Goal: Task Accomplishment & Management: Complete application form

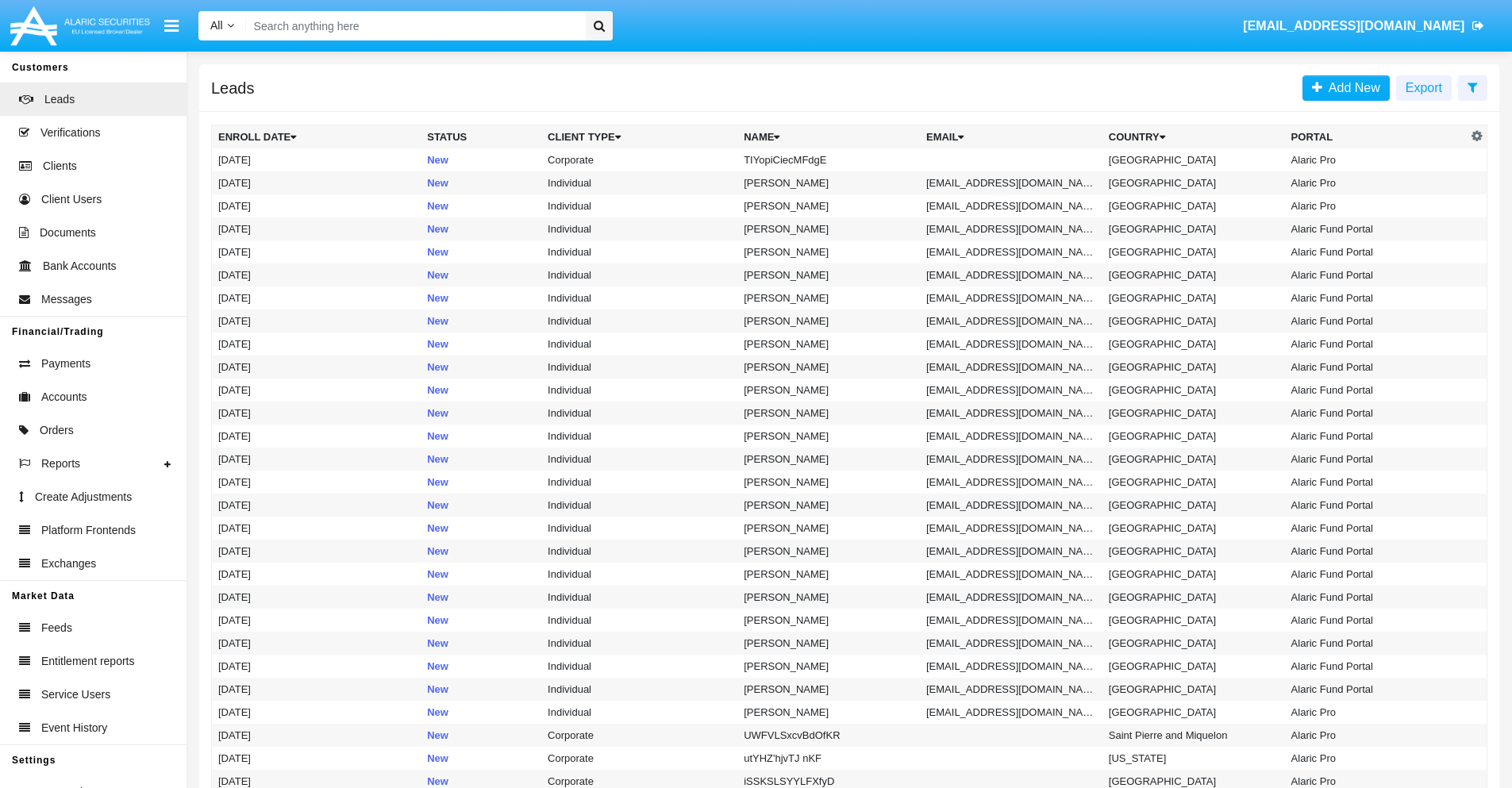
click at [1473, 86] on icon at bounding box center [1473, 87] width 10 height 13
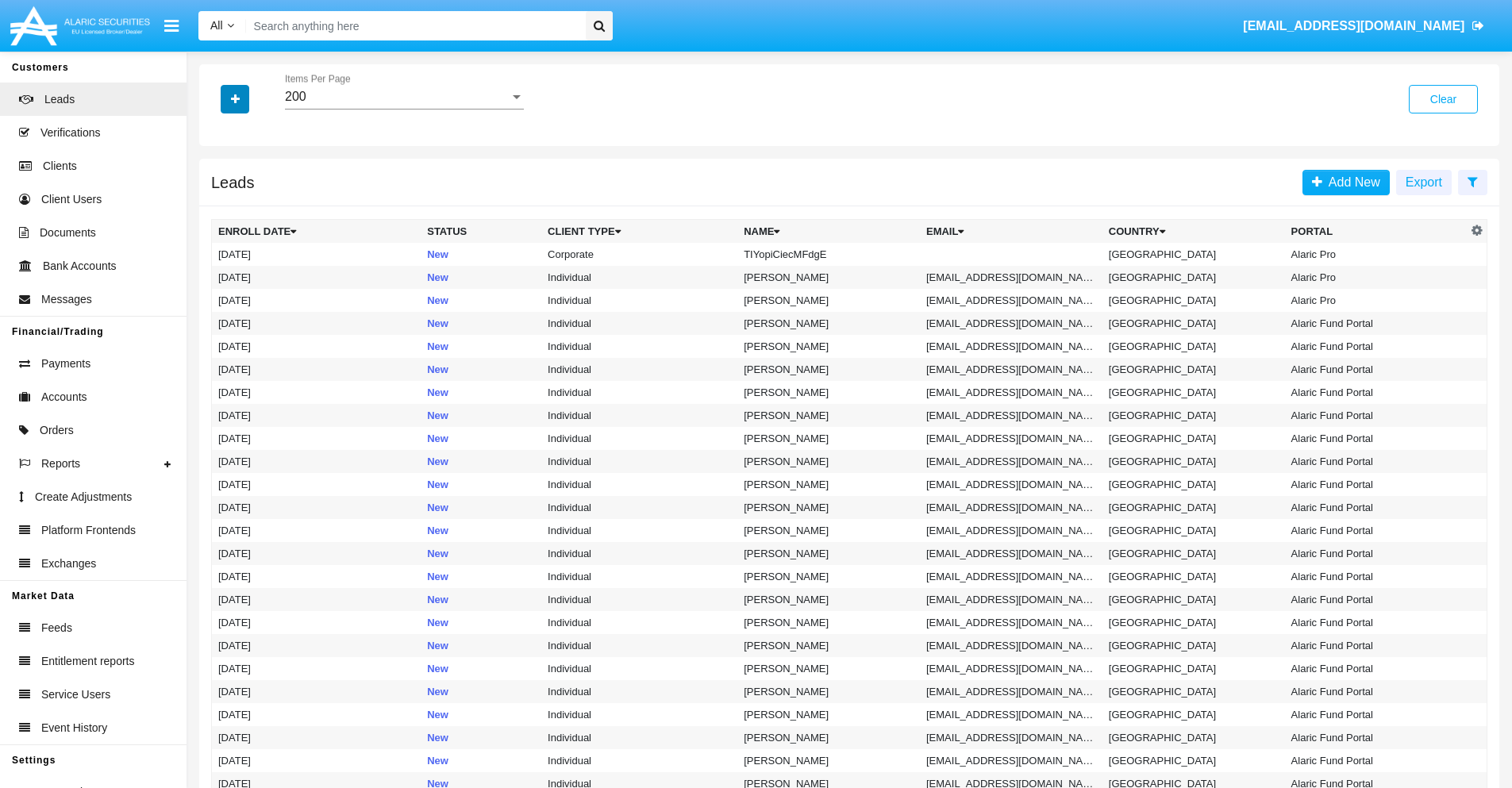
click at [235, 98] on icon "button" at bounding box center [235, 98] width 9 height 11
click at [247, 178] on span "Name" at bounding box center [248, 178] width 34 height 19
click at [218, 184] on input "Name" at bounding box center [217, 184] width 1 height 1
checkbox input "true"
click at [235, 98] on icon "button" at bounding box center [235, 98] width 9 height 11
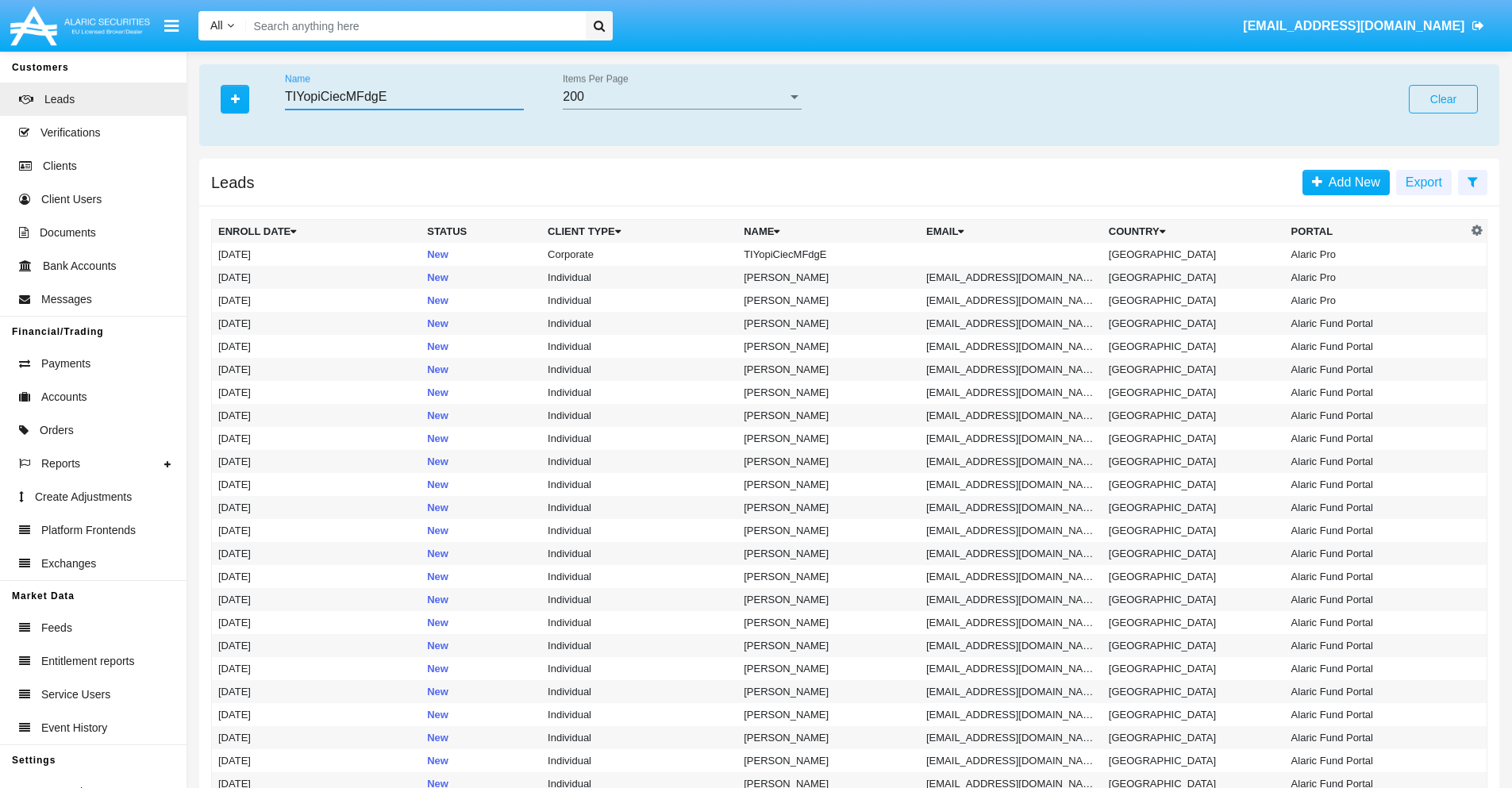
type input "TIYopiCiecMFdgE"
click at [836, 254] on td "TIYopiCiecMFdgE" at bounding box center [828, 254] width 182 height 23
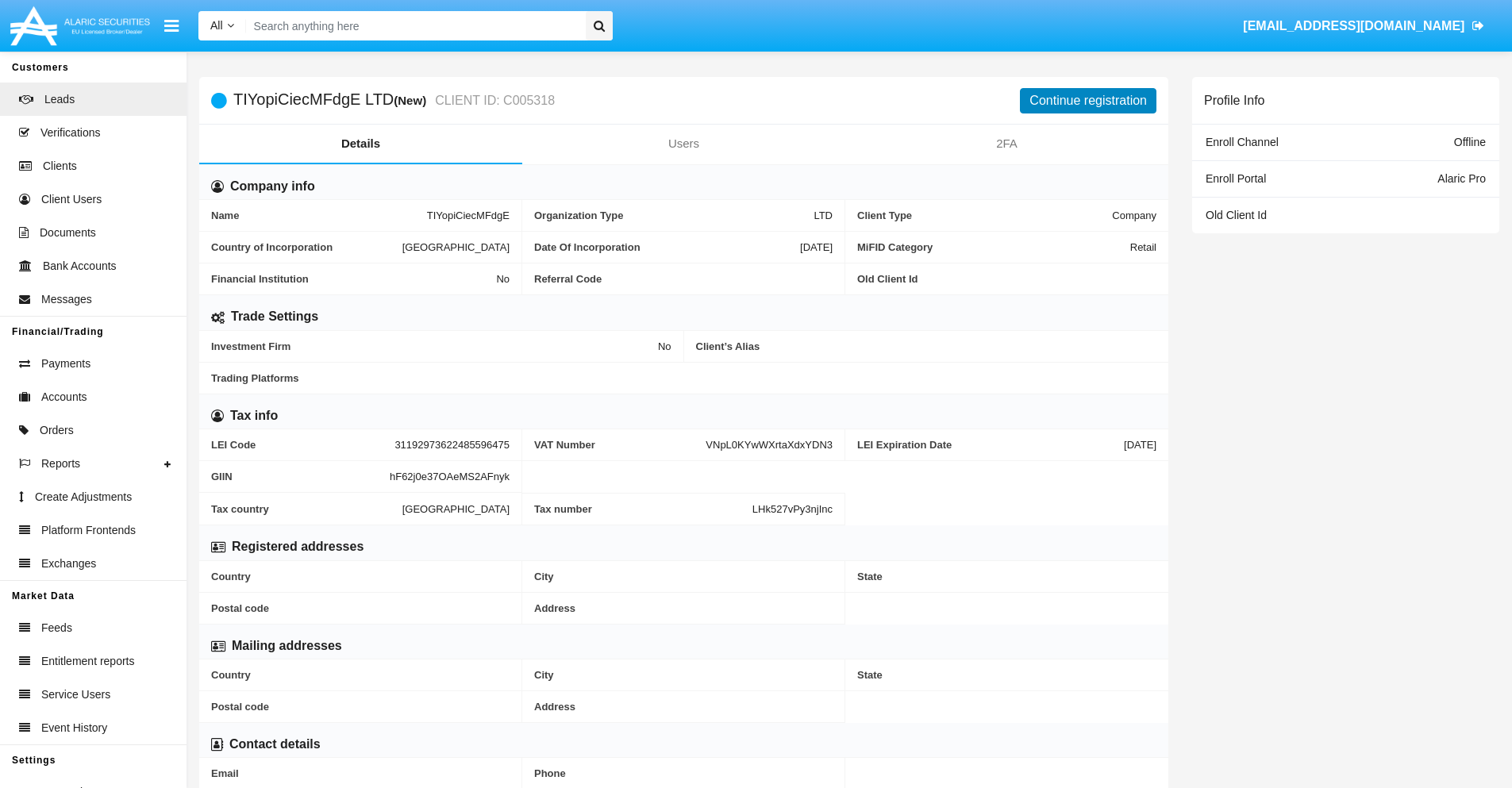
click at [1088, 100] on button "Continue registration" at bounding box center [1088, 101] width 137 height 26
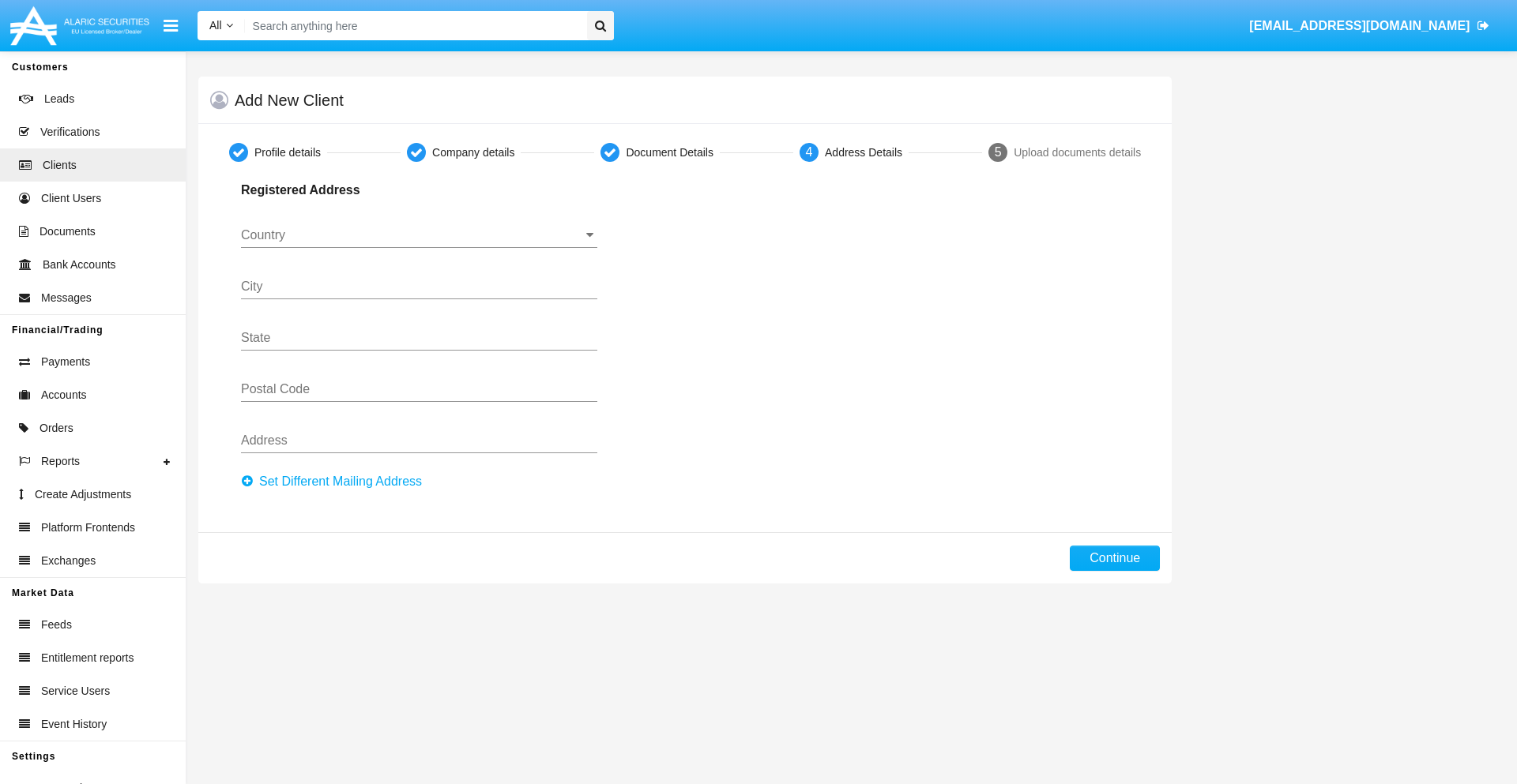
click at [336, 482] on button "Set Different Mailing Address" at bounding box center [336, 482] width 191 height 26
click at [419, 235] on input "Country" at bounding box center [419, 235] width 356 height 14
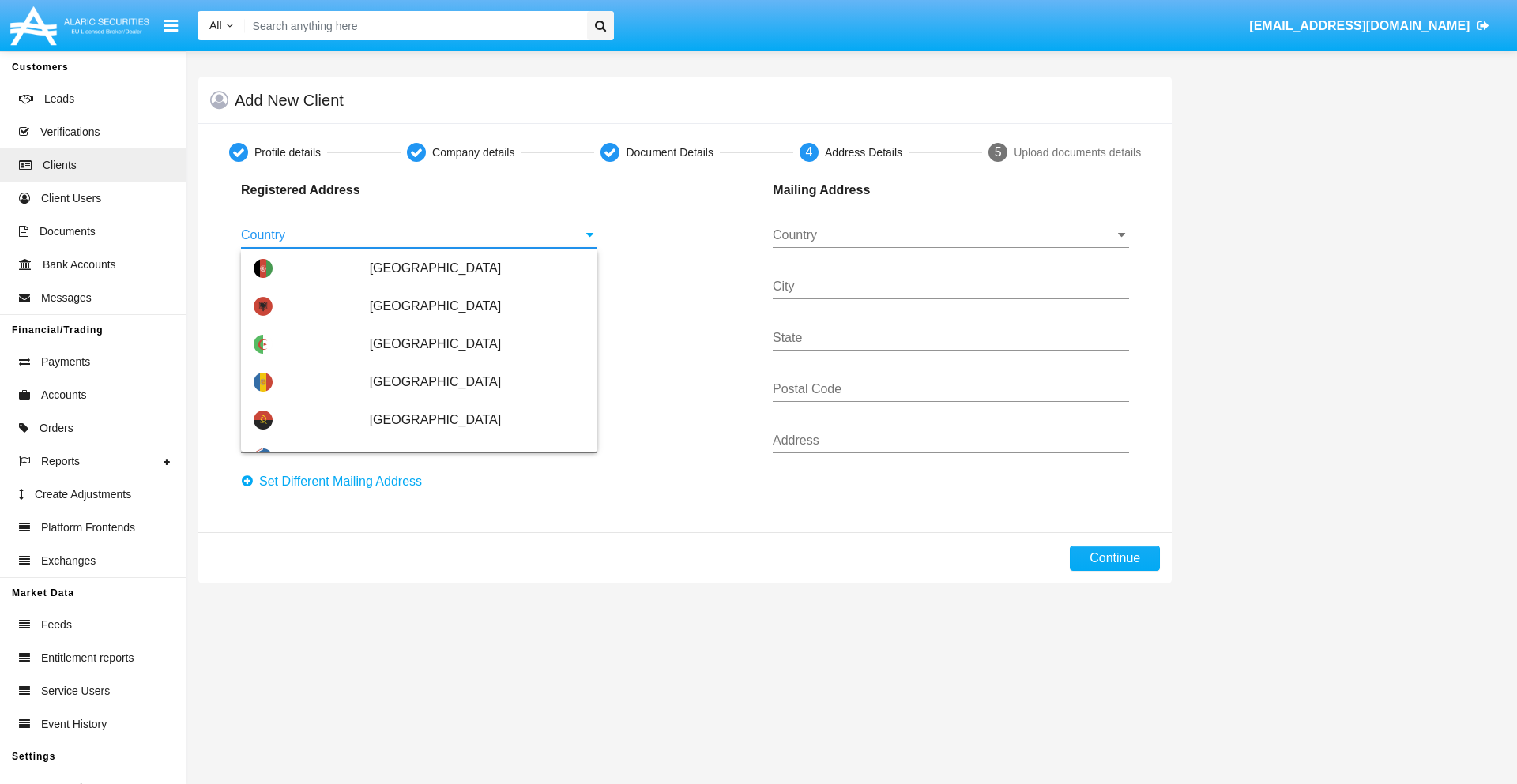
scroll to position [935, 0]
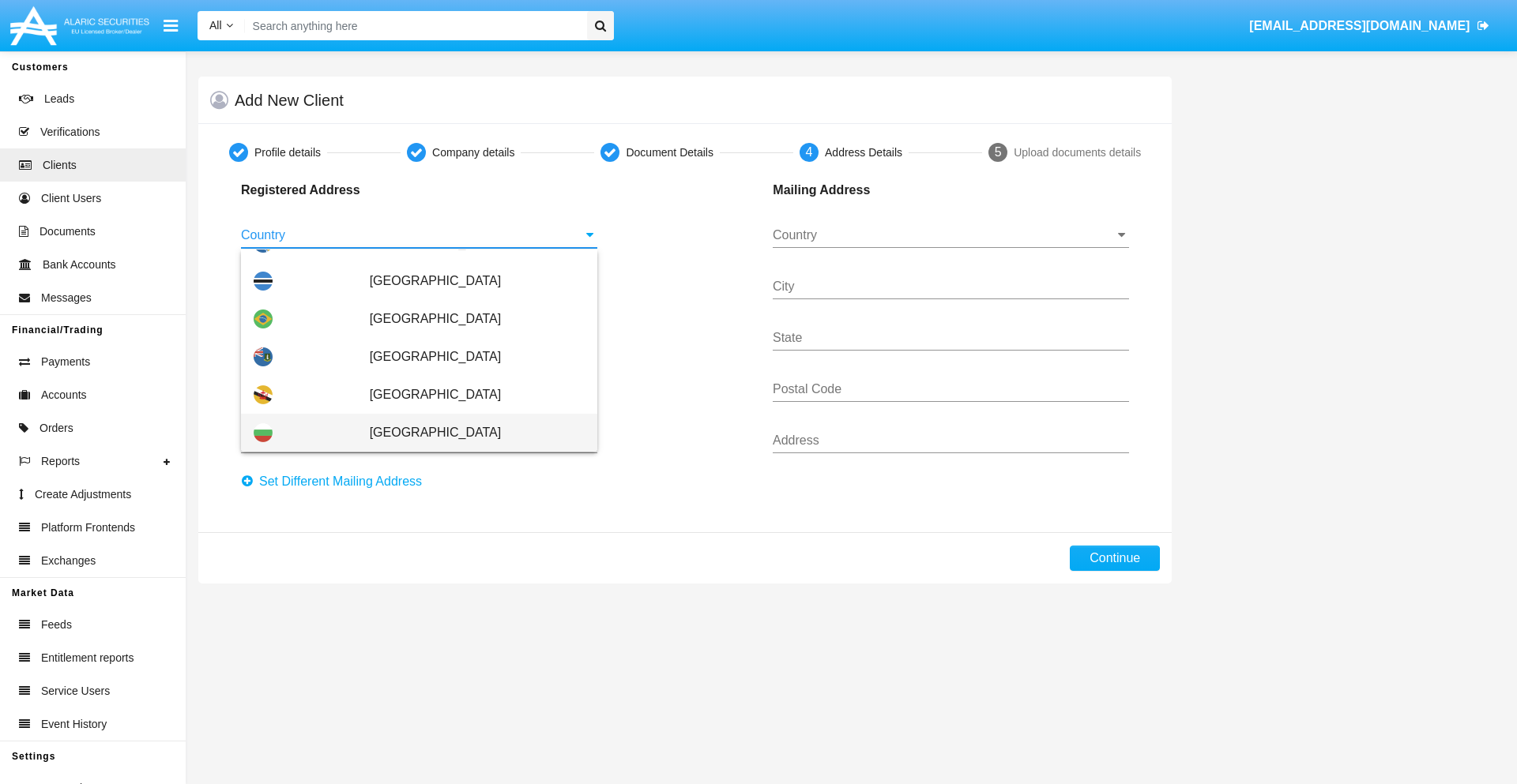
click at [468, 432] on span "[GEOGRAPHIC_DATA]" at bounding box center [477, 432] width 215 height 38
type input "[GEOGRAPHIC_DATA]"
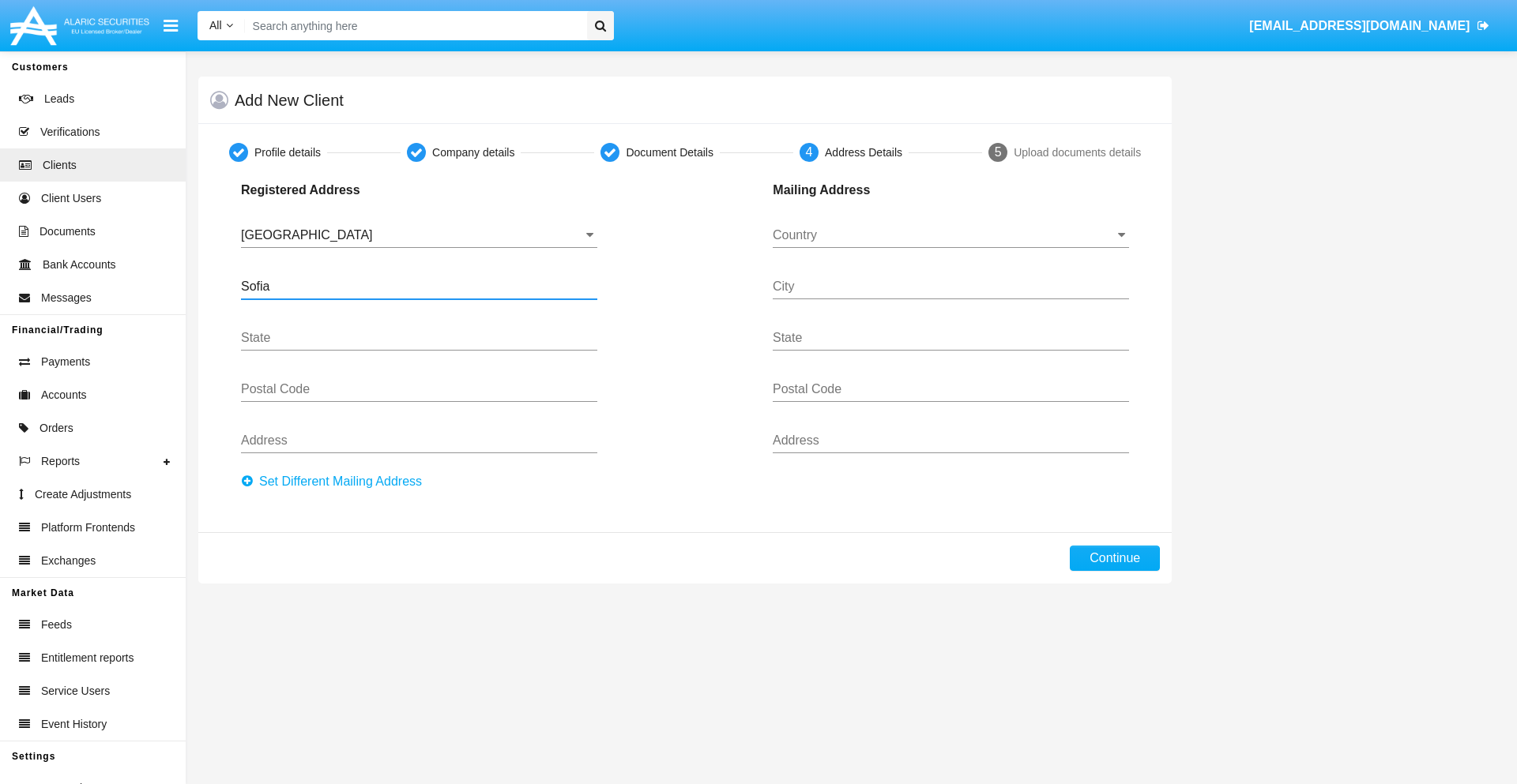
type input "Sofia"
type input "1000"
type input "Vasil Levski"
click at [951, 235] on input "Country" at bounding box center [951, 235] width 356 height 14
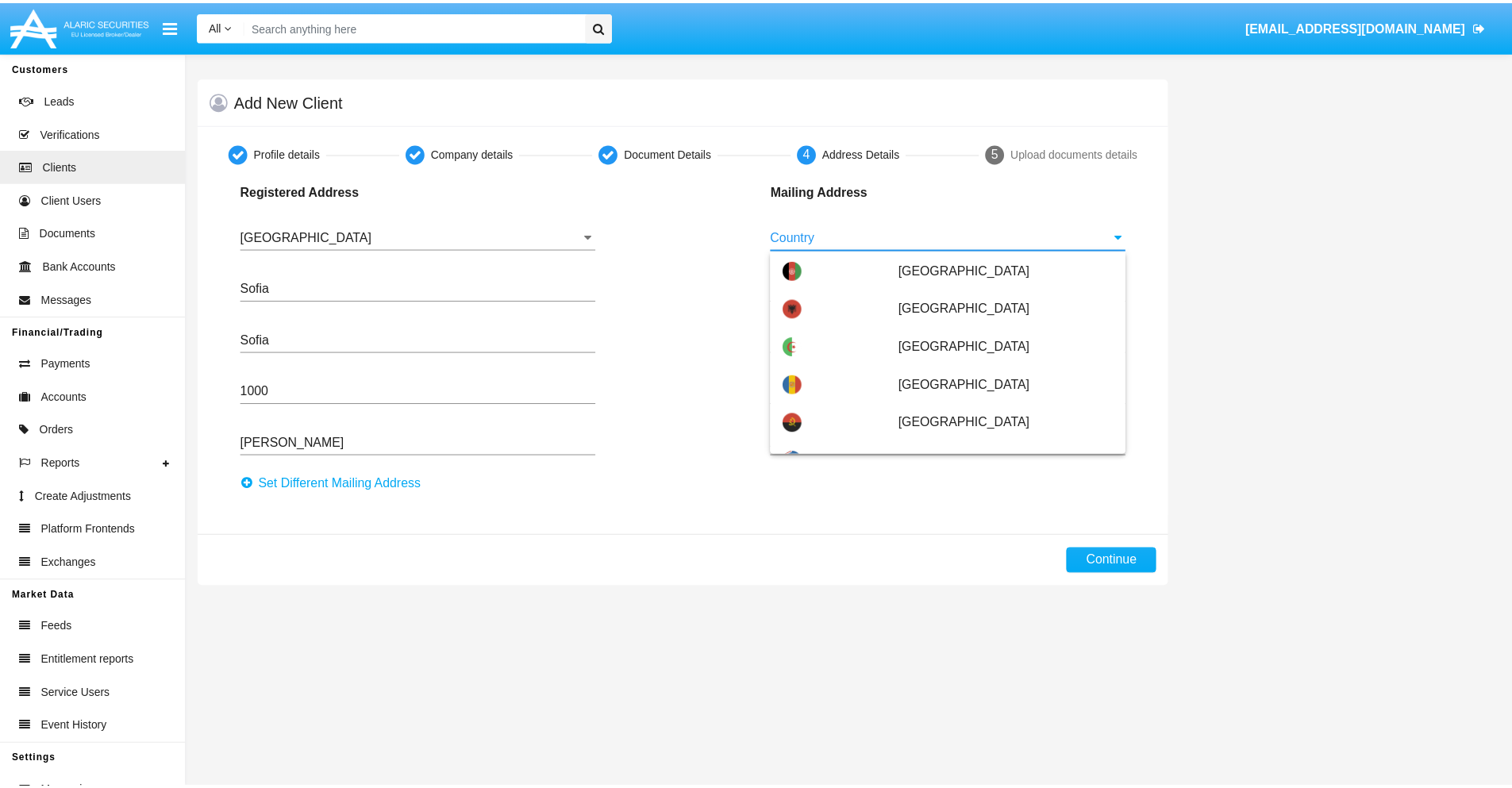
scroll to position [102, 0]
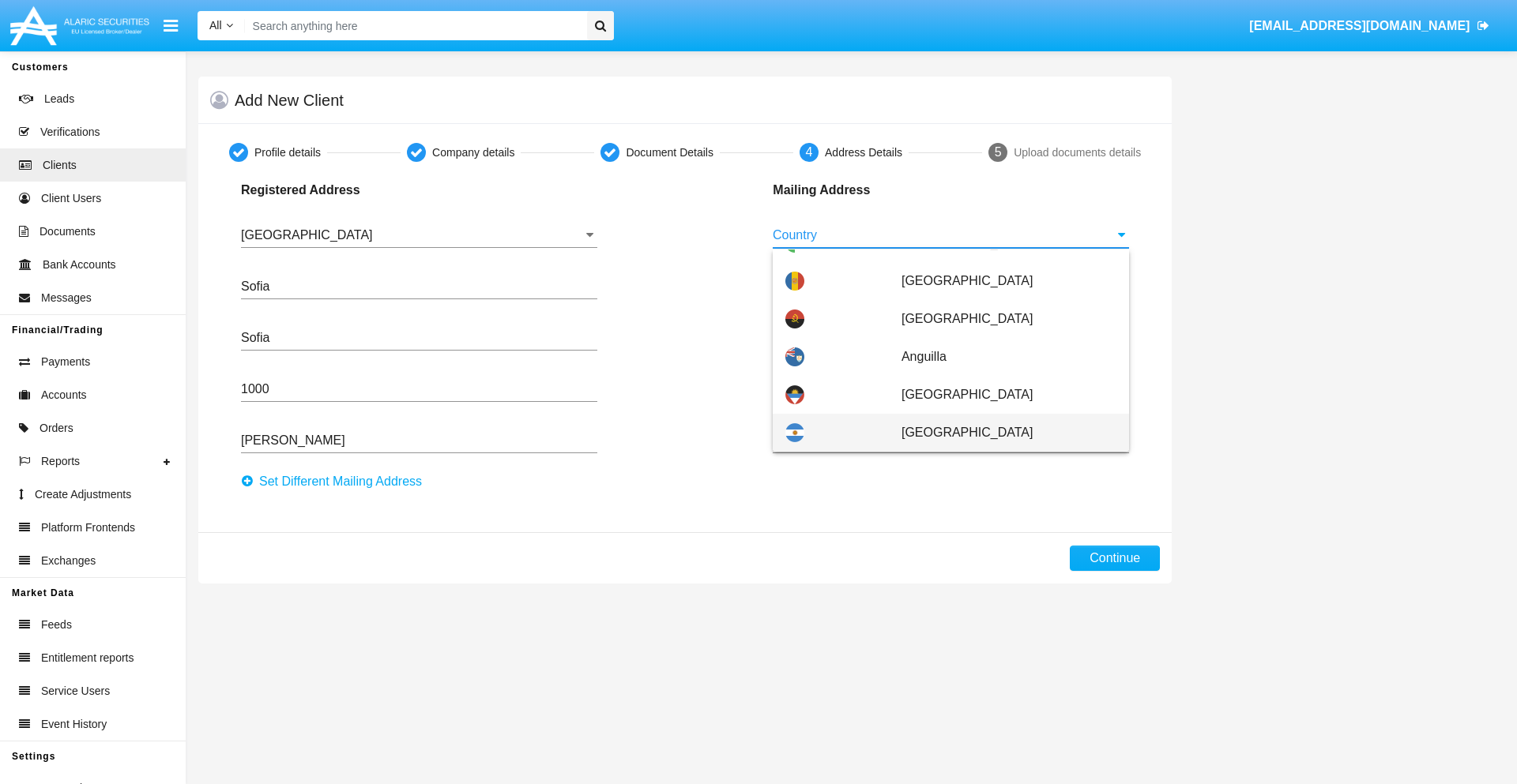
click at [1000, 432] on span "[GEOGRAPHIC_DATA]" at bounding box center [1008, 432] width 215 height 38
type input "[GEOGRAPHIC_DATA]"
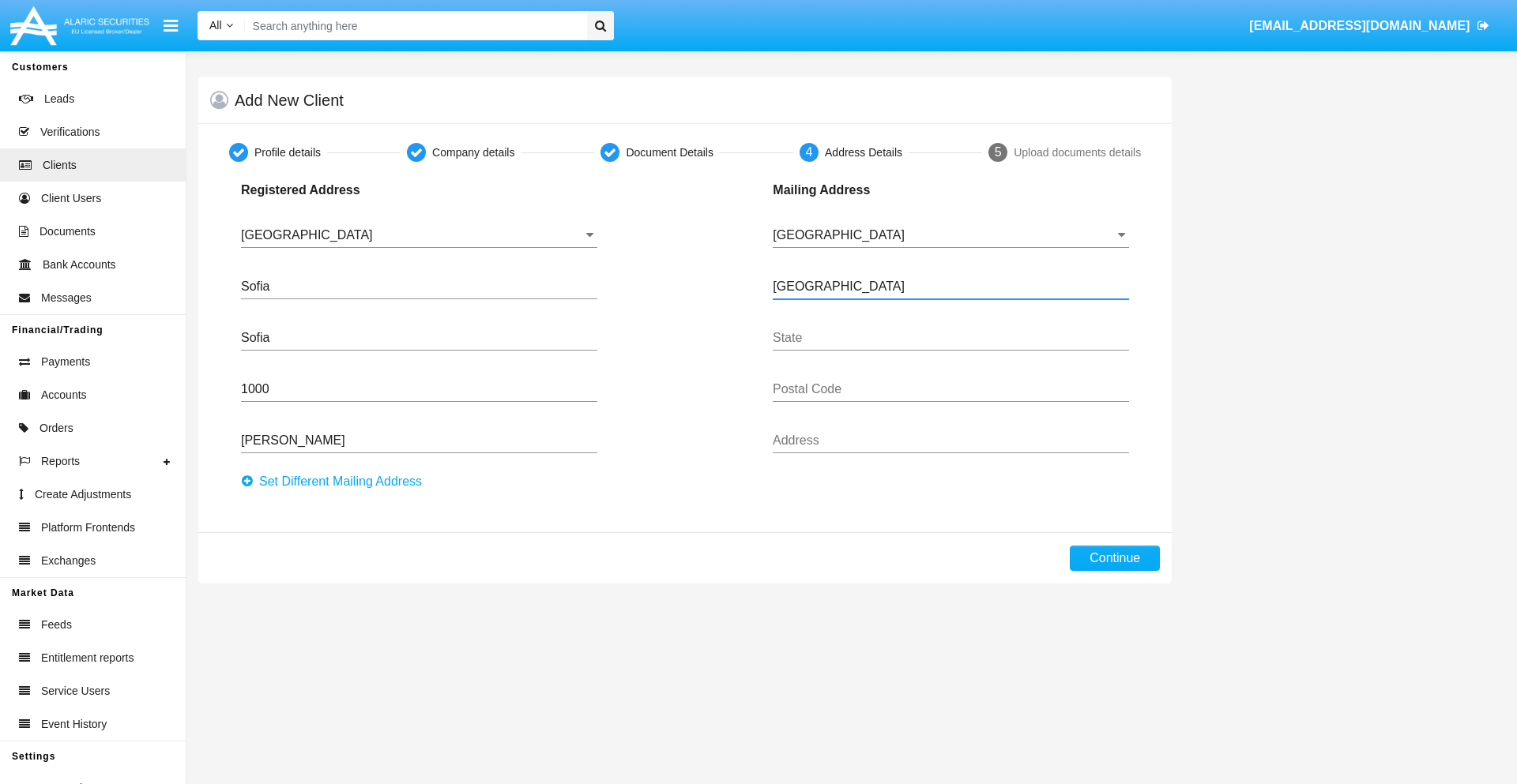
type input "Buenos Aires"
type input "7777"
type input "Test Mail Address"
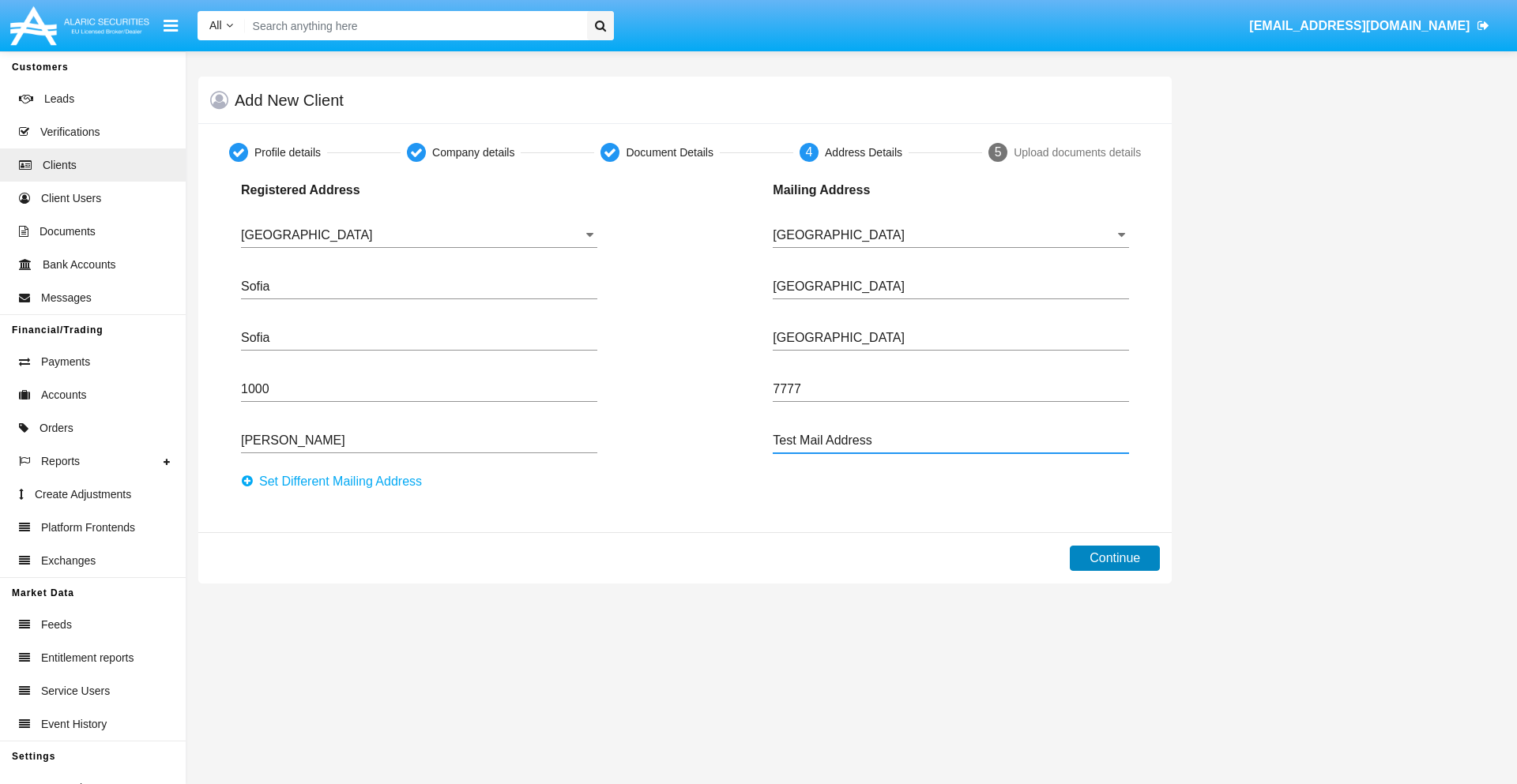
click at [1115, 558] on button "Continue" at bounding box center [1115, 558] width 90 height 26
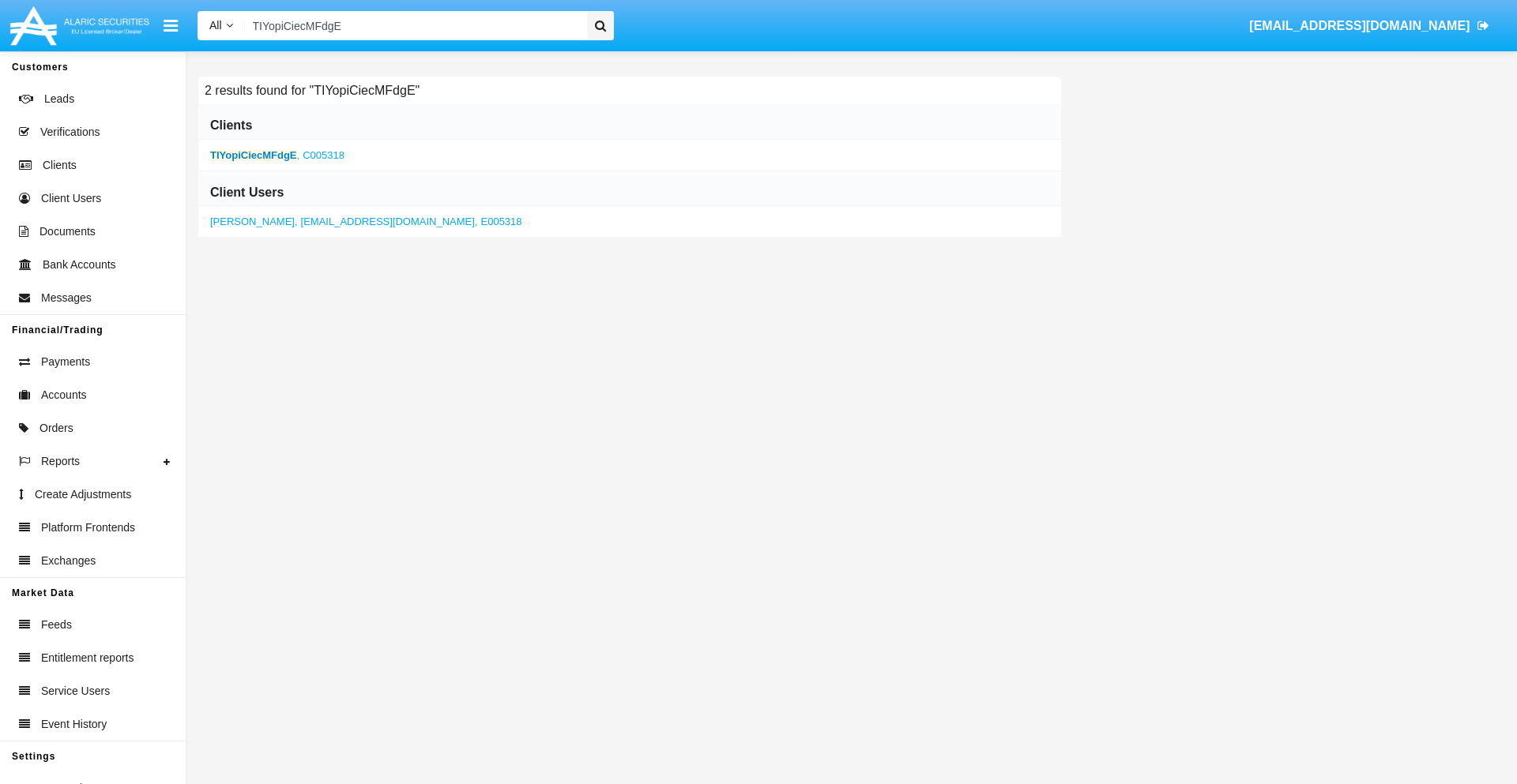
type input "TIYopiCiecMFdgE"
click at [253, 155] on b "TIYopiCiecMFdgE" at bounding box center [254, 155] width 87 height 12
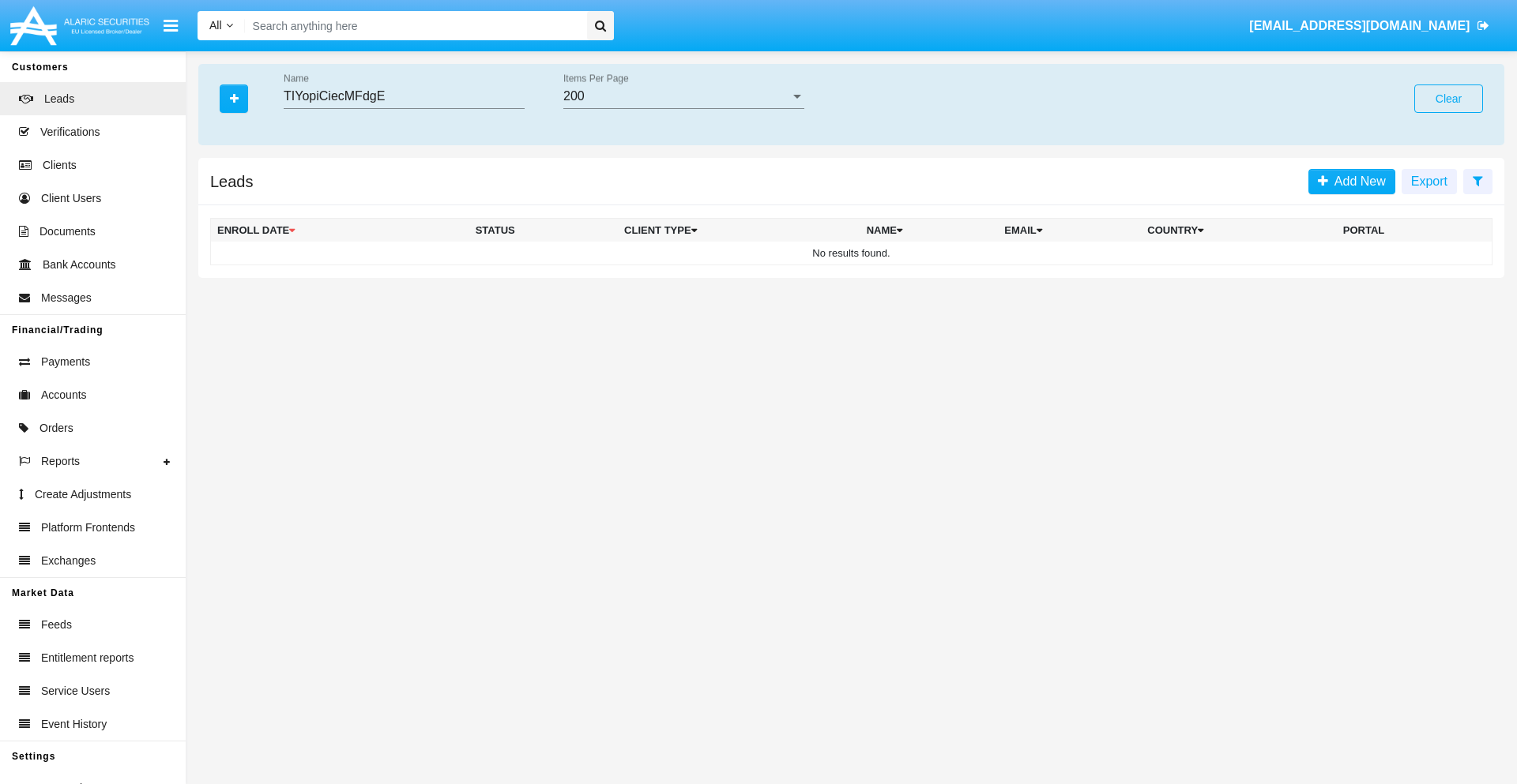
click at [1448, 99] on button "Clear" at bounding box center [1449, 98] width 69 height 28
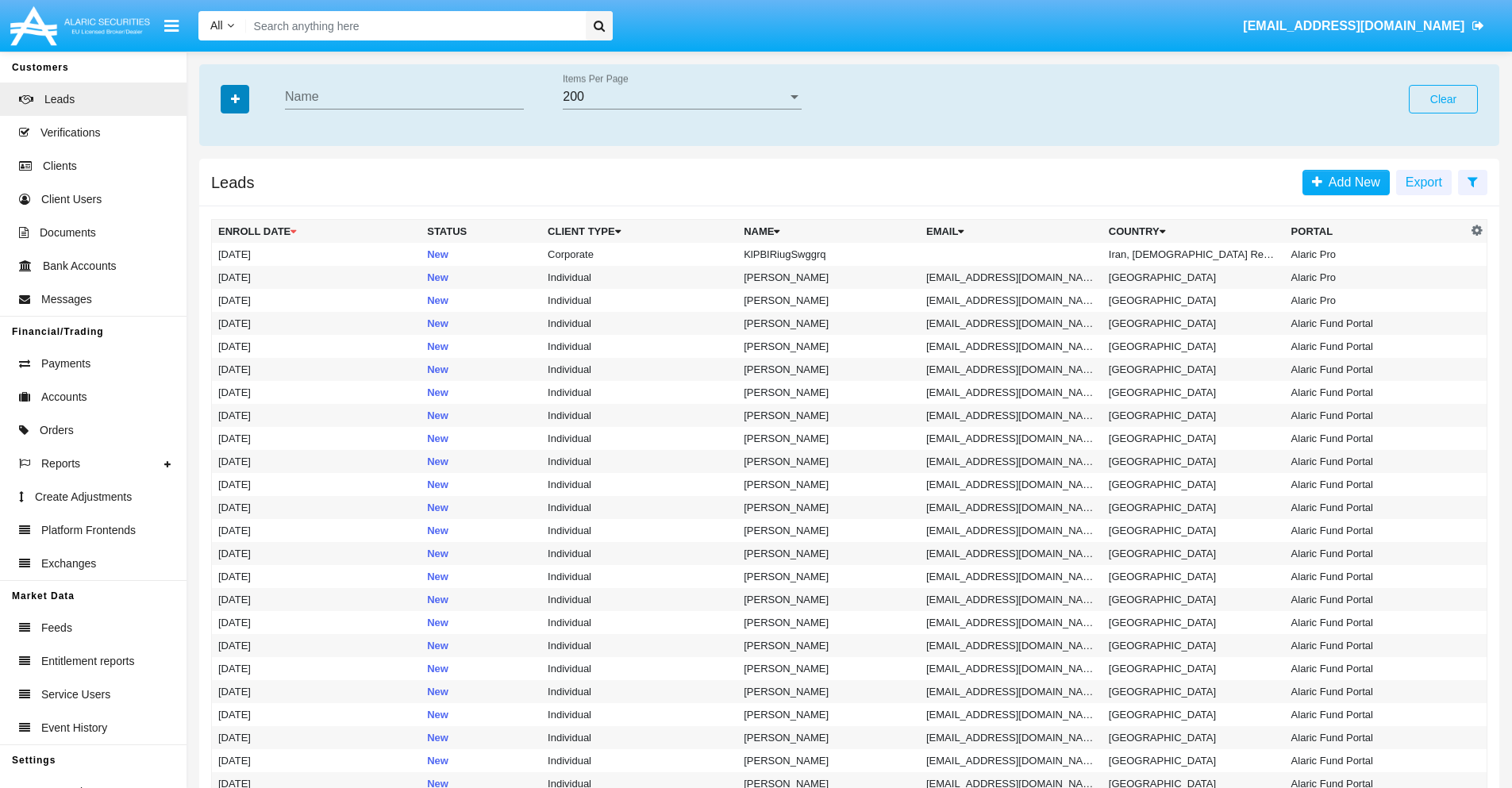
click at [235, 98] on icon "button" at bounding box center [235, 98] width 9 height 11
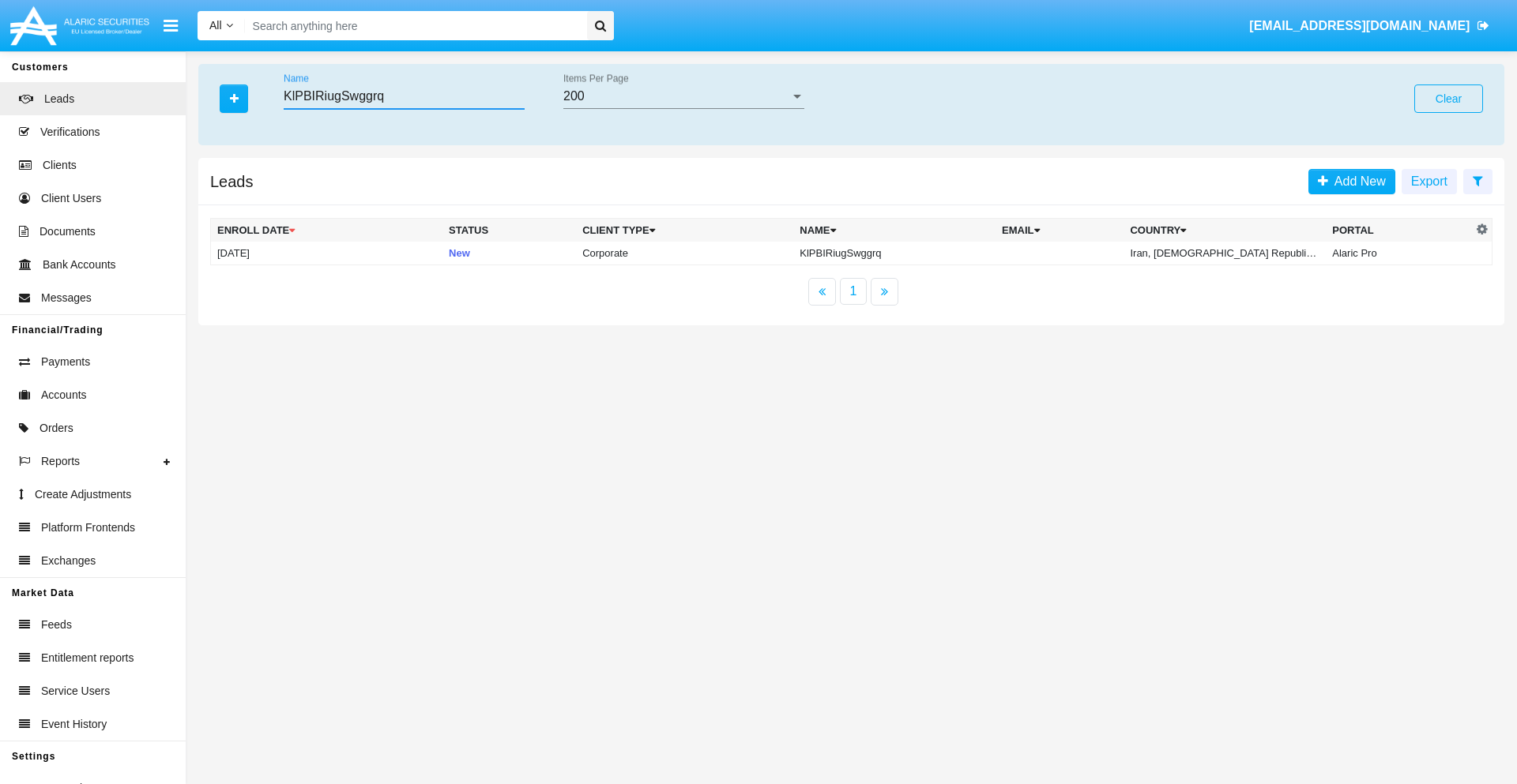
type input "KlPBIRiugSwggrq"
click at [898, 253] on td "KlPBIRiugSwggrq" at bounding box center [894, 254] width 202 height 24
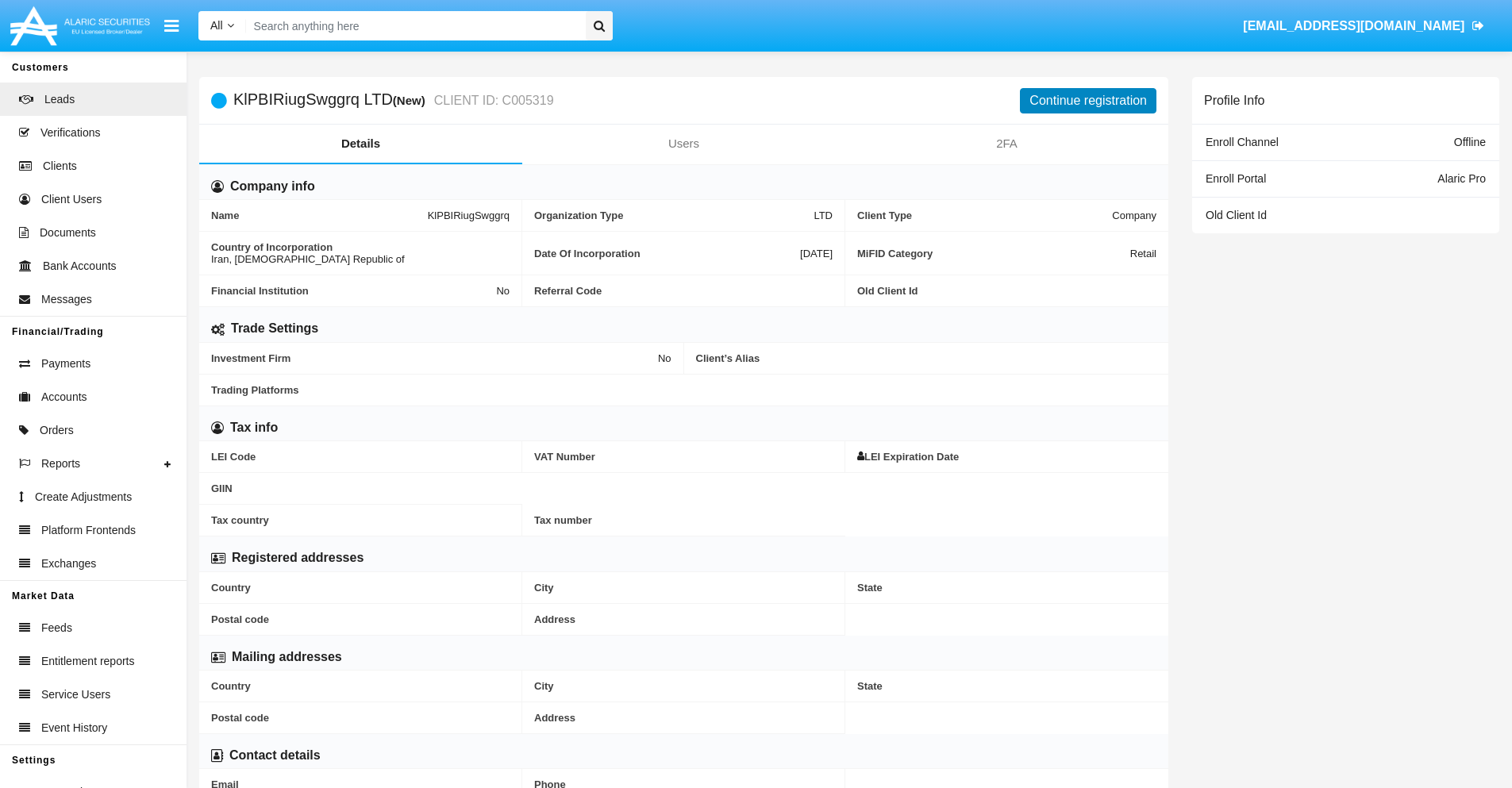
click at [1088, 100] on button "Continue registration" at bounding box center [1088, 101] width 137 height 26
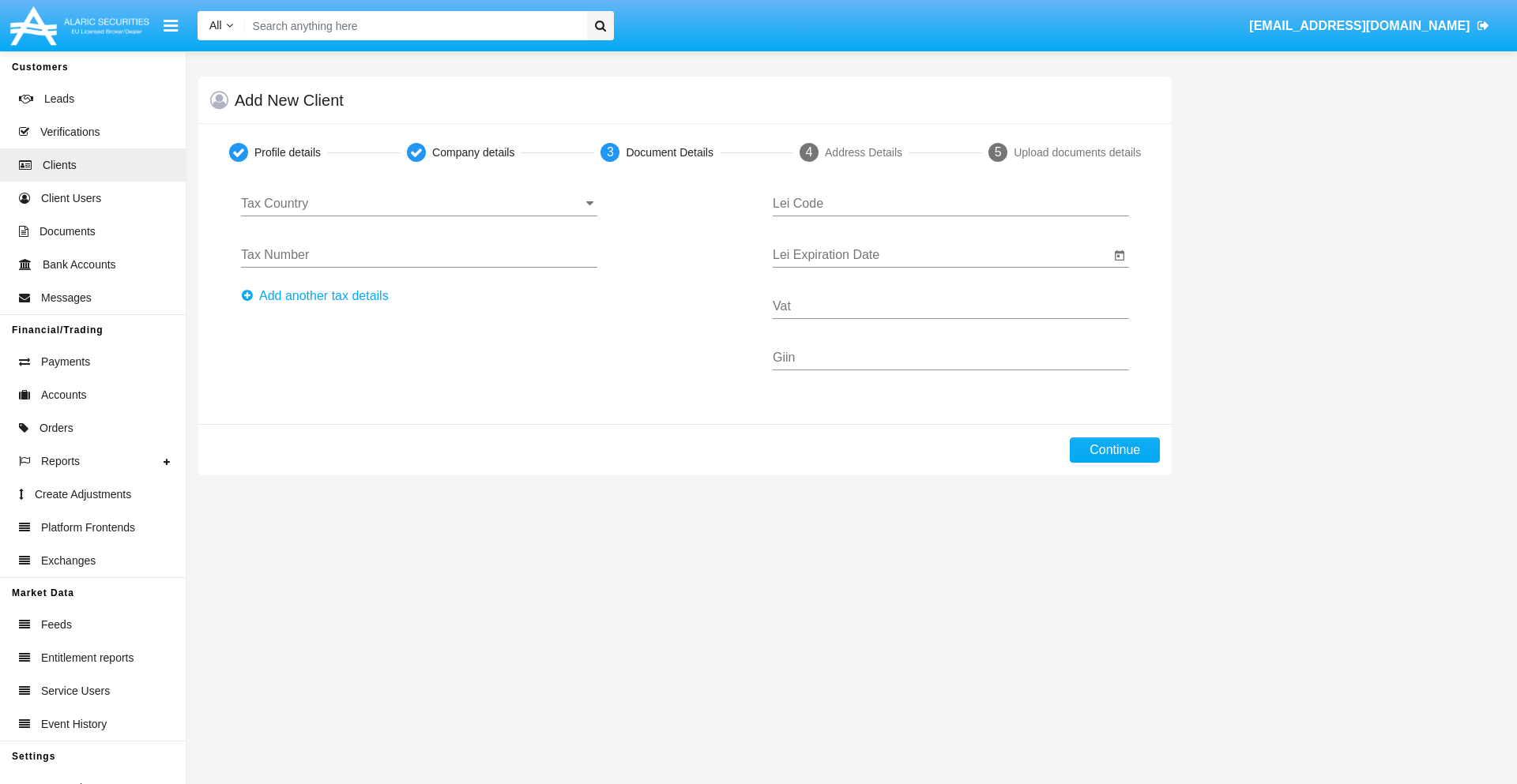
click at [419, 203] on input "Tax Country" at bounding box center [419, 203] width 356 height 14
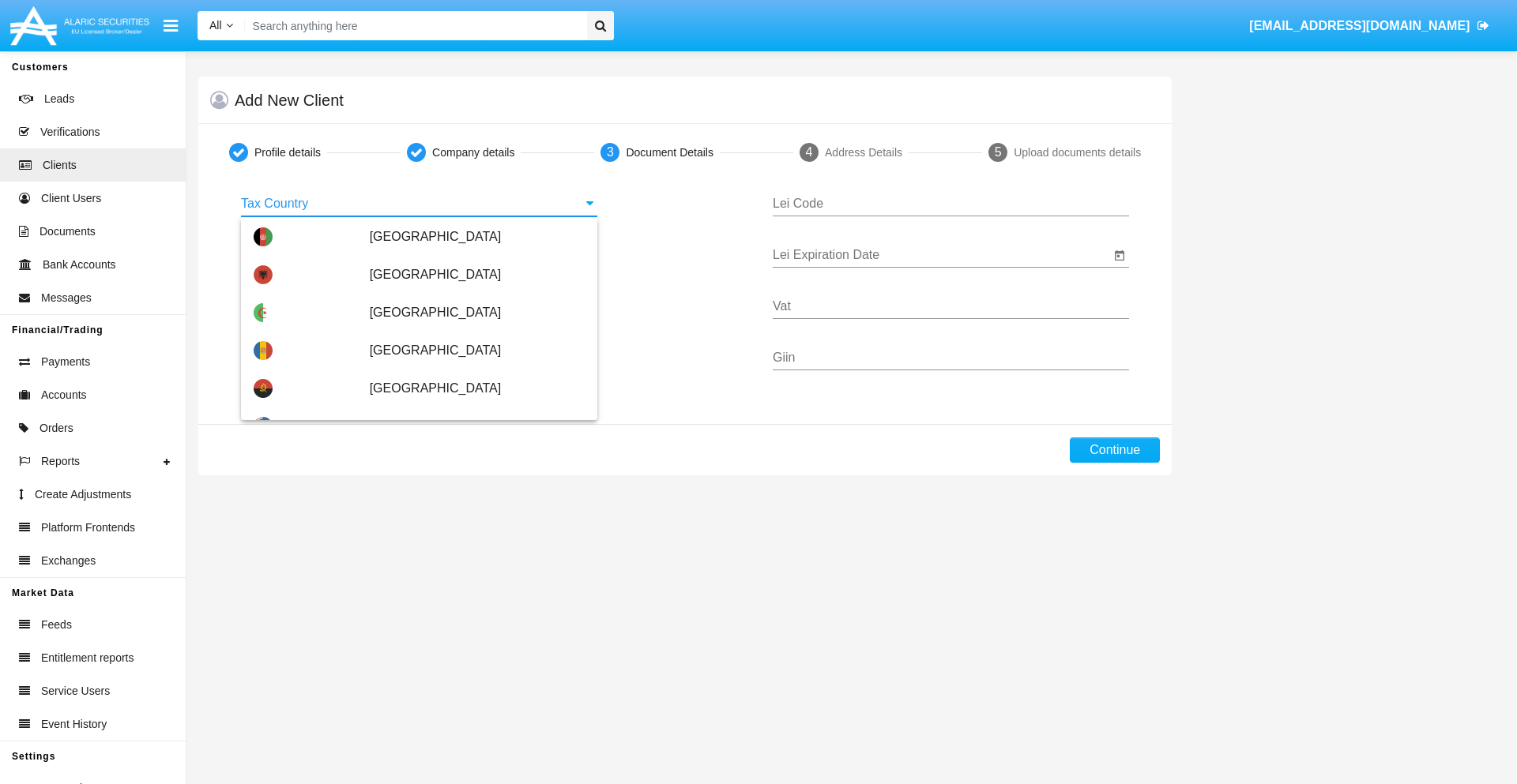
scroll to position [935, 0]
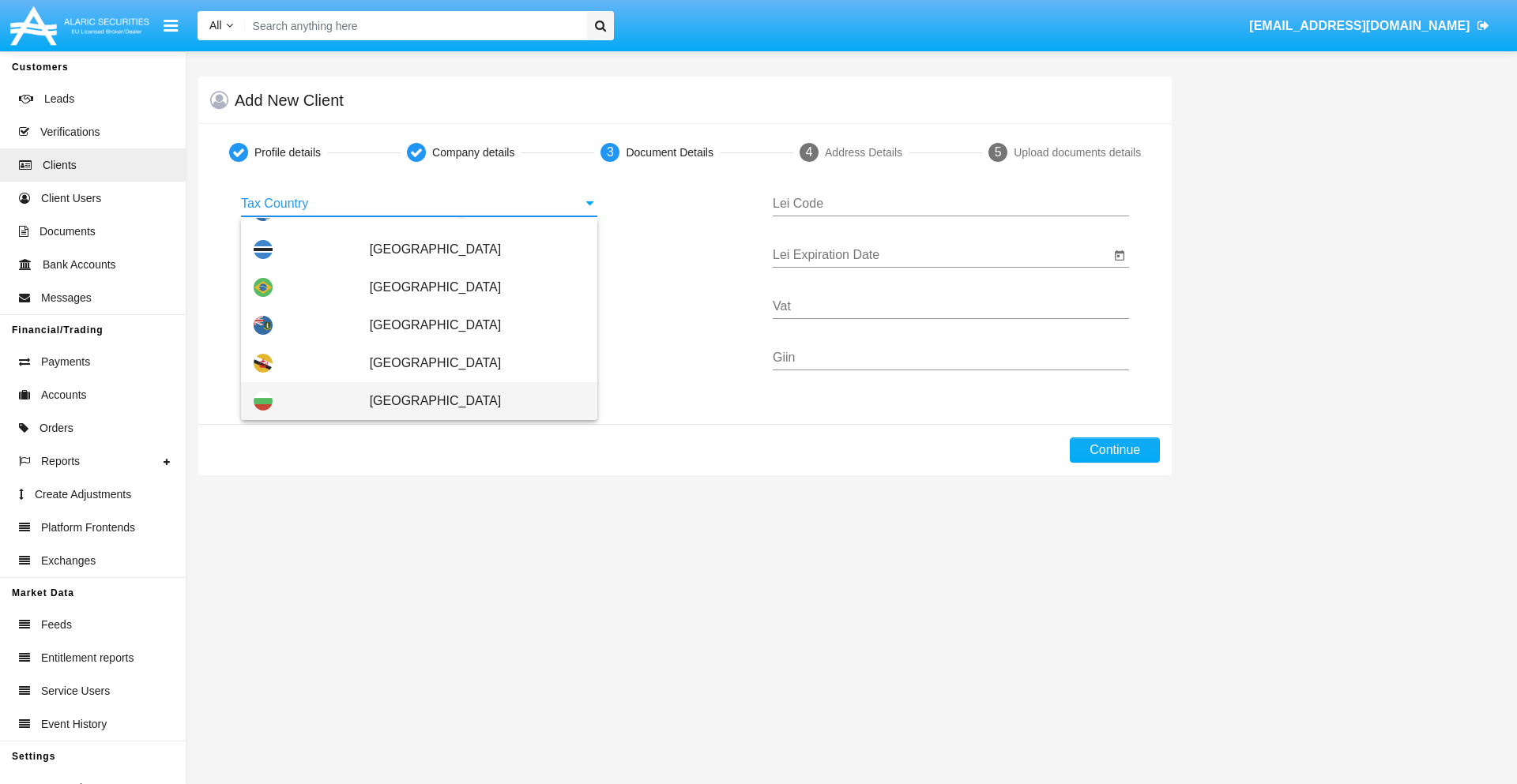
click at [468, 401] on span "[GEOGRAPHIC_DATA]" at bounding box center [477, 401] width 215 height 38
type input "[GEOGRAPHIC_DATA]"
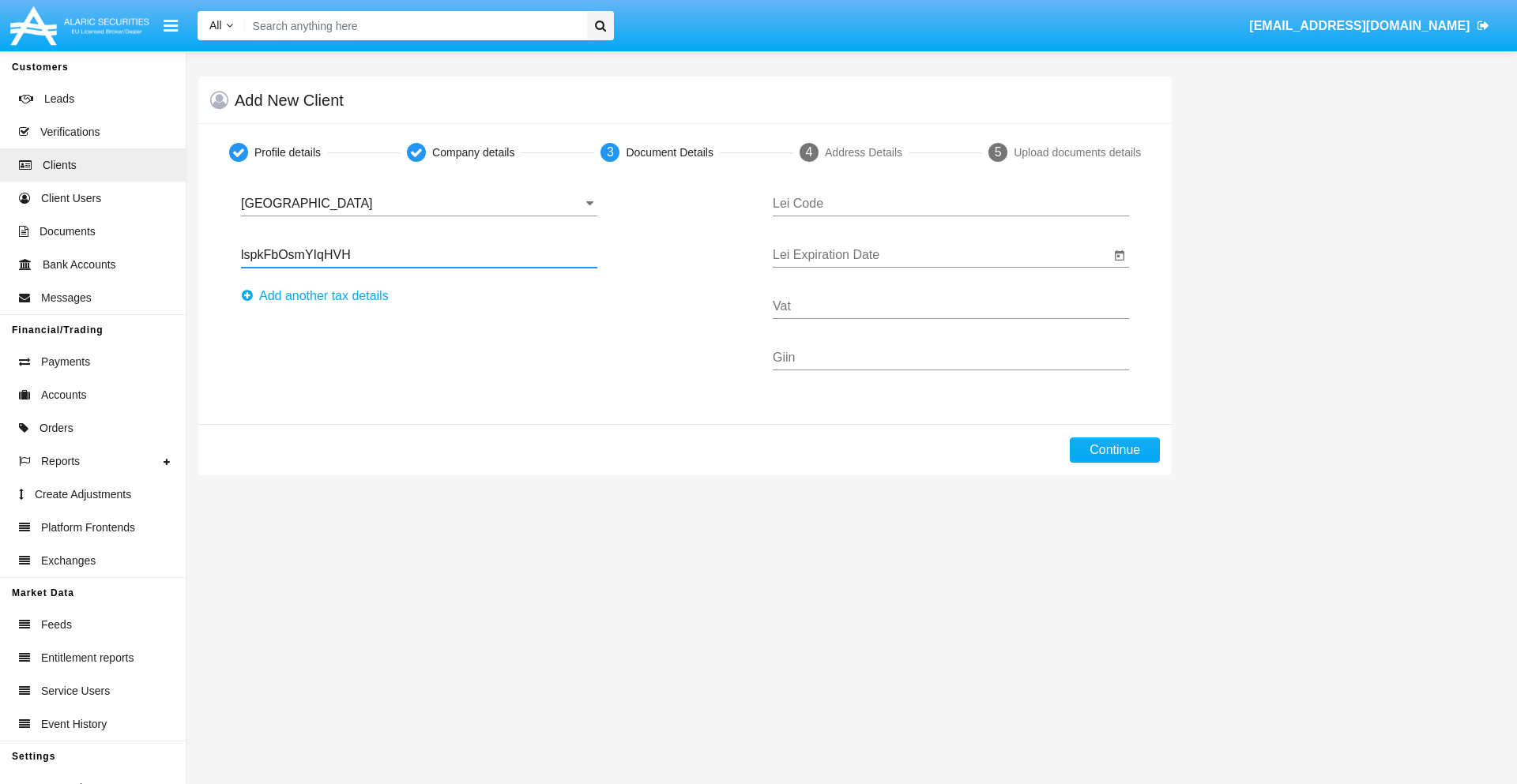
type input "lspkFbOsmYIqHVH"
click at [319, 296] on button "Аdd another tax details" at bounding box center [319, 296] width 158 height 26
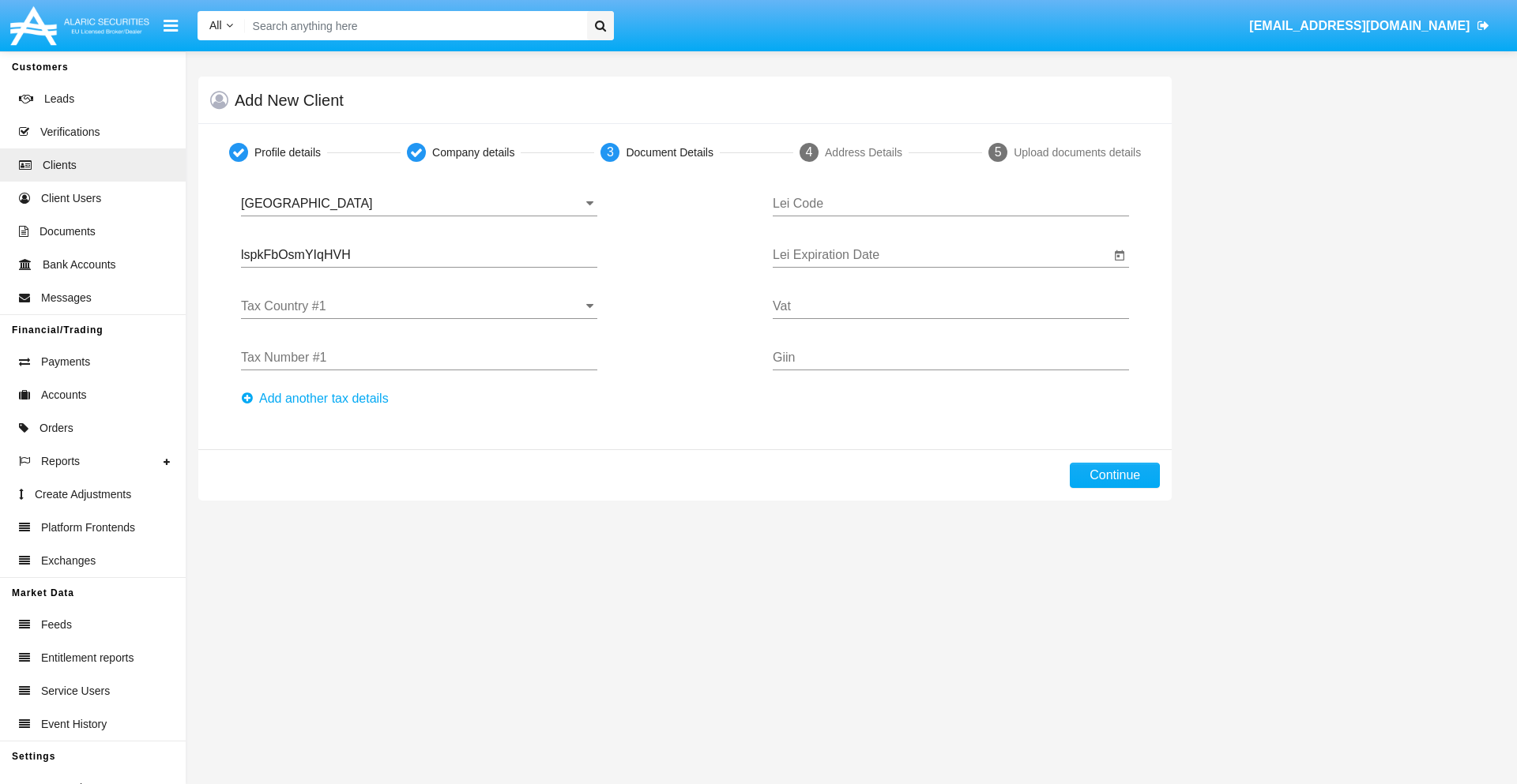
click at [419, 306] on input "Tax Country #1" at bounding box center [419, 306] width 356 height 14
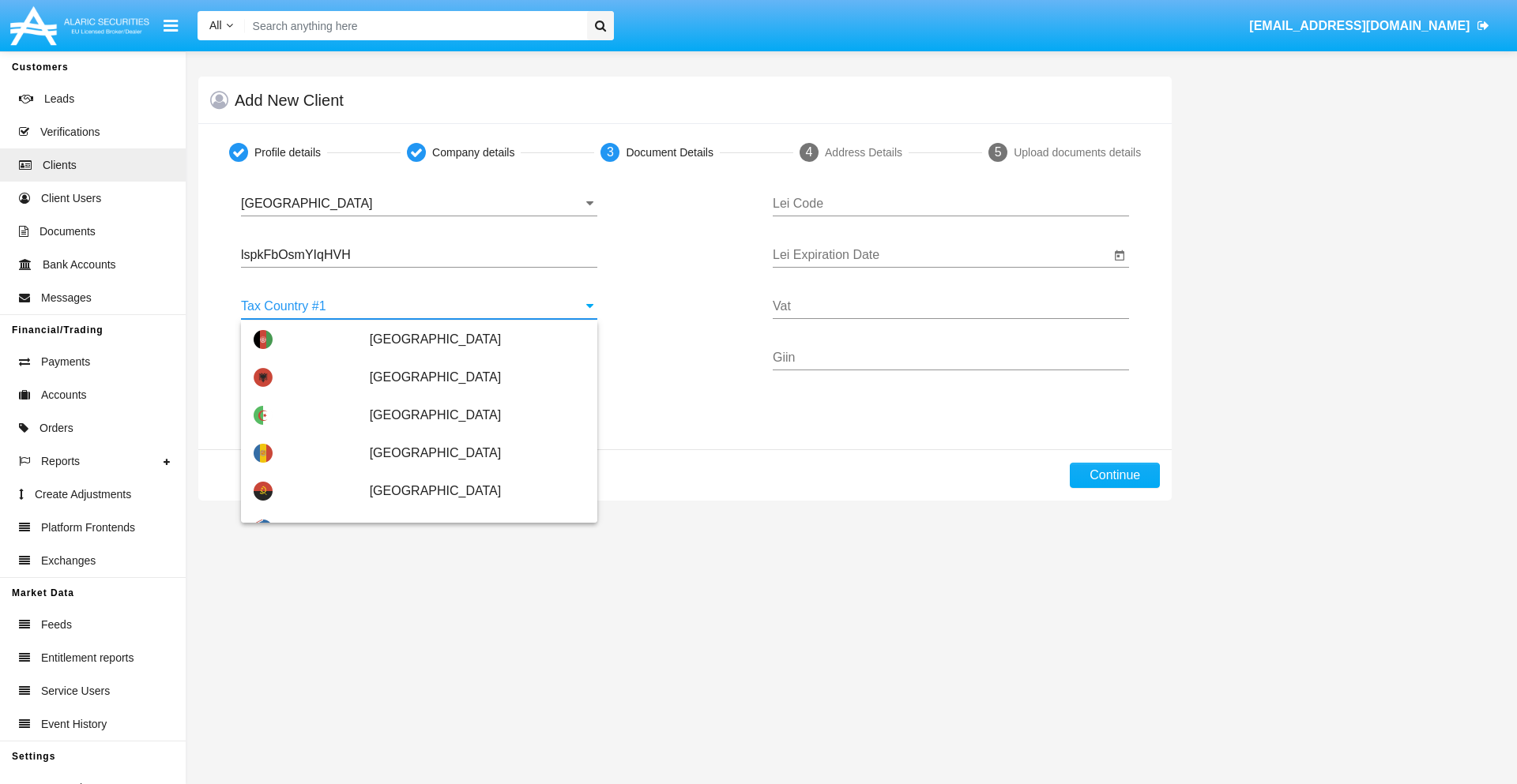
scroll to position [3512, 0]
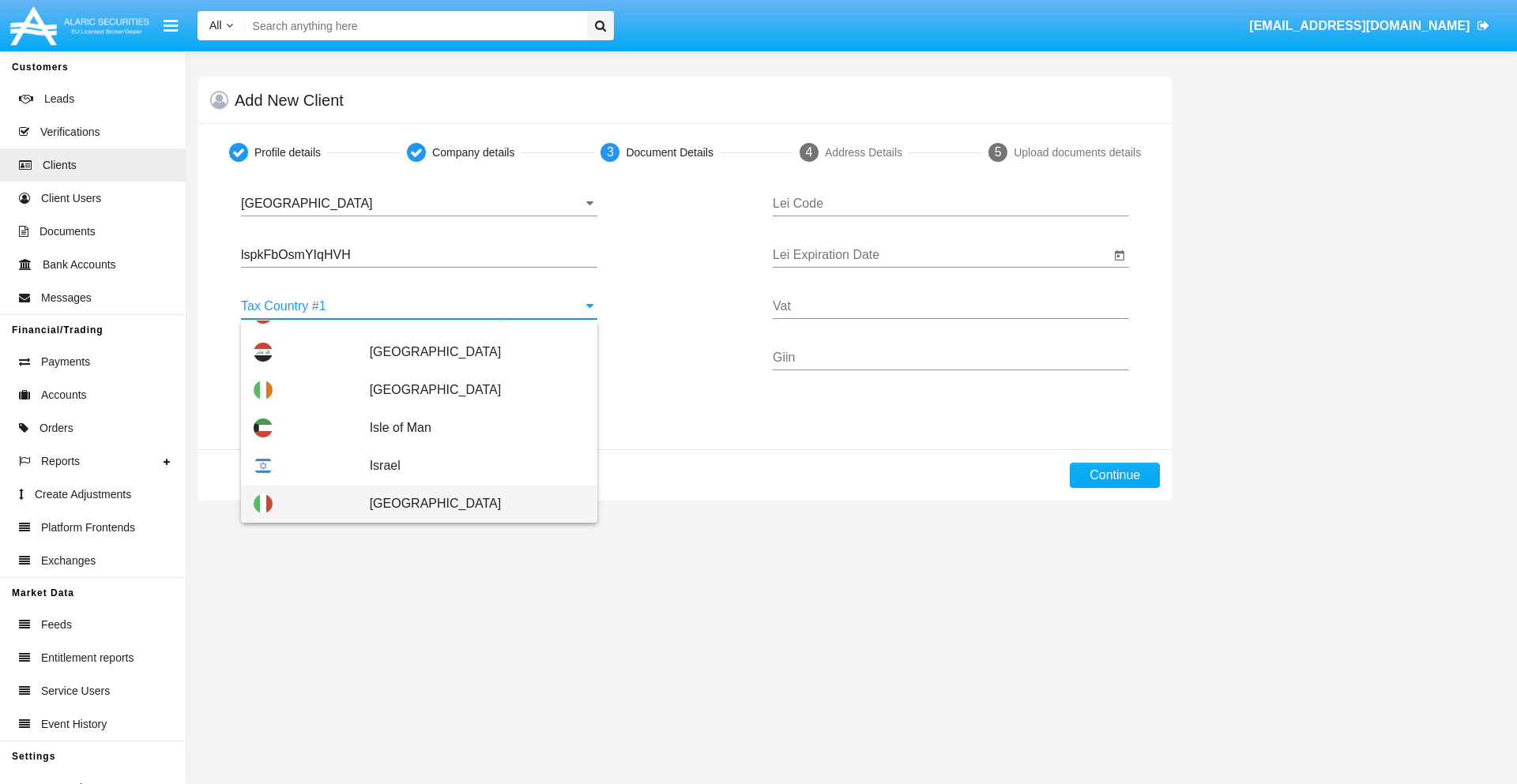
click at [468, 504] on span "[GEOGRAPHIC_DATA]" at bounding box center [477, 504] width 215 height 38
type input "[GEOGRAPHIC_DATA]"
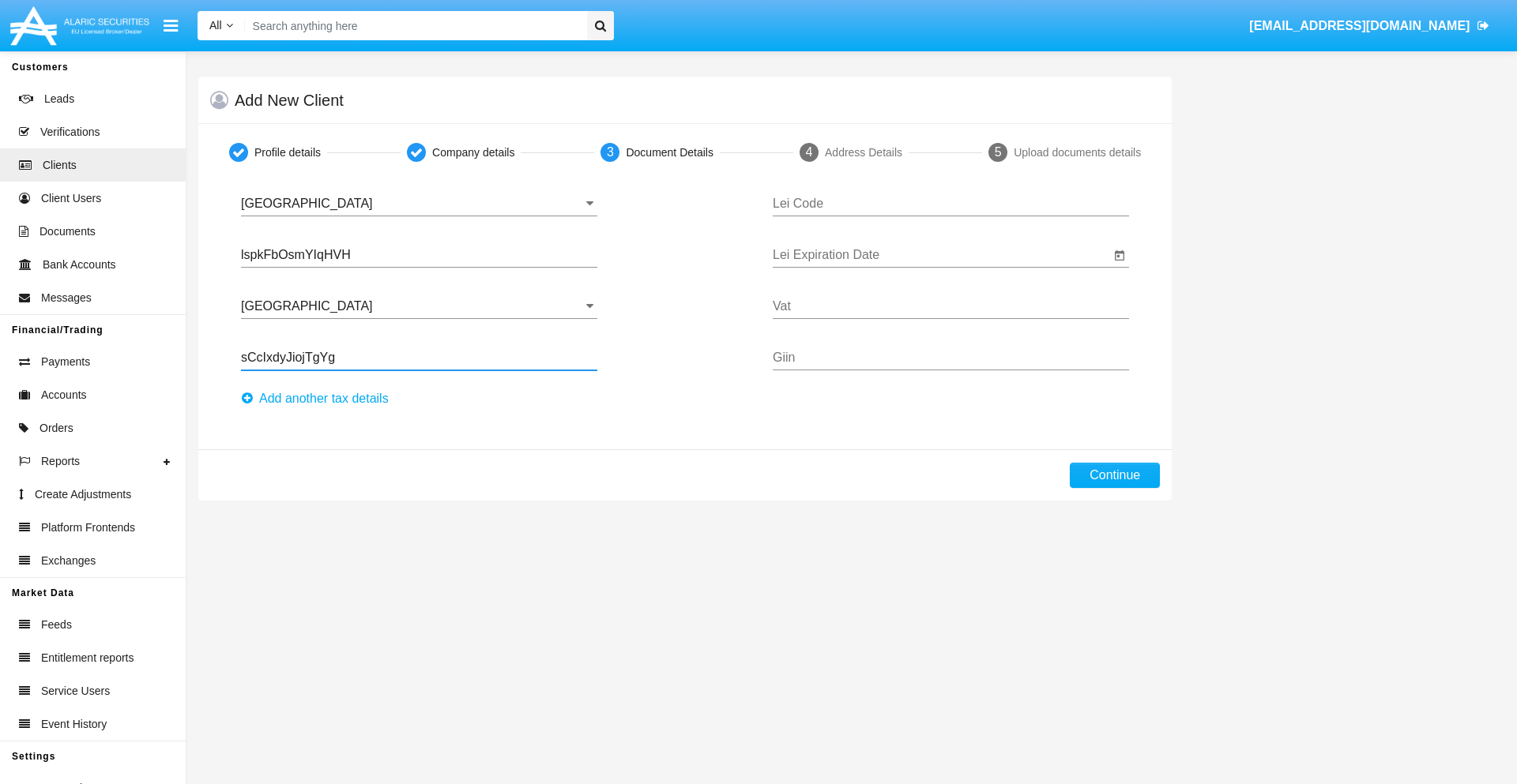
type input "sCcIxdyJiojTgYg"
click at [319, 398] on button "Аdd another tax details" at bounding box center [319, 399] width 158 height 26
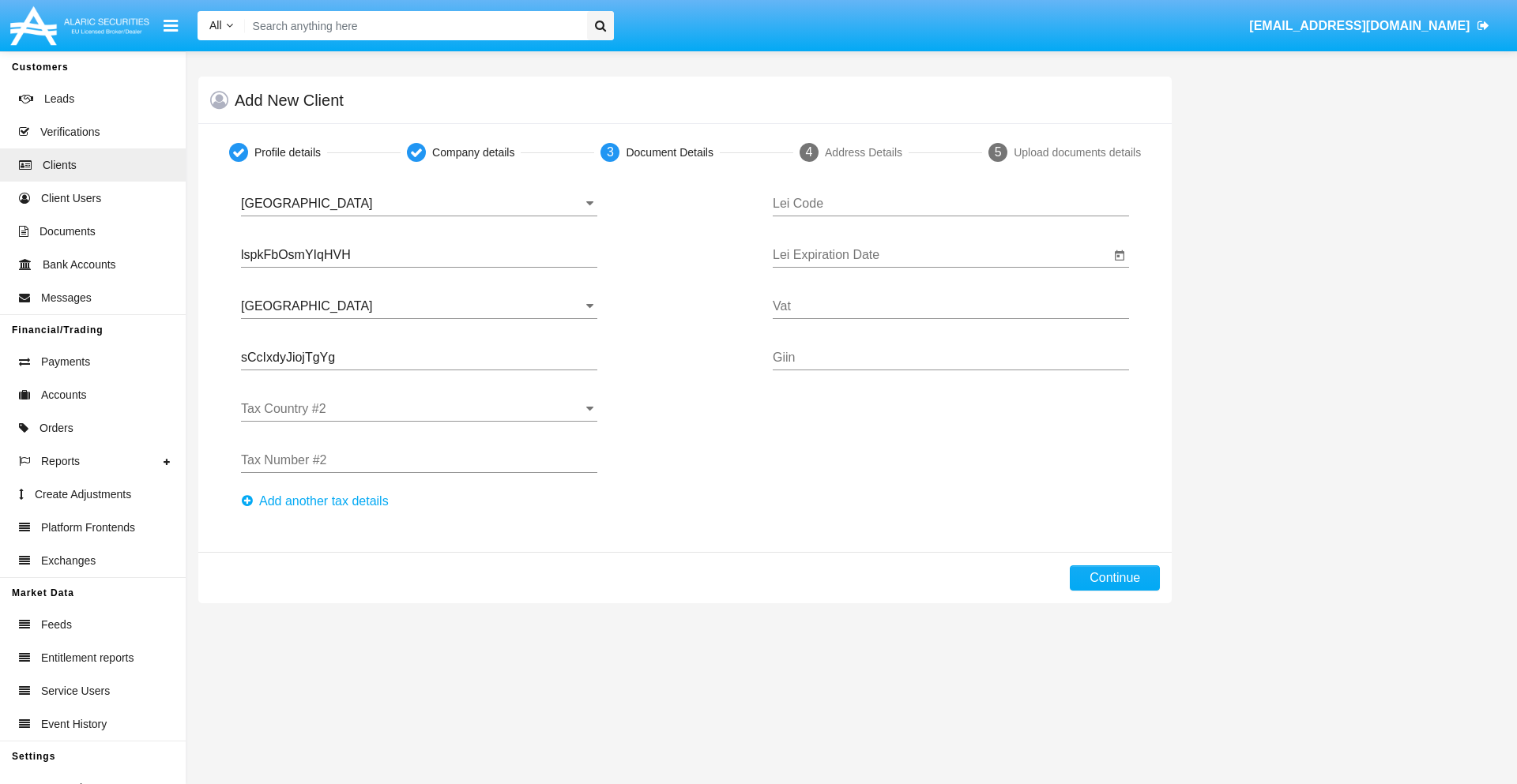
click at [419, 409] on input "Tax Country #2" at bounding box center [419, 409] width 356 height 14
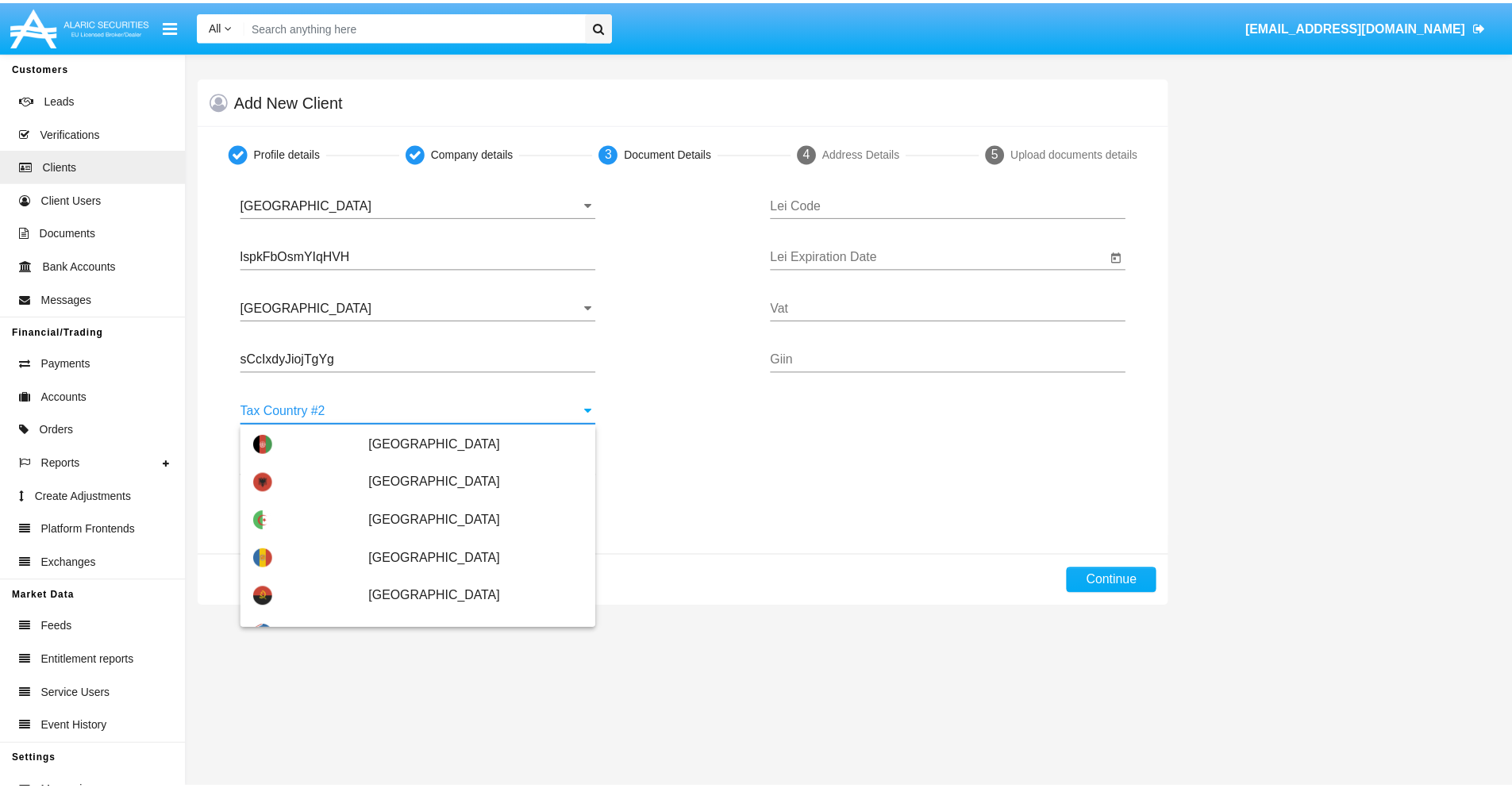
scroll to position [7074, 0]
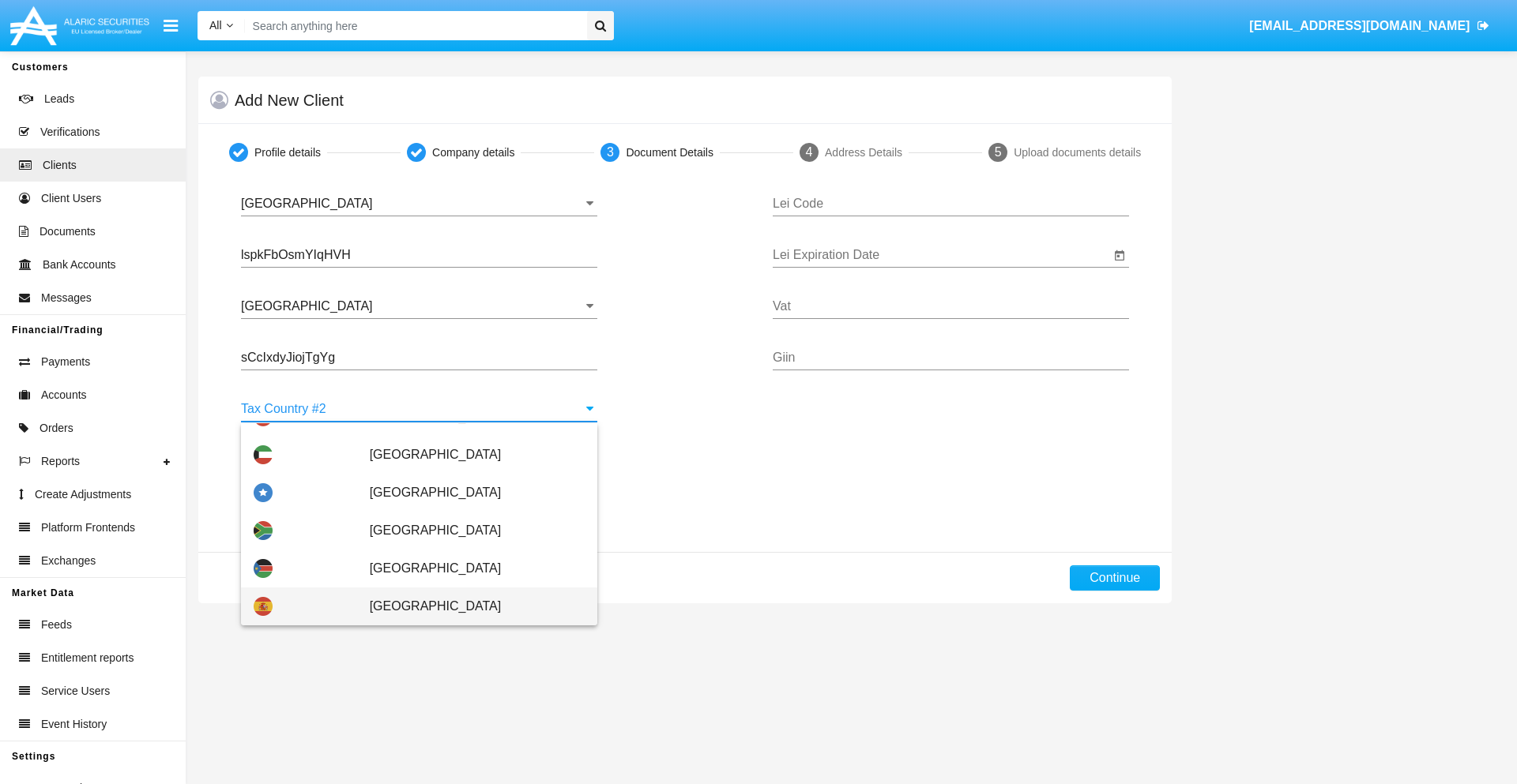
click at [468, 606] on span "[GEOGRAPHIC_DATA]" at bounding box center [477, 606] width 215 height 38
type input "[GEOGRAPHIC_DATA]"
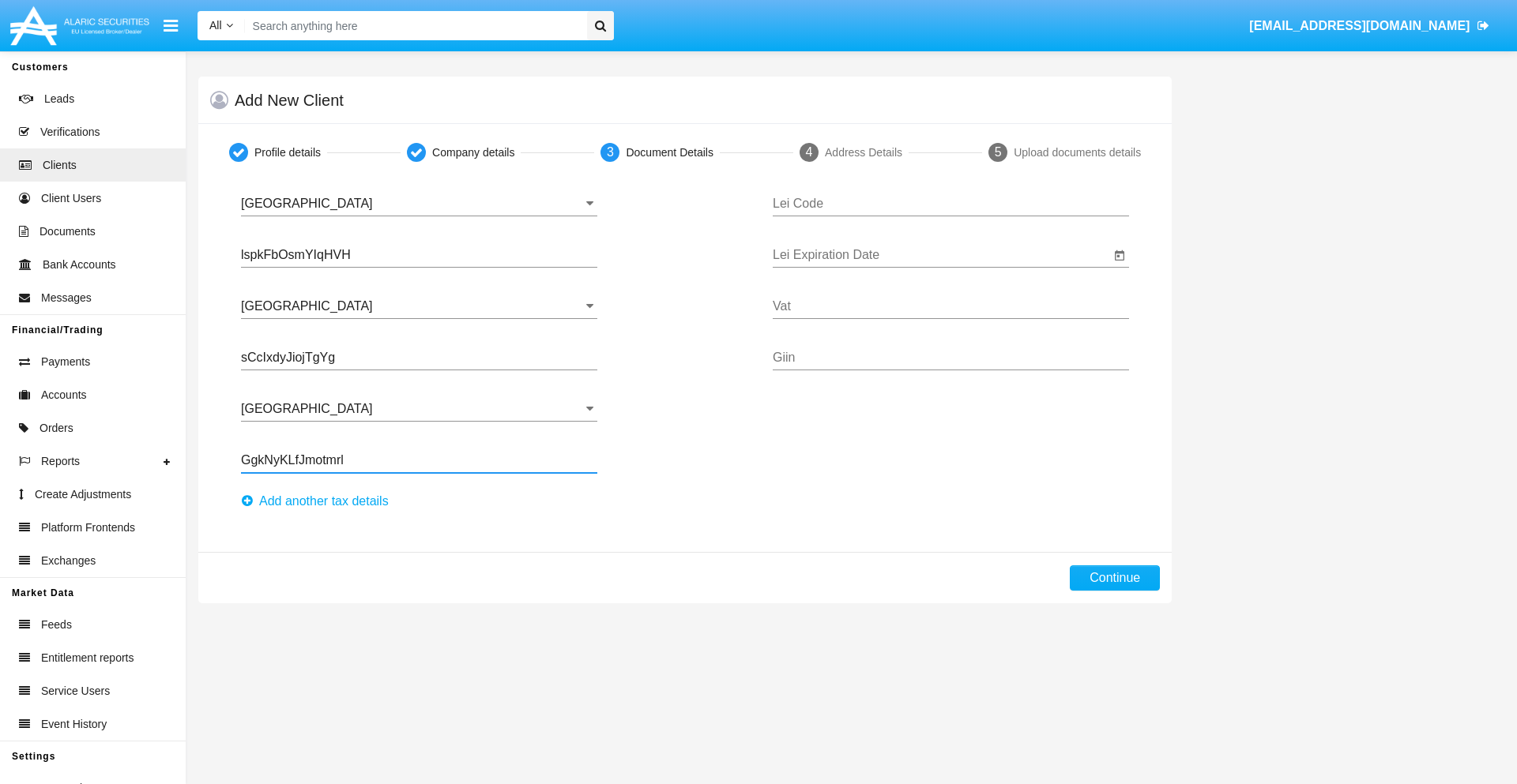
type input "GgkNyKLfJmotmrl"
type input "JICFHXTZWXYUZMEETKKA"
click at [941, 255] on input "Lei Expiration Date" at bounding box center [941, 255] width 337 height 14
click at [821, 300] on span "[DATE]" at bounding box center [807, 301] width 35 height 13
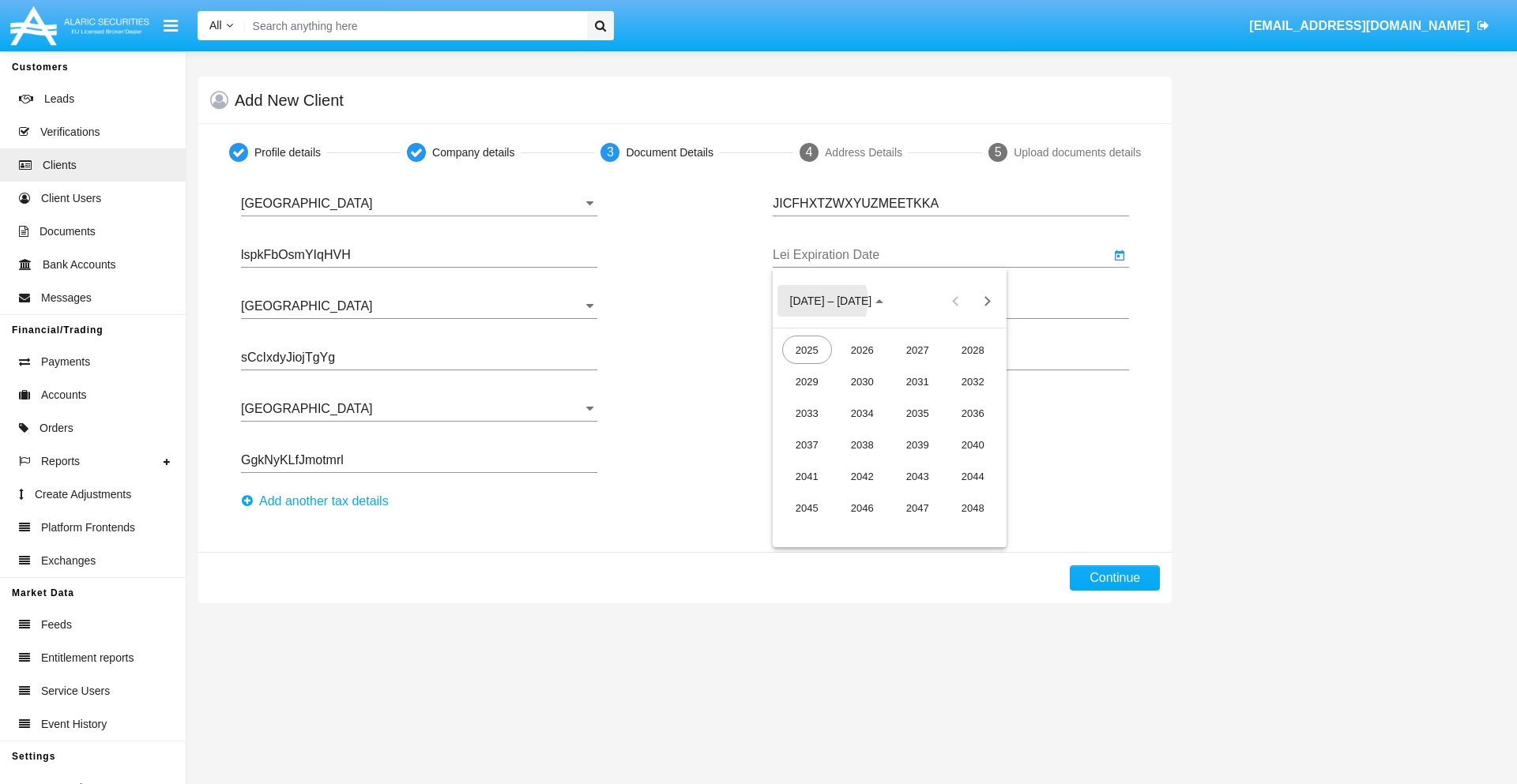
click at [973, 444] on div "2040" at bounding box center [973, 444] width 49 height 28
click at [862, 413] on div "JUN" at bounding box center [862, 412] width 49 height 28
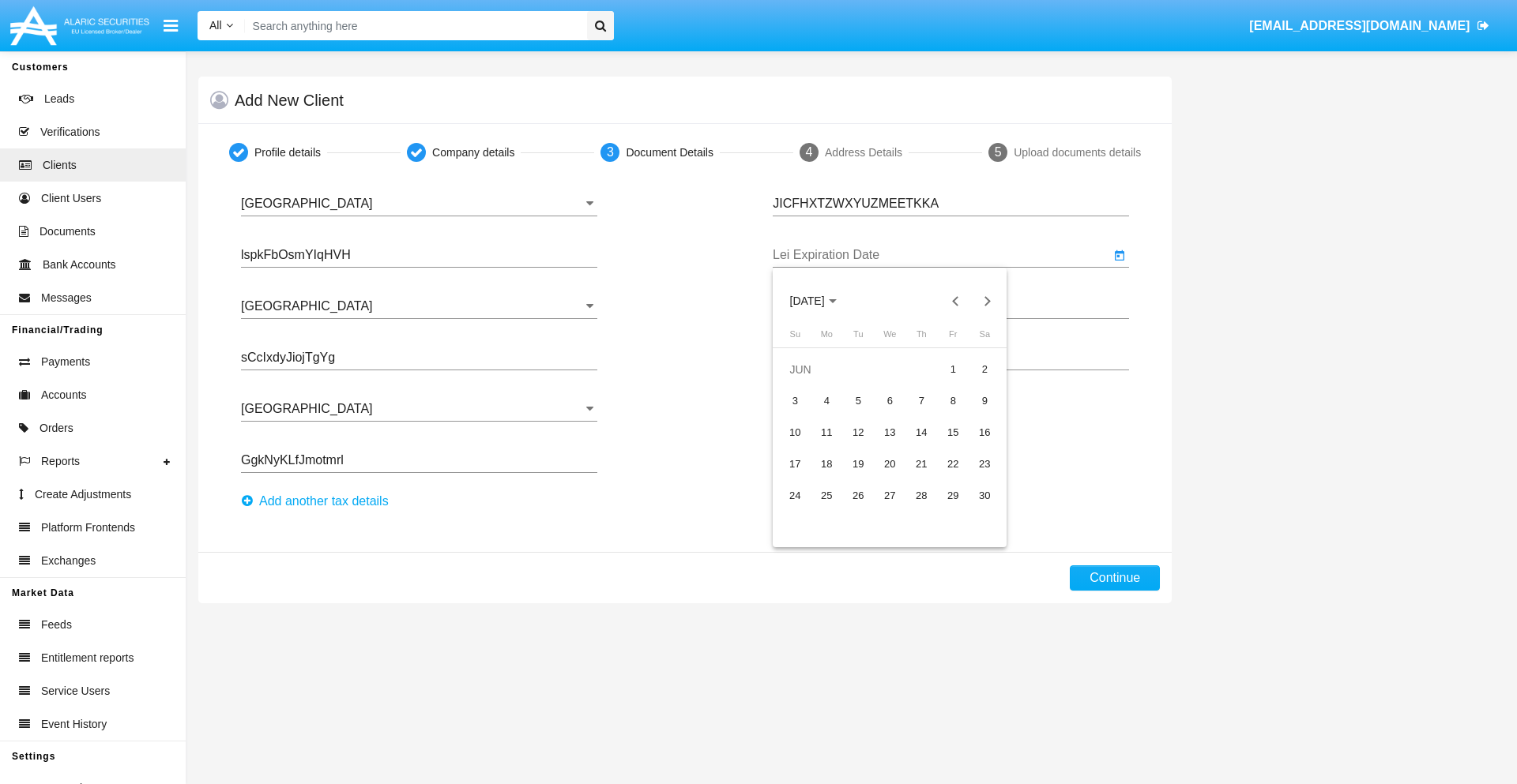
click at [953, 432] on div "15" at bounding box center [952, 432] width 28 height 28
type input "06/15/40"
type input "WxaADtQgvjLkwDt"
type input "LMeYOUzAxgdLcpF"
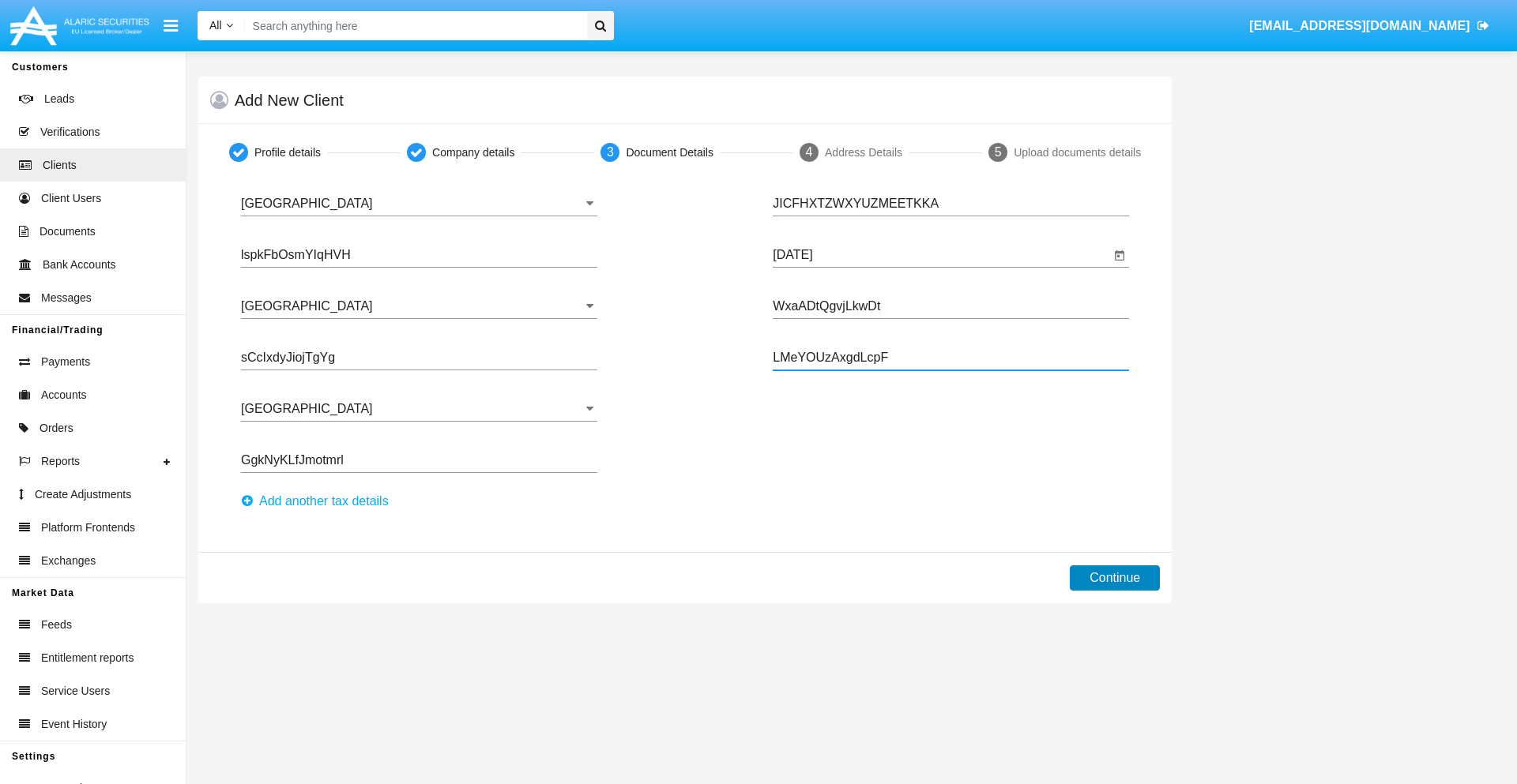
click at [1115, 578] on button "Continue" at bounding box center [1115, 578] width 90 height 26
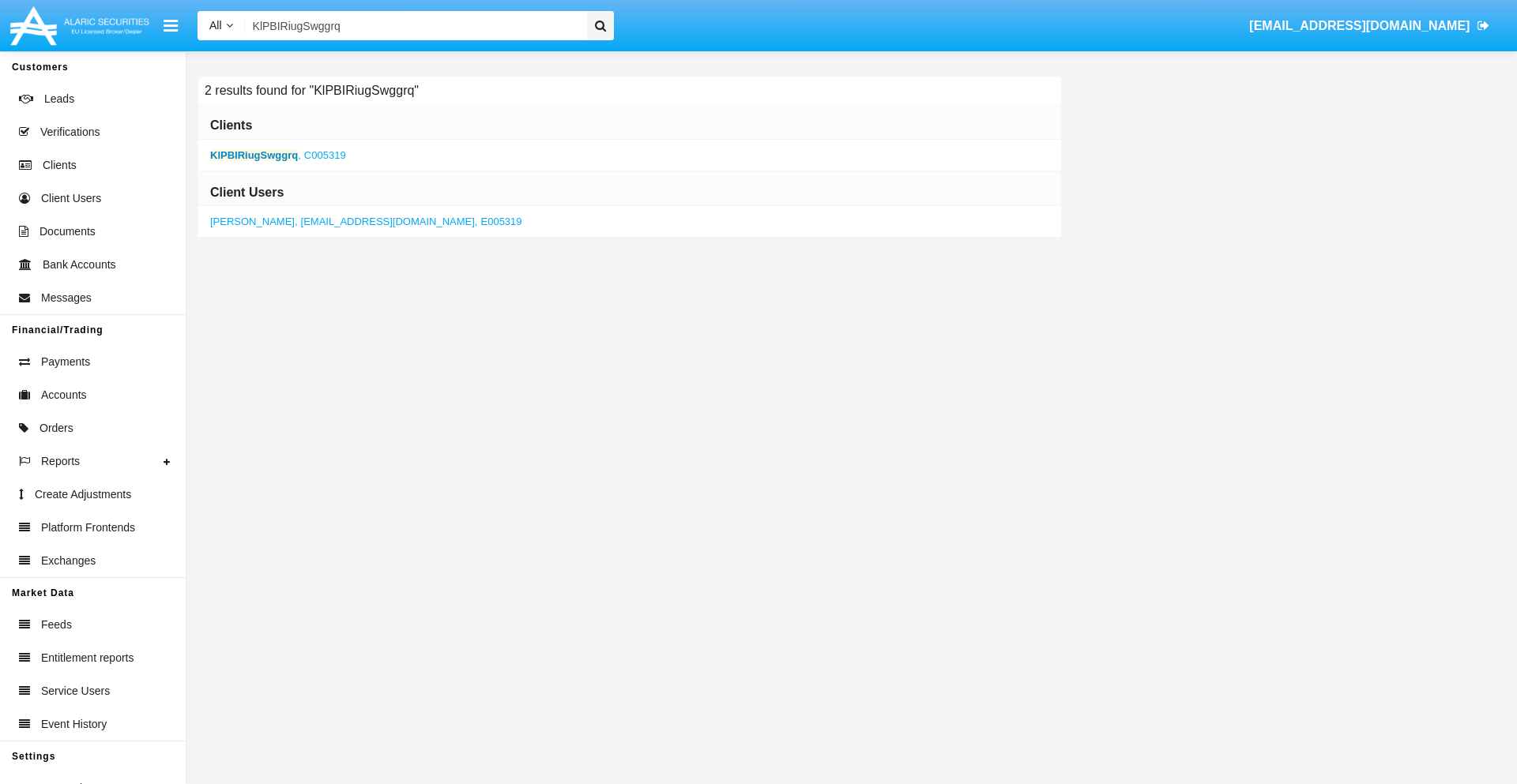
type input "KlPBIRiugSwggrq"
click at [254, 155] on b "KlPBIRiugSwggrq" at bounding box center [254, 155] width 88 height 12
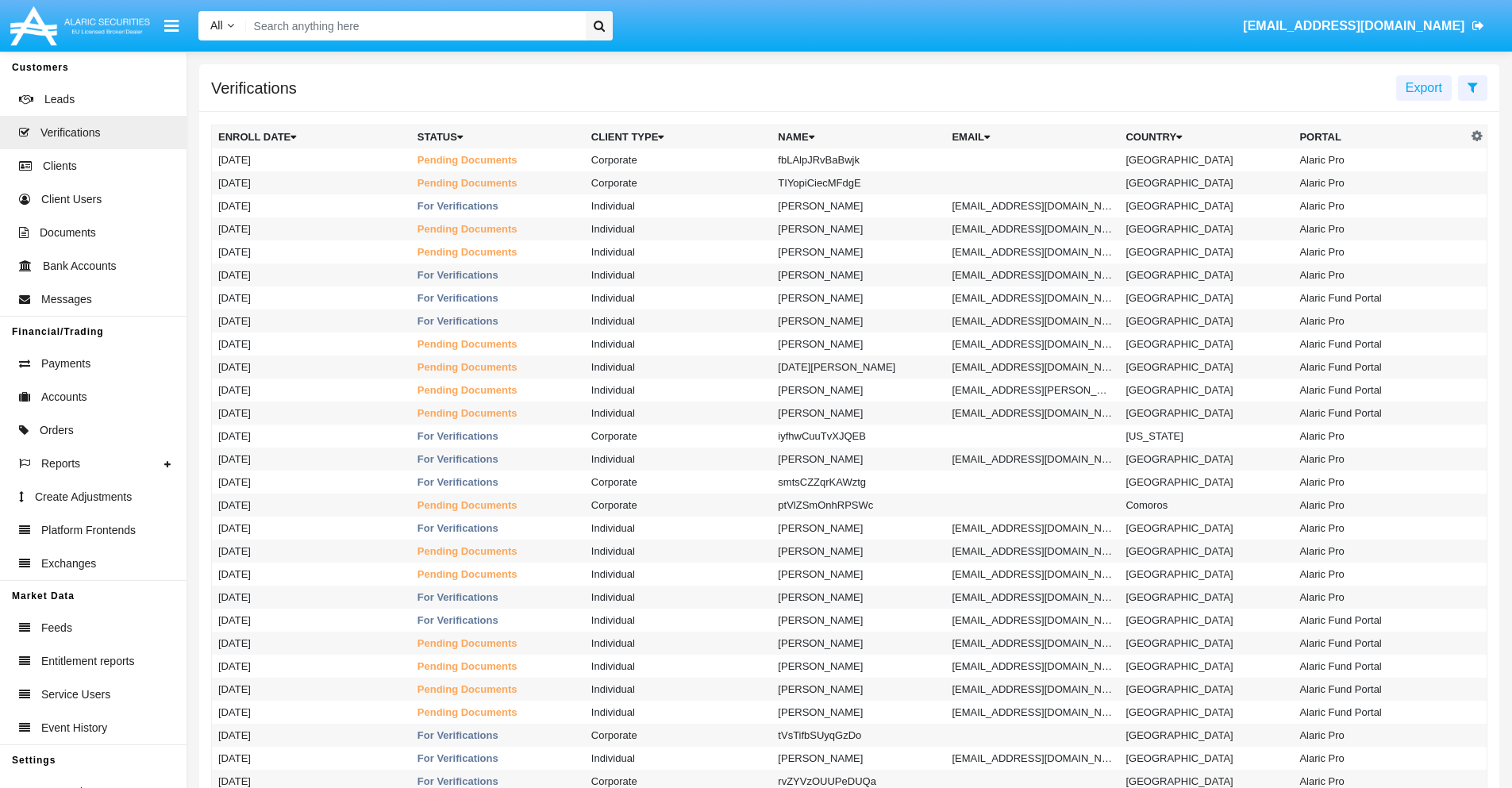
click at [1473, 86] on icon at bounding box center [1473, 87] width 10 height 13
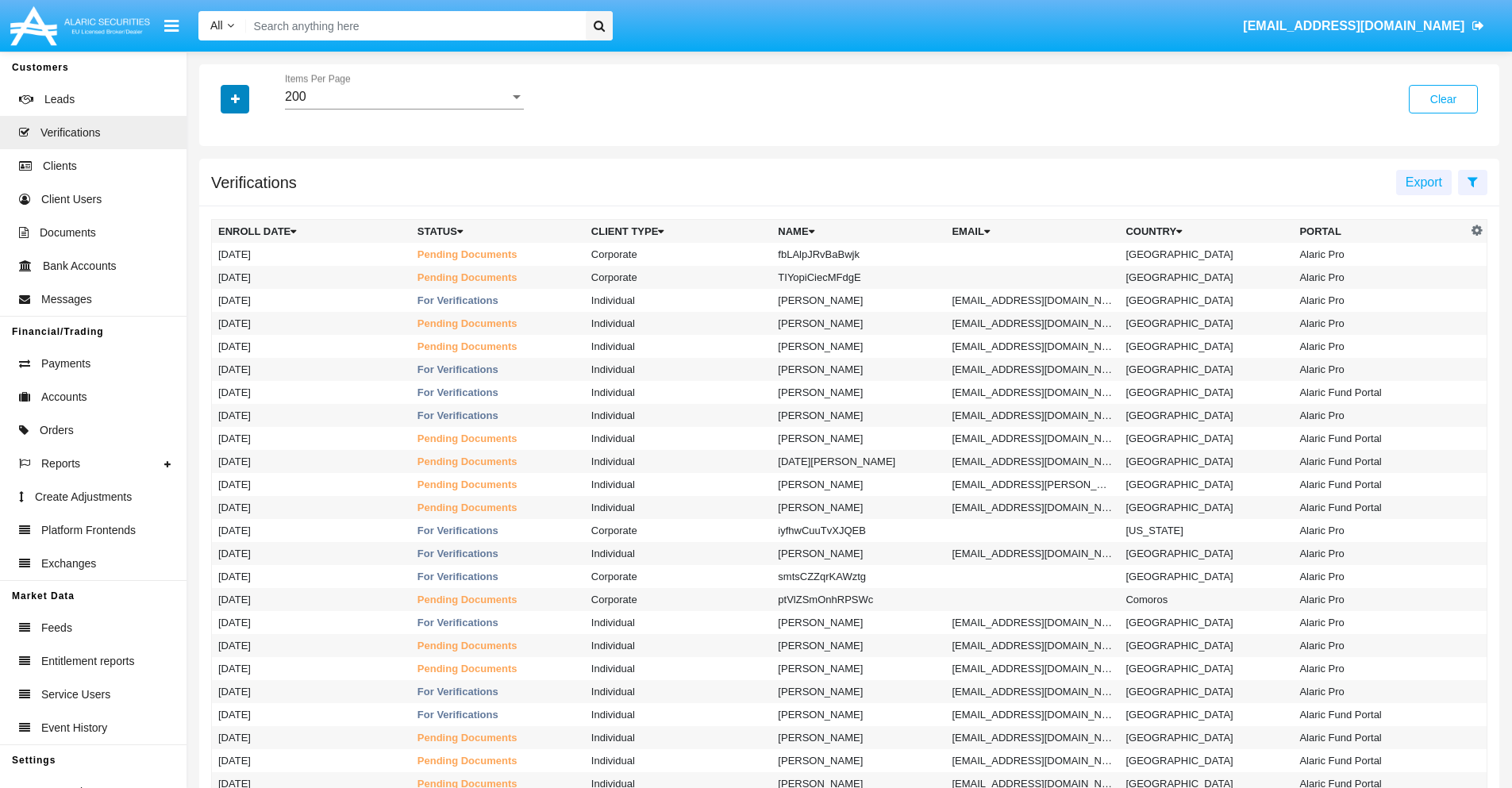
click at [235, 98] on icon "button" at bounding box center [235, 98] width 9 height 11
click at [247, 201] on span "Name" at bounding box center [248, 201] width 34 height 19
click at [218, 207] on input "Name" at bounding box center [217, 207] width 1 height 1
checkbox input "true"
click at [235, 98] on icon "button" at bounding box center [235, 98] width 9 height 11
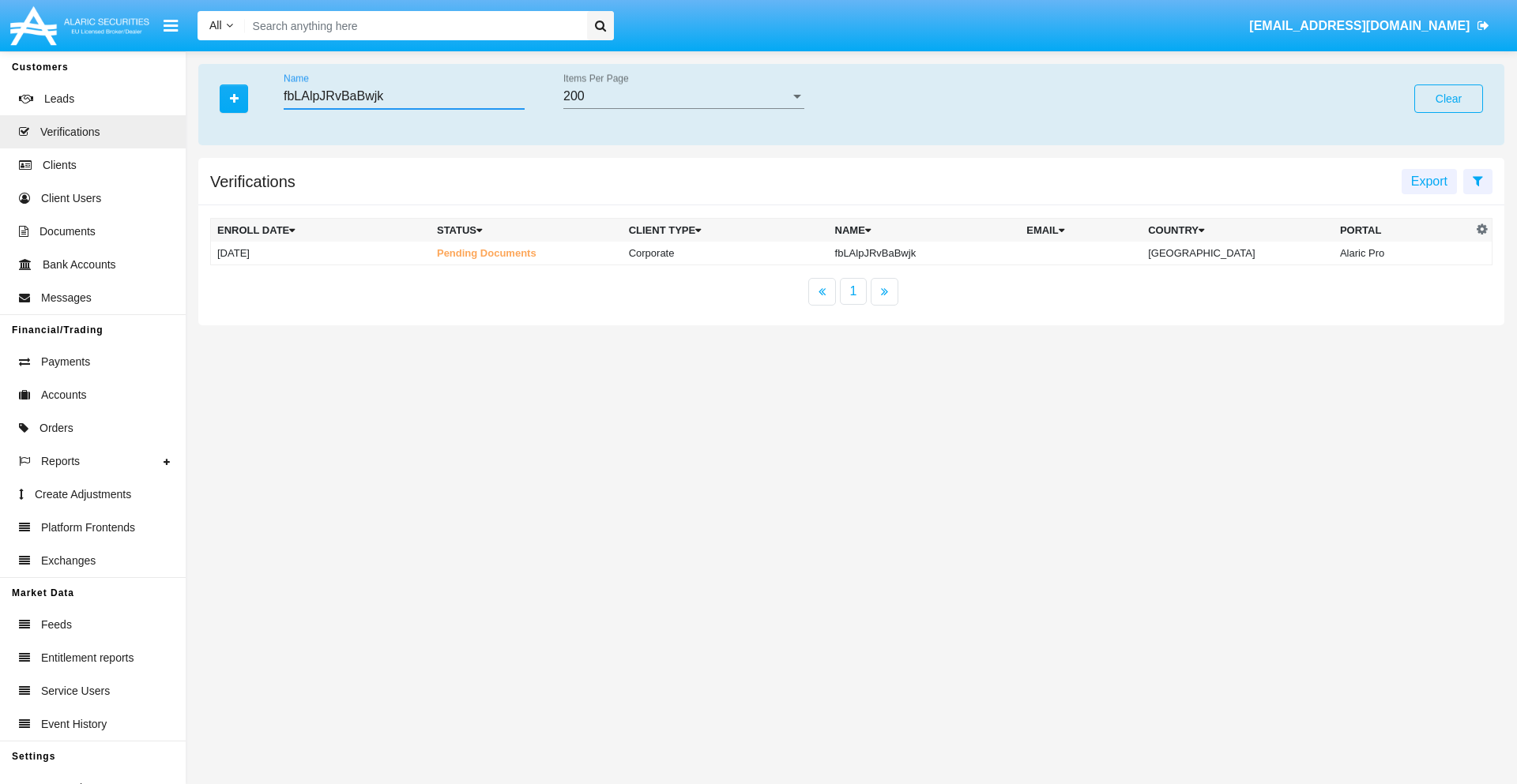
type input "fbLAlpJRvBaBwjk"
click at [937, 253] on td "fbLAlpJRvBaBwjk" at bounding box center [924, 254] width 192 height 24
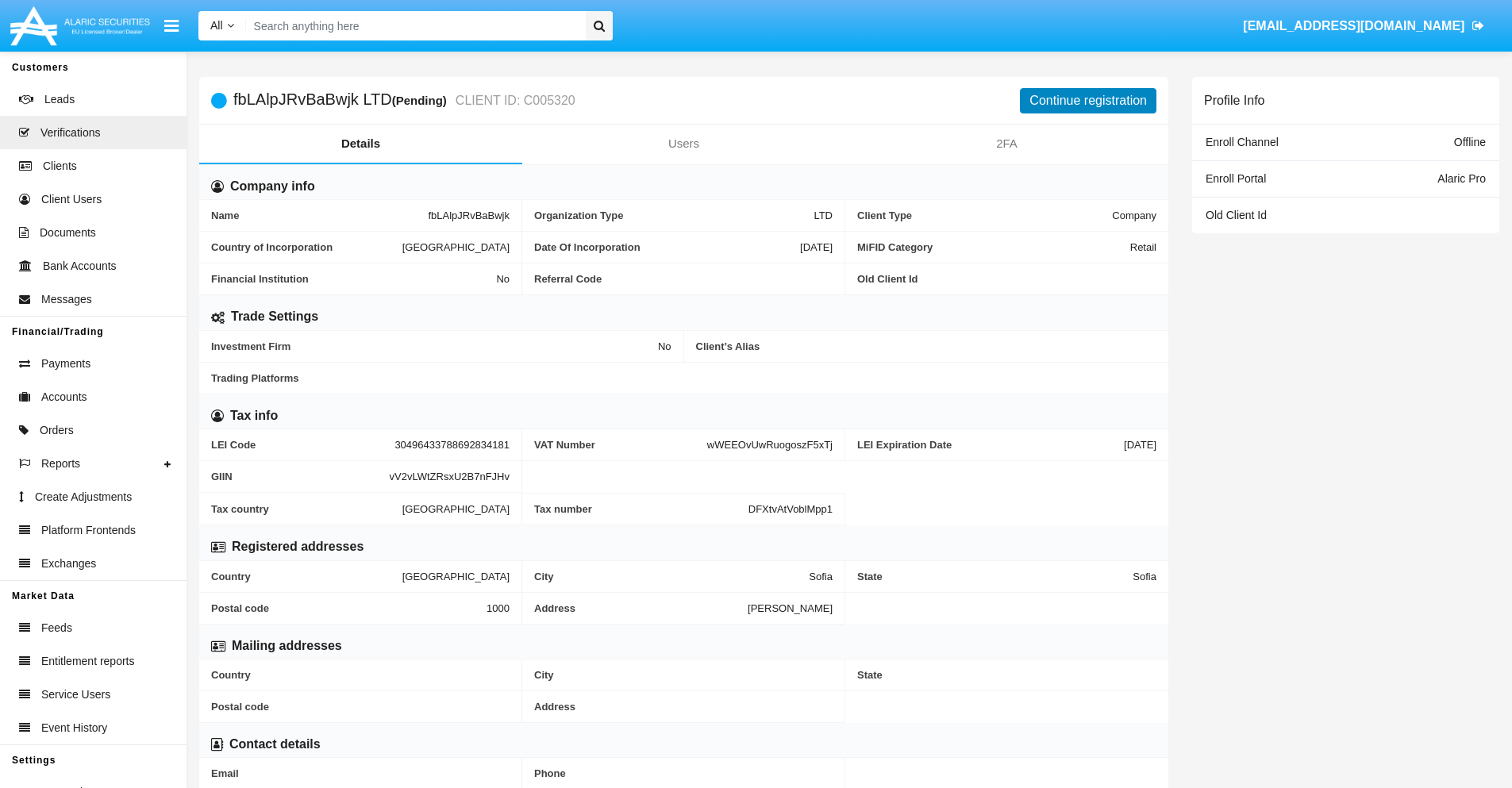
click at [1088, 100] on button "Continue registration" at bounding box center [1088, 101] width 137 height 26
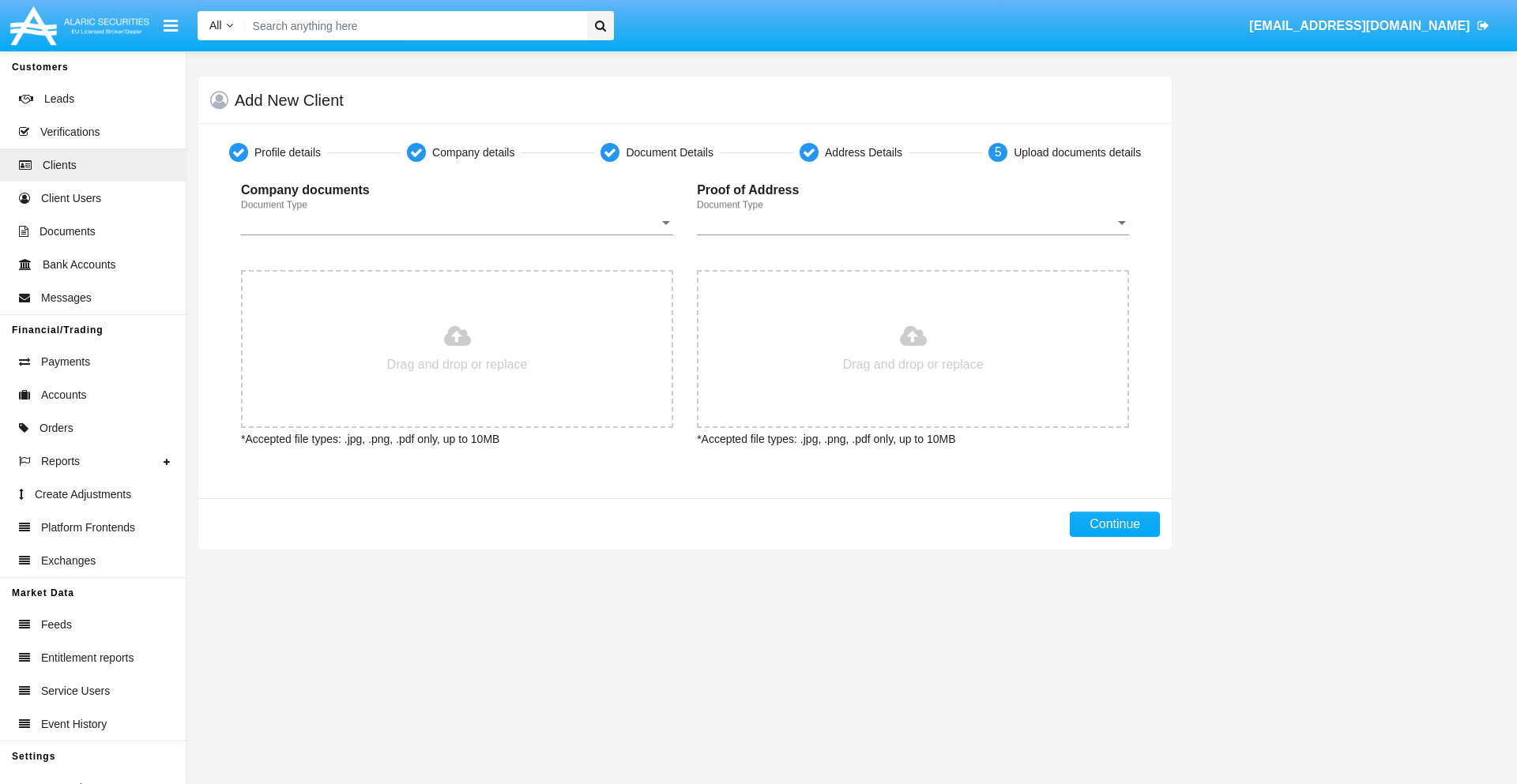
click at [457, 223] on span "Document Type" at bounding box center [450, 222] width 418 height 14
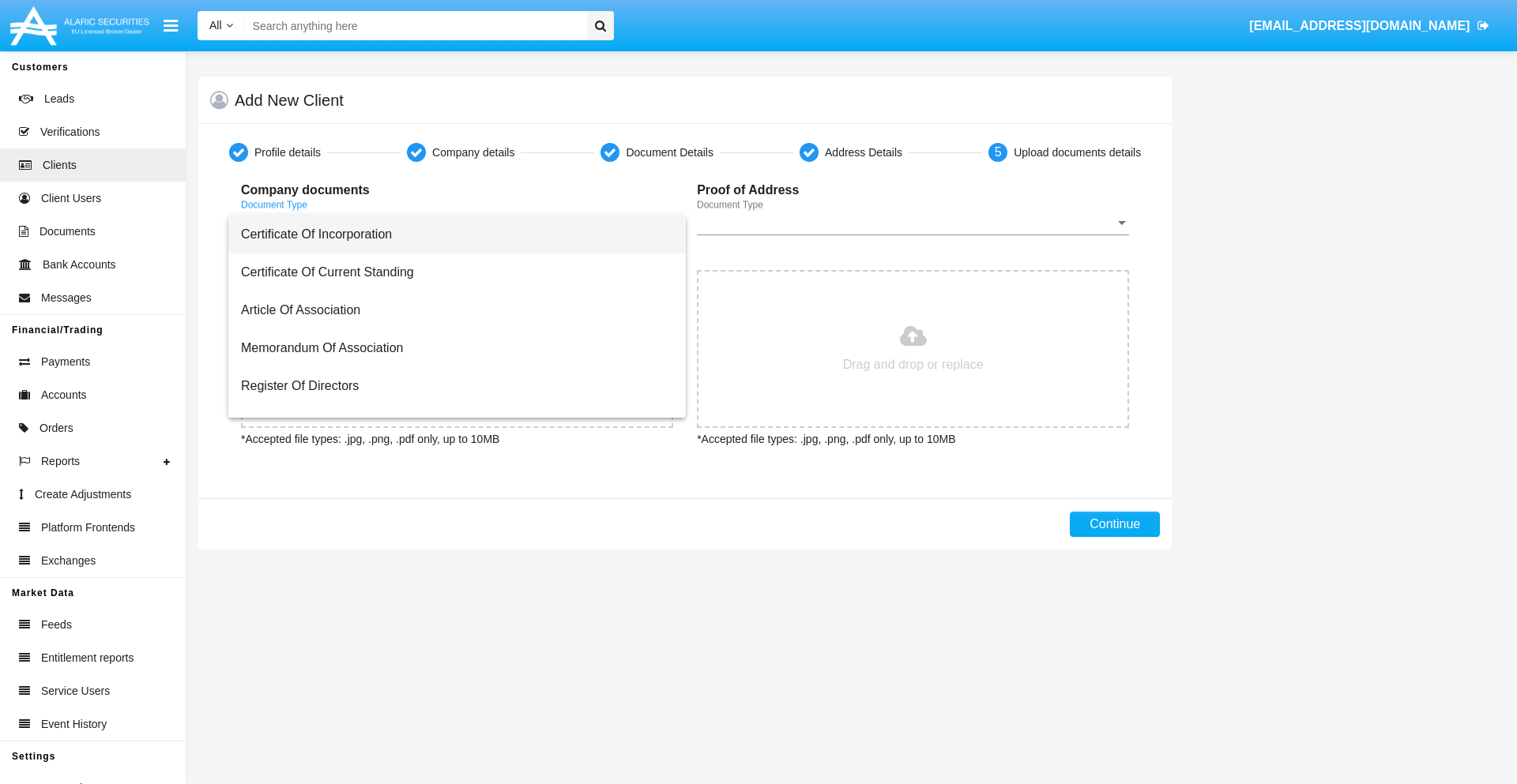
click at [451, 235] on span "Certificate Of Incorporation" at bounding box center [457, 234] width 432 height 38
type input "C:\fakepath\passport.png"
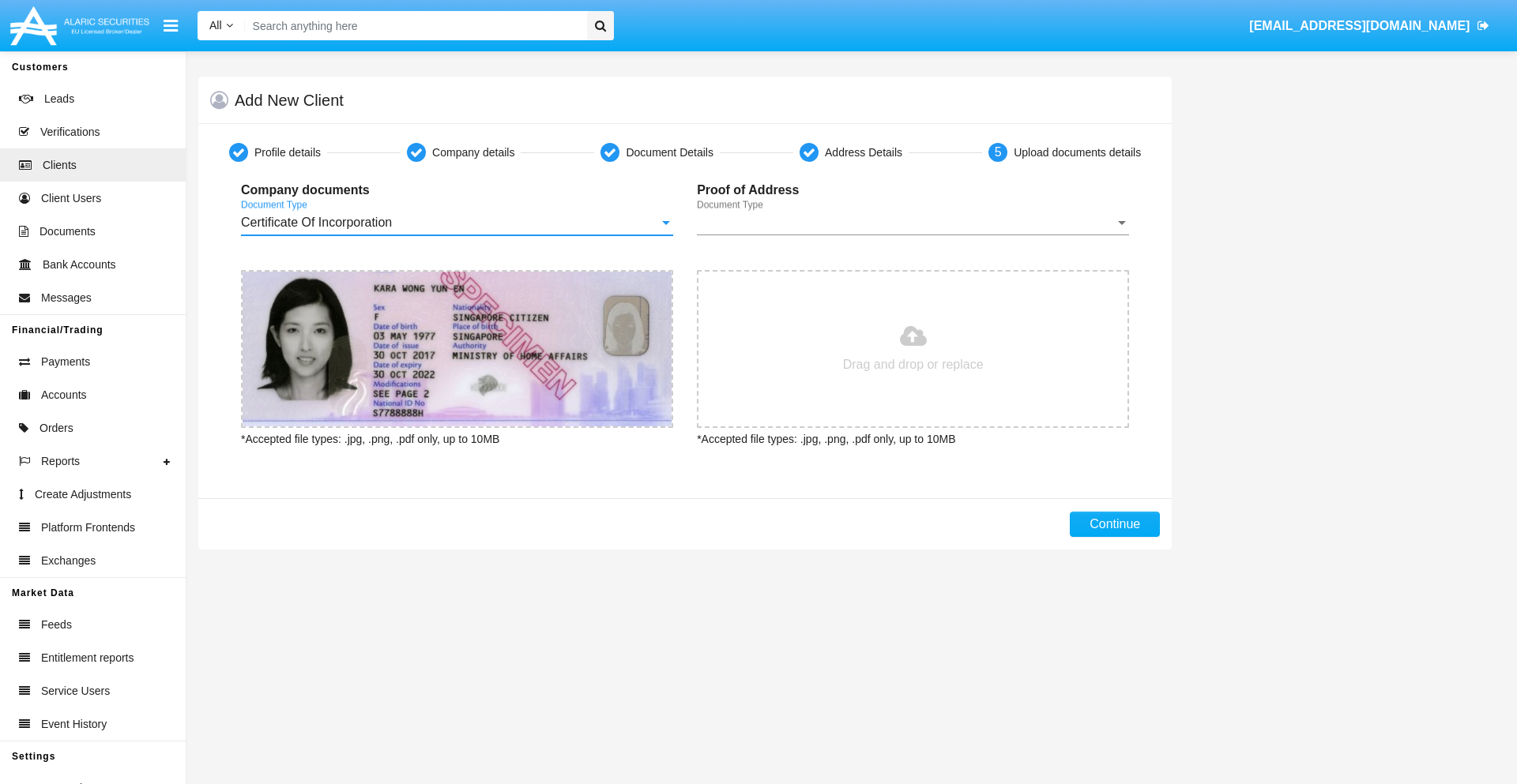
click at [912, 223] on span "Document Type" at bounding box center [905, 222] width 418 height 14
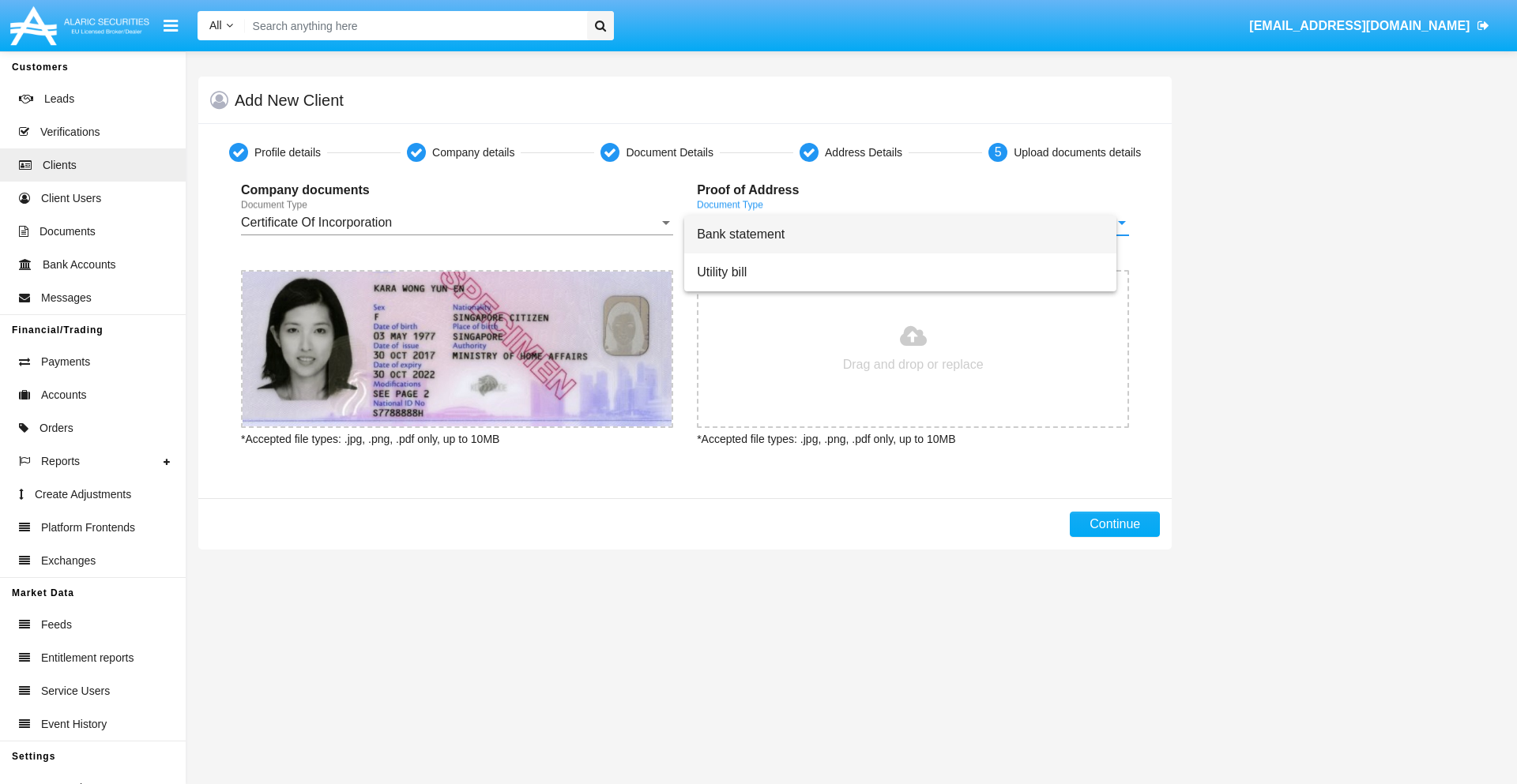
click at [912, 235] on span "Bank statement" at bounding box center [900, 234] width 407 height 38
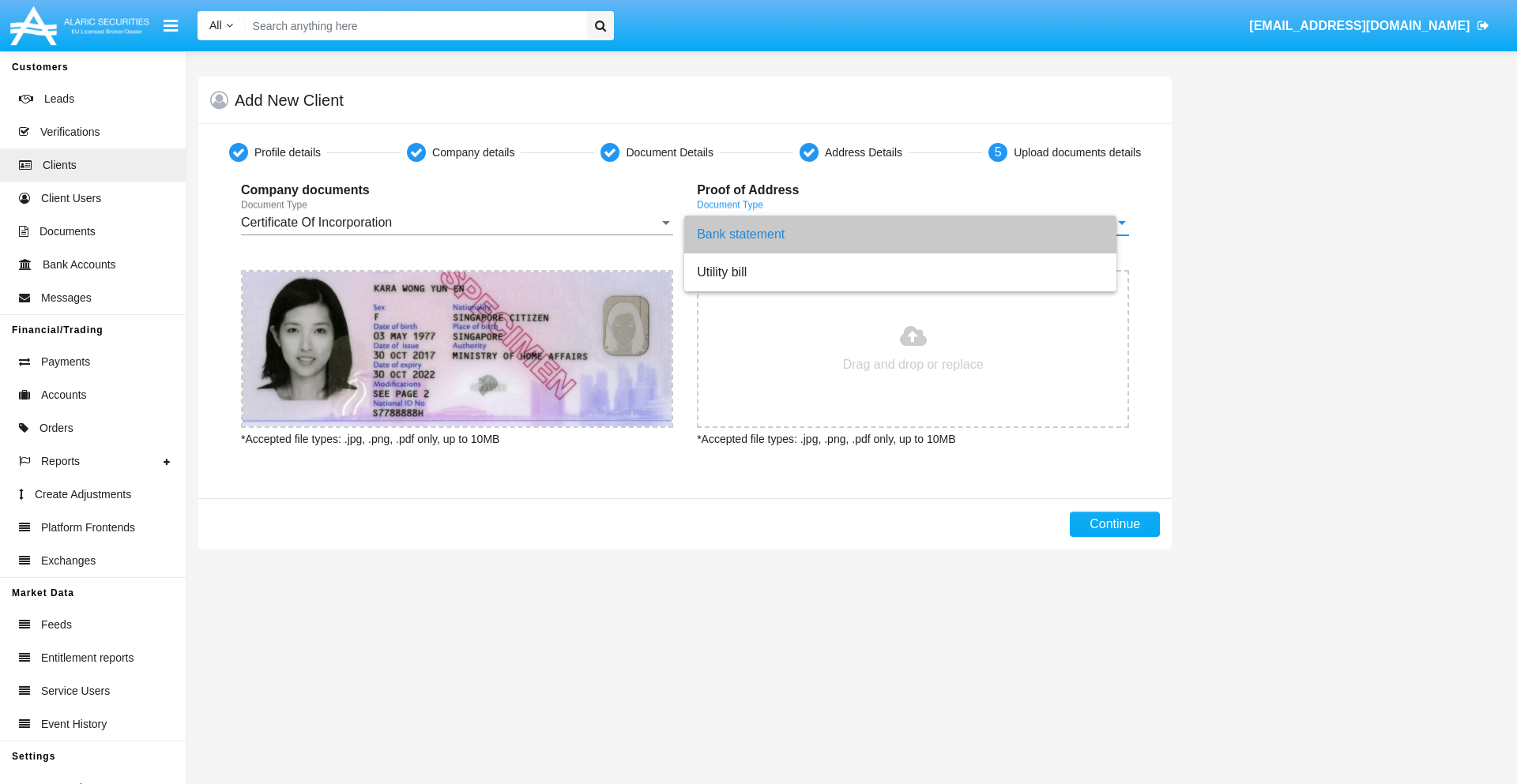
type input "C:\fakepath\bank-statement.png"
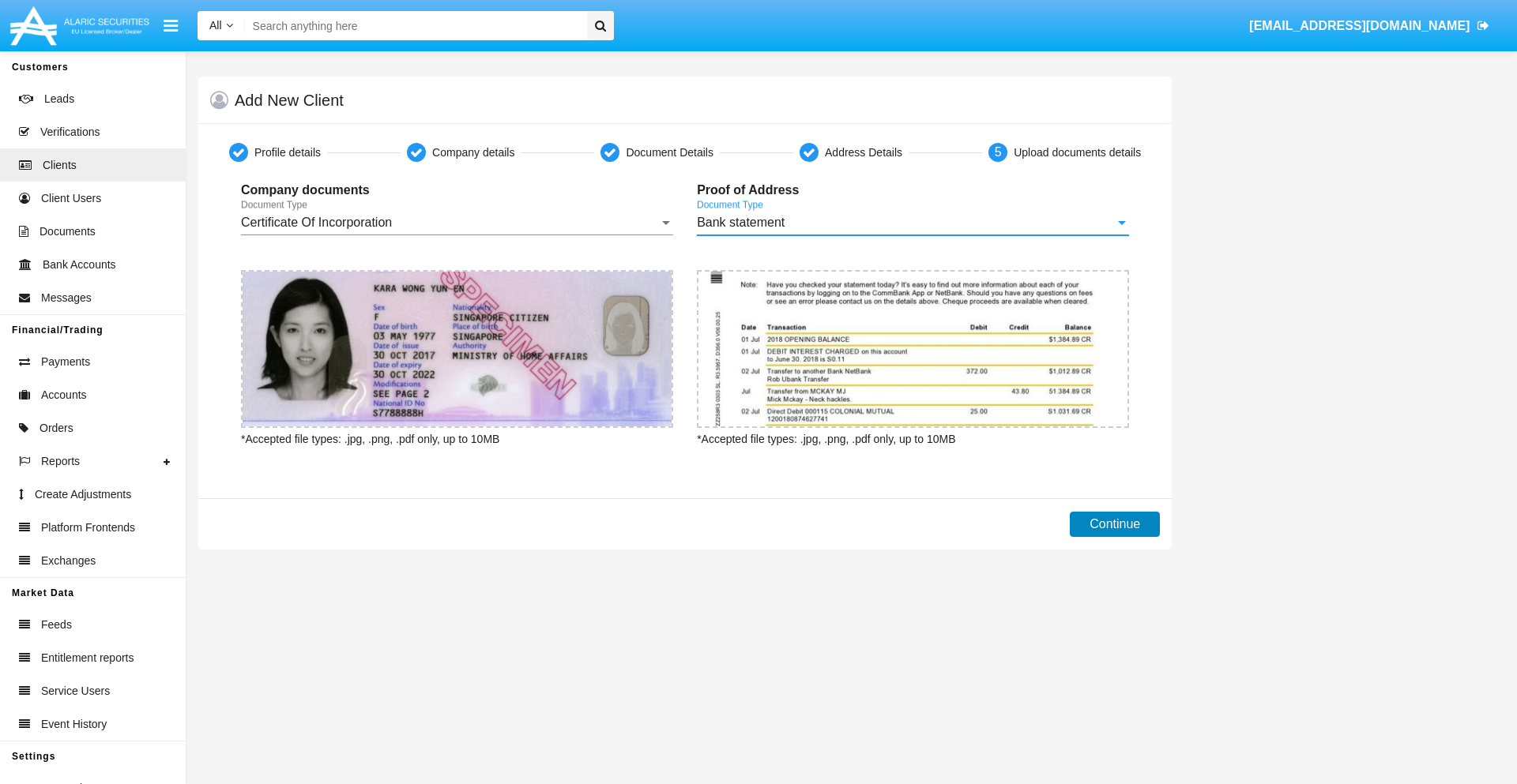
click at [1115, 524] on button "Continue" at bounding box center [1115, 524] width 90 height 26
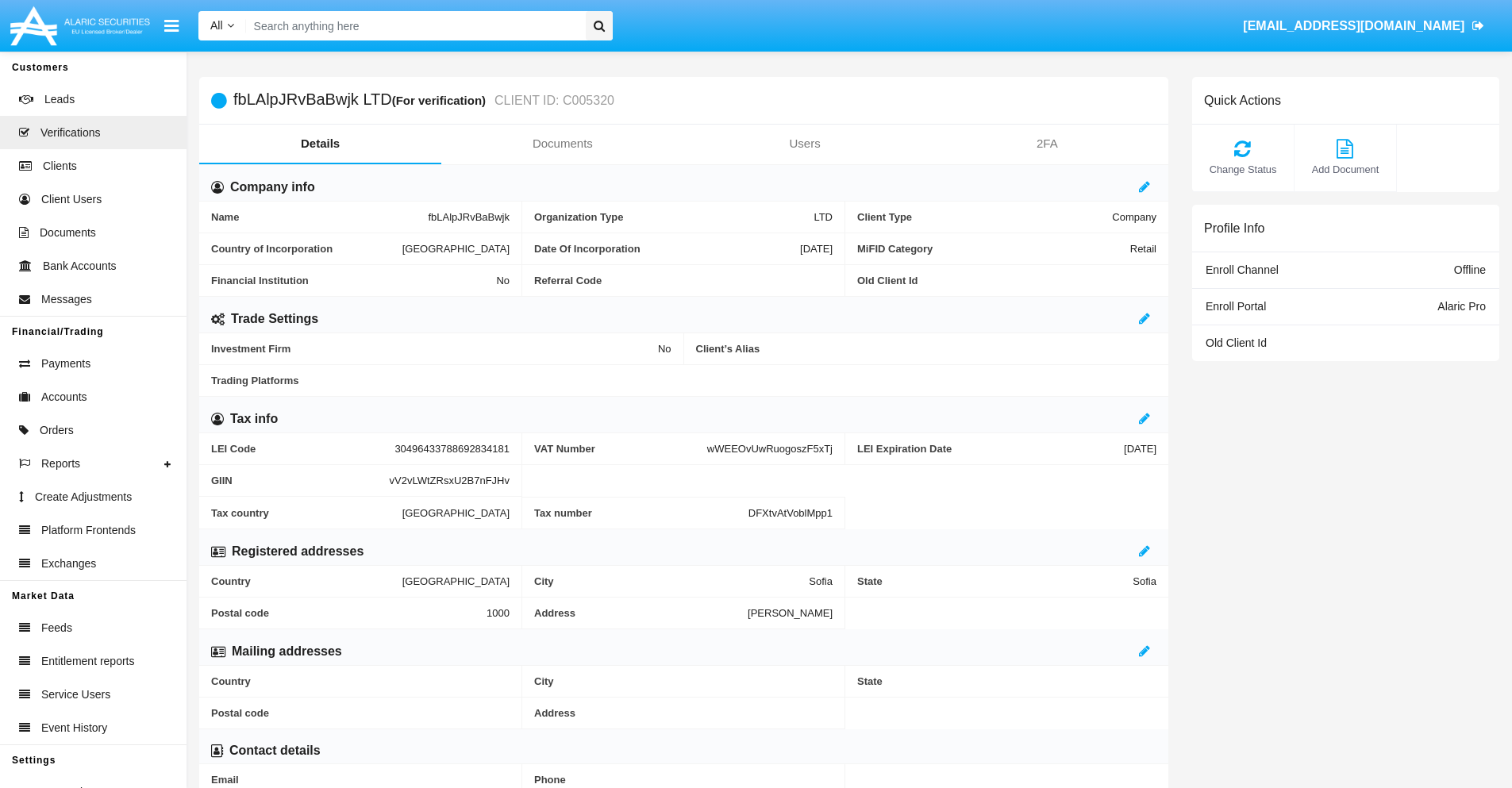
click at [562, 144] on link "Documents" at bounding box center [562, 144] width 242 height 39
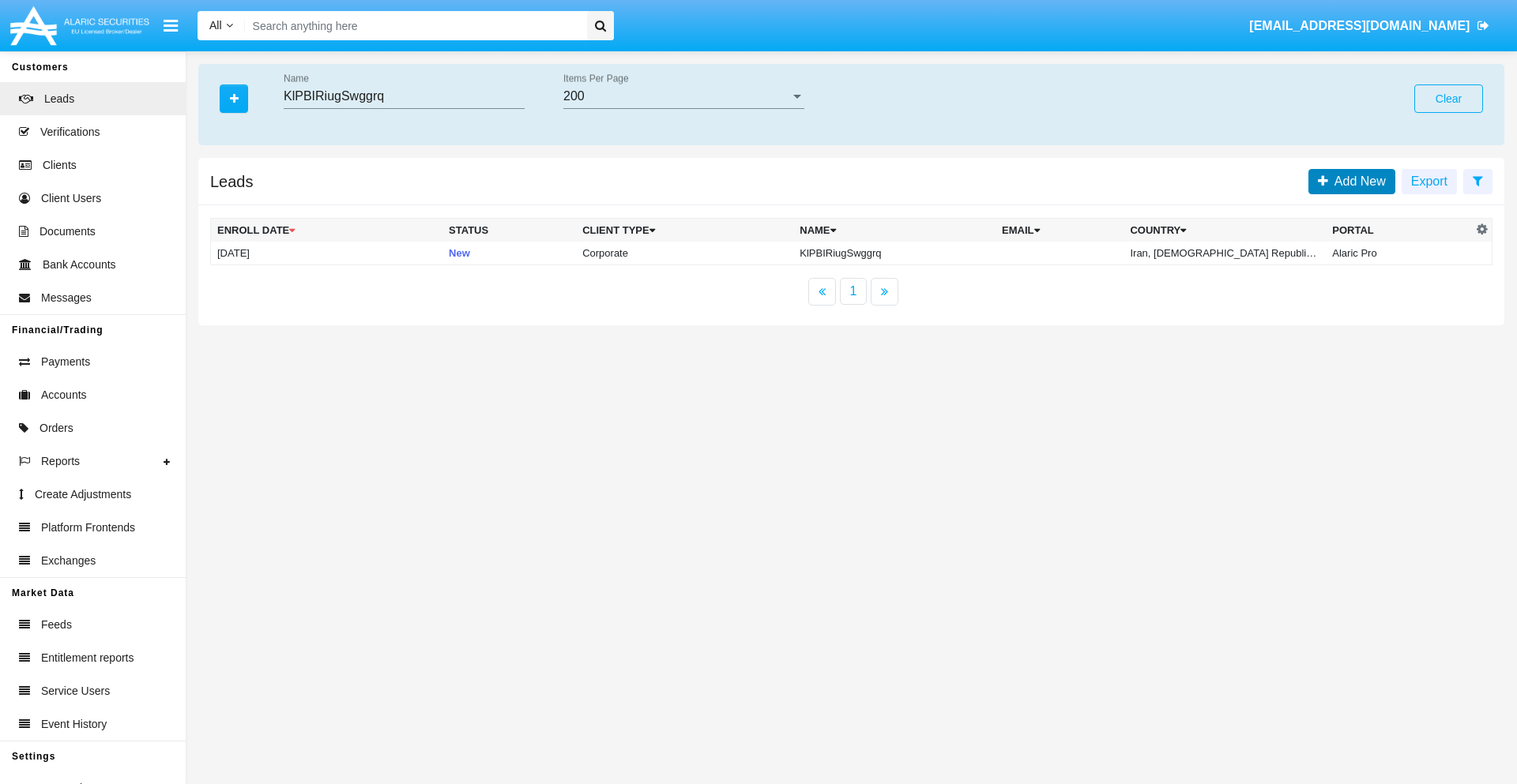
click at [1357, 180] on span "Add New" at bounding box center [1357, 181] width 58 height 14
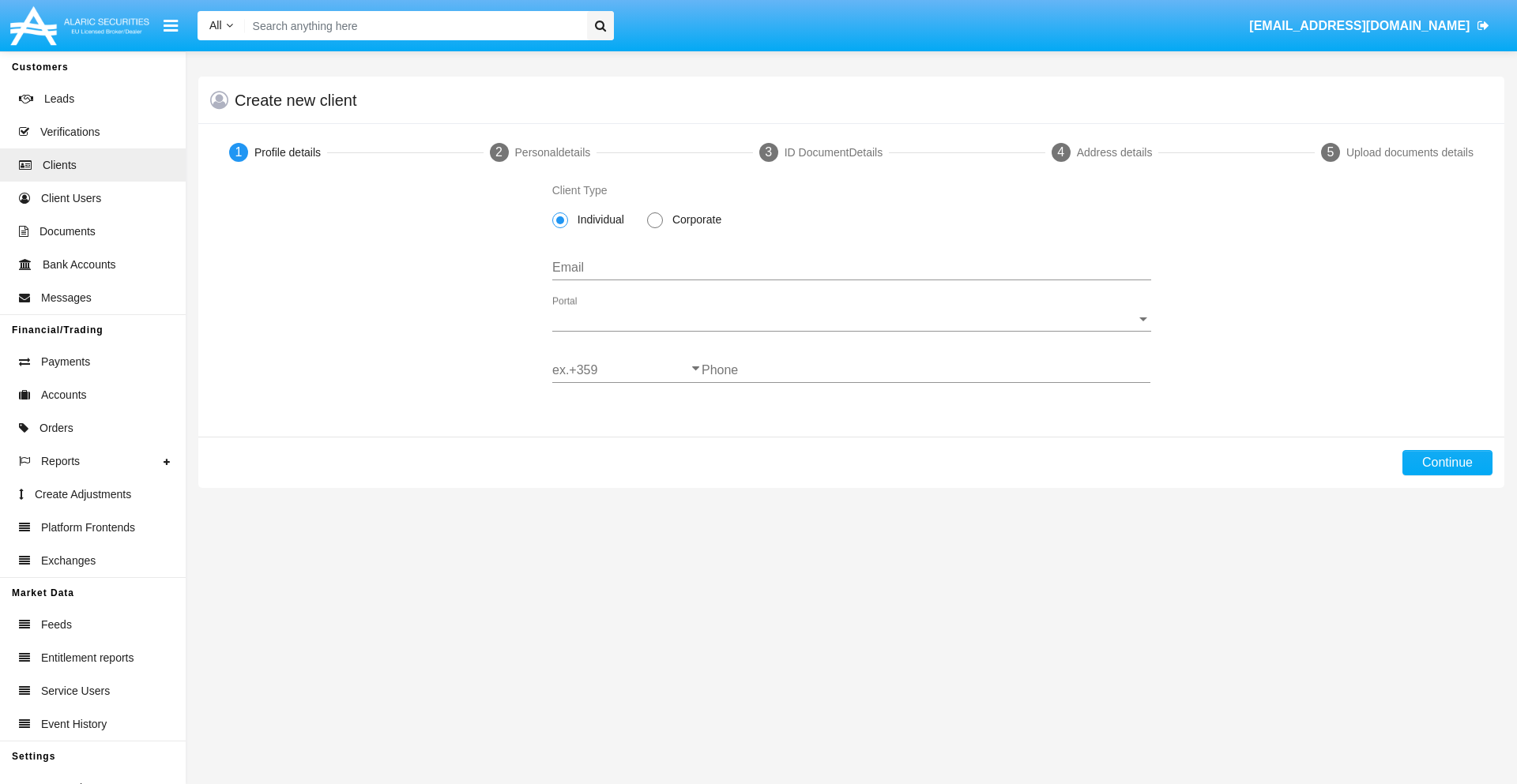
click at [694, 220] on span "Corporate" at bounding box center [693, 220] width 62 height 16
click at [655, 228] on input "Corporate" at bounding box center [654, 228] width 1 height 1
radio input "true"
type input "[EMAIL_ADDRESS][DOMAIN_NAME]"
click at [851, 319] on span "Portal" at bounding box center [844, 318] width 584 height 14
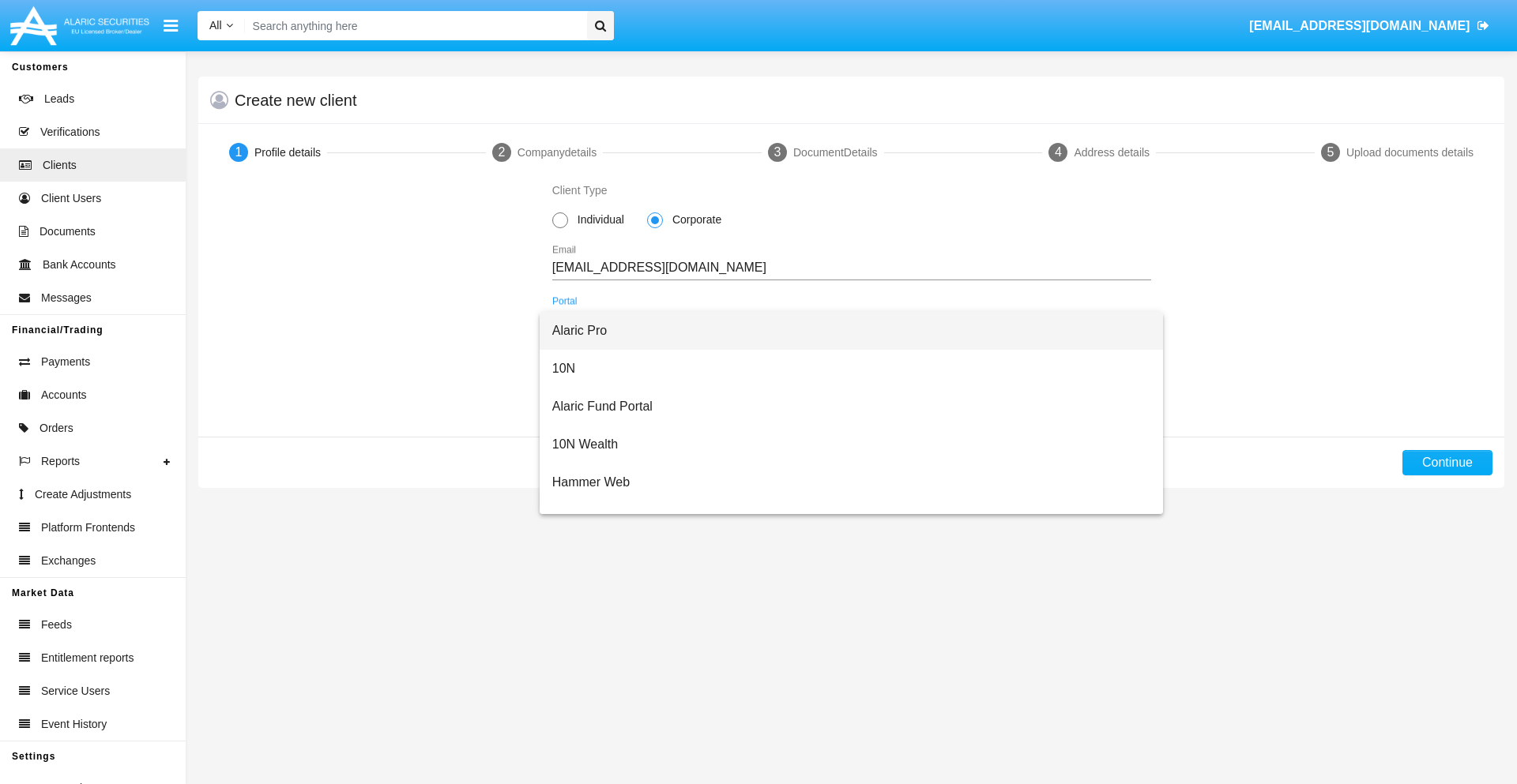
click at [846, 331] on span "Alaric Pro" at bounding box center [851, 330] width 599 height 38
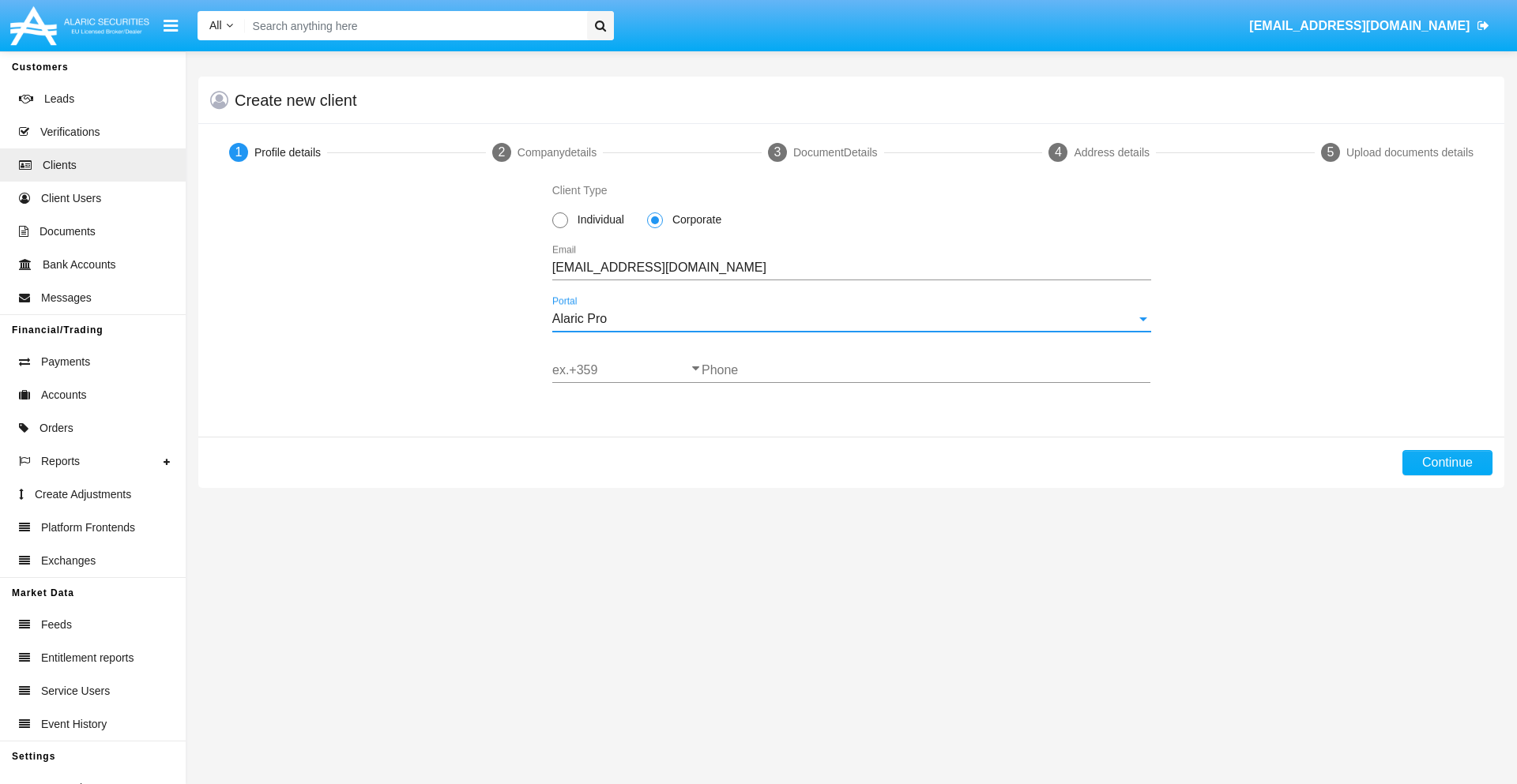
click at [627, 370] on input "ex.+359" at bounding box center [626, 370] width 149 height 14
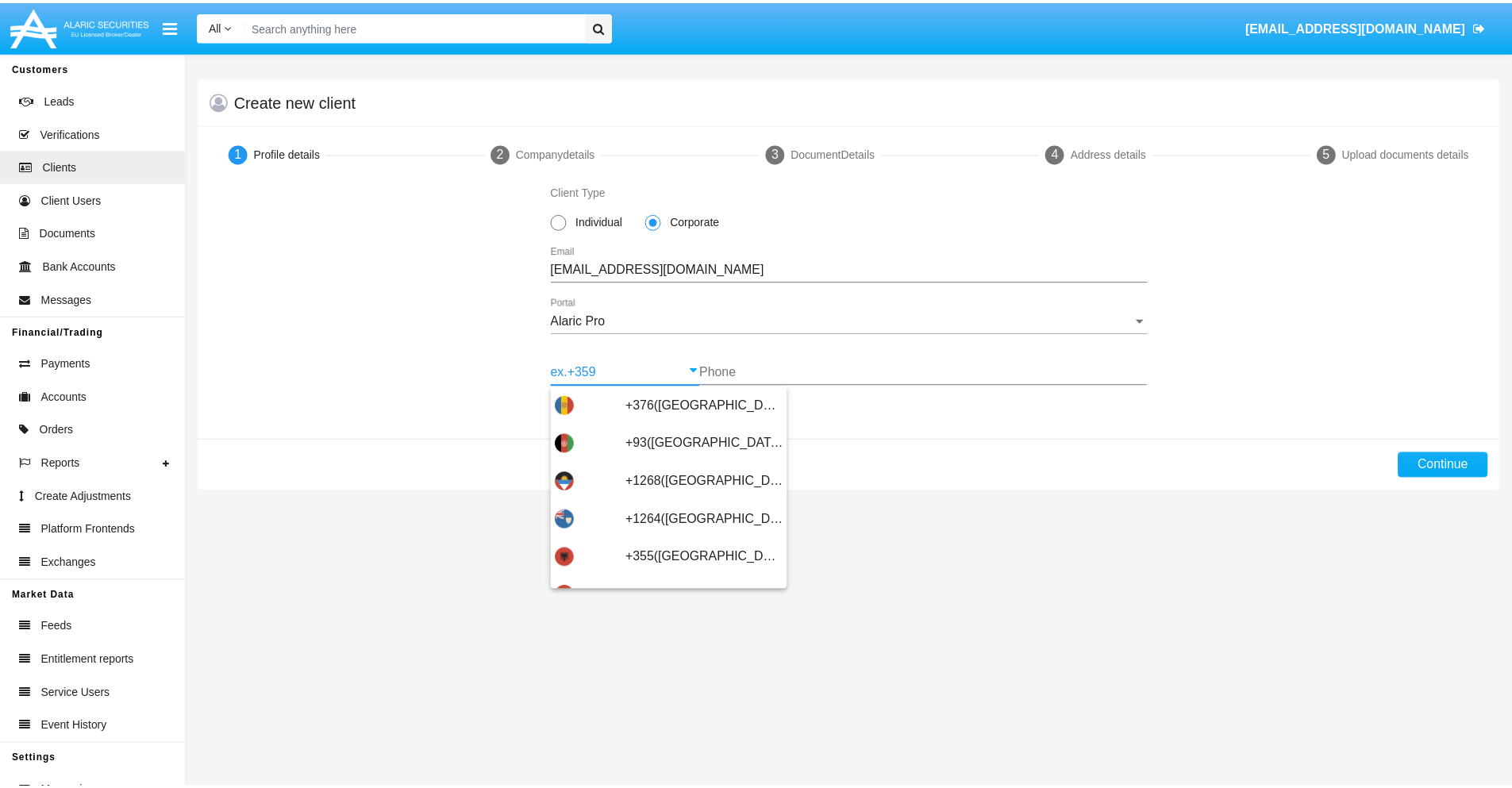
scroll to position [521, 0]
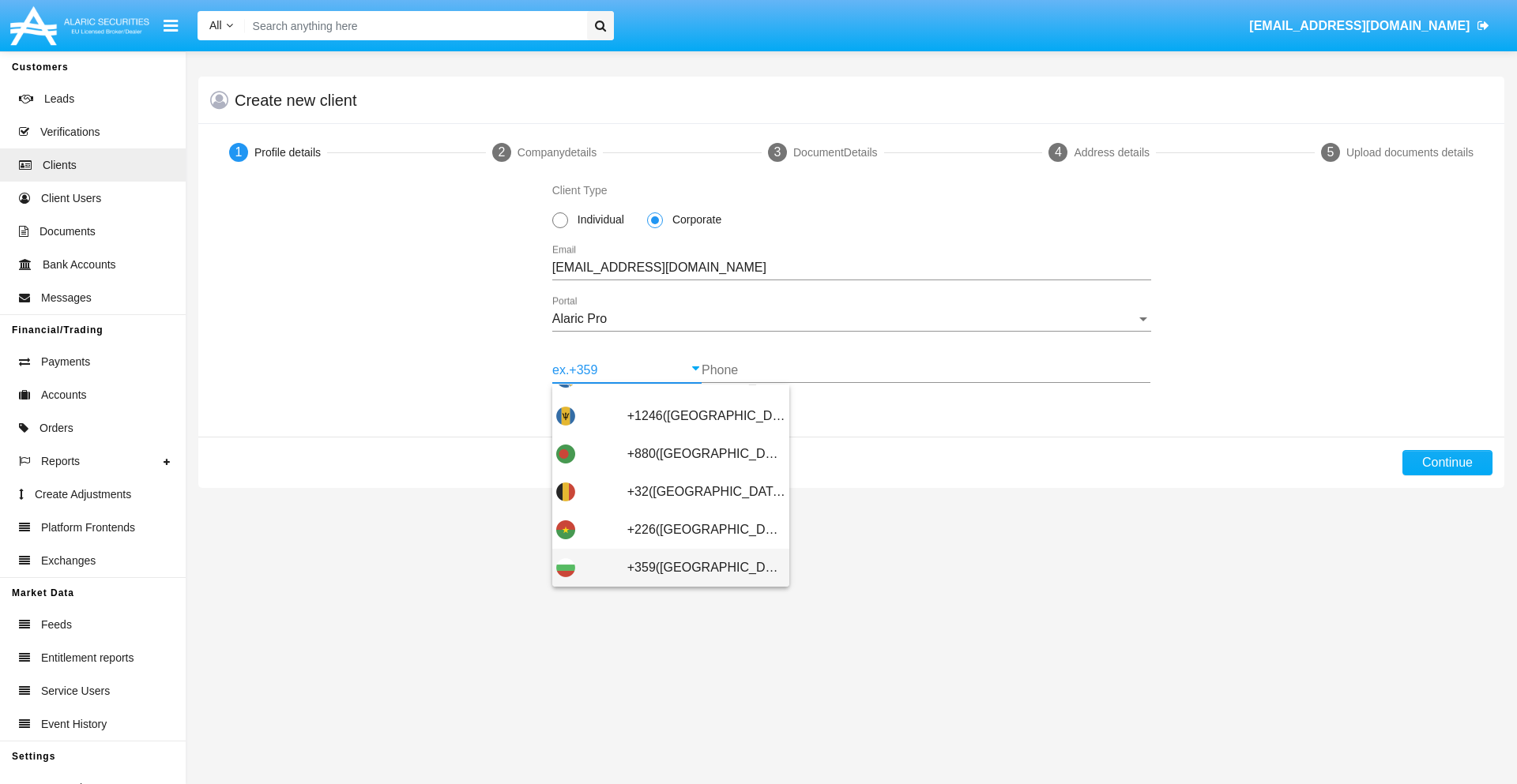
click at [694, 568] on span "+359([GEOGRAPHIC_DATA])" at bounding box center [707, 568] width 158 height 38
type input "+359([GEOGRAPHIC_DATA])"
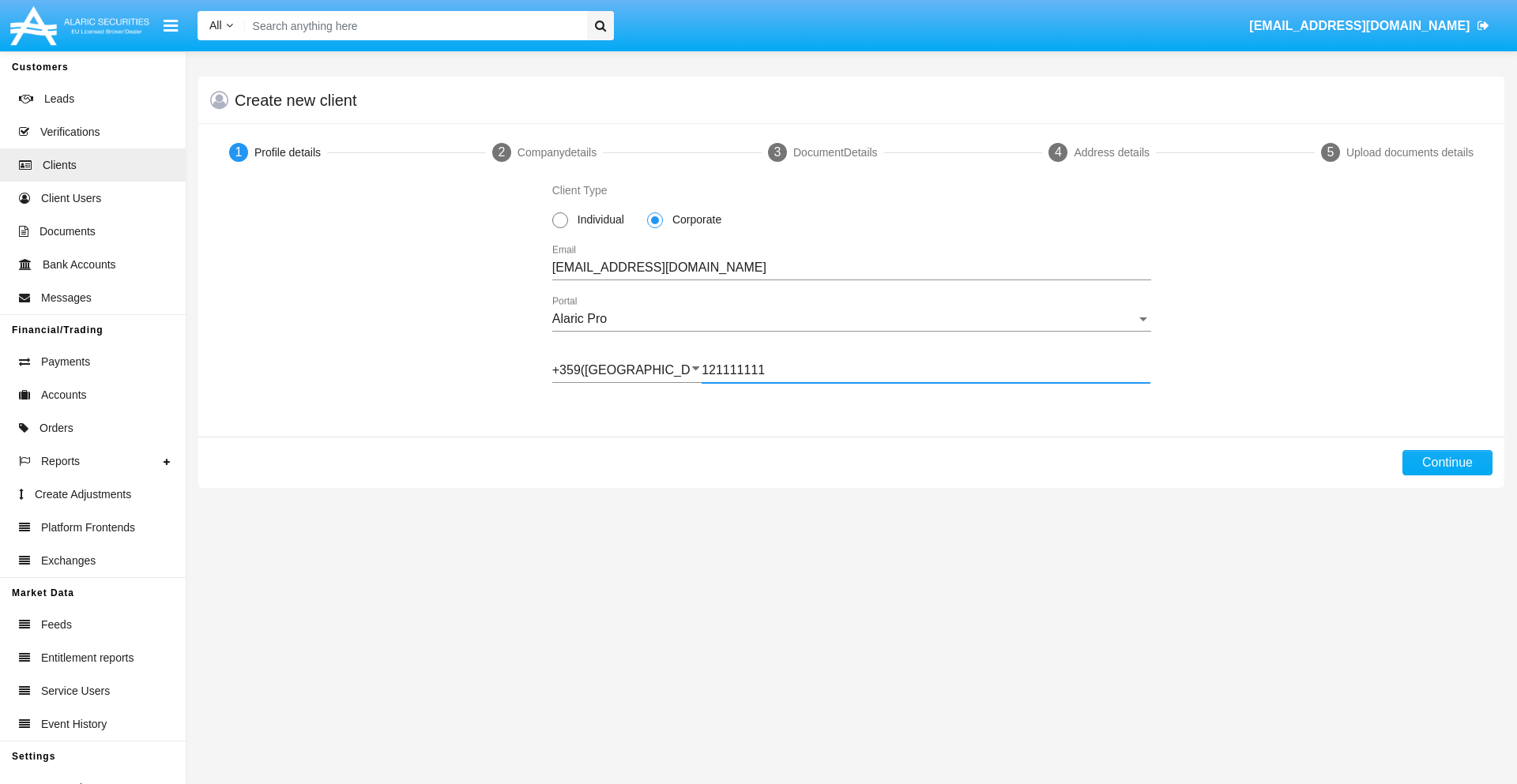
type input "121111111"
click at [1447, 463] on button "Continue" at bounding box center [1448, 463] width 90 height 26
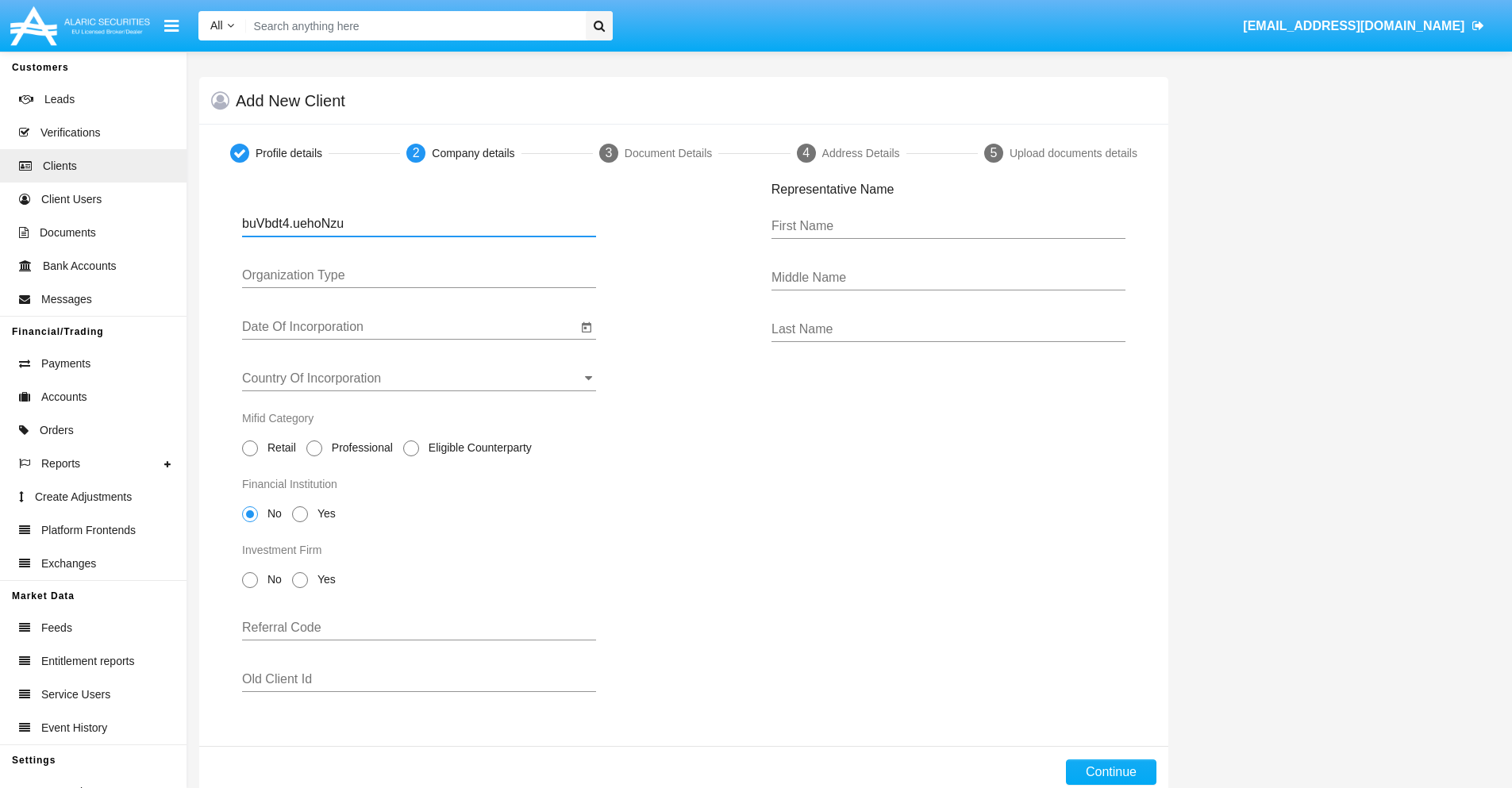
type input "buVbdt4.uehoNzu"
type input "LTD"
click at [410, 327] on input "Date Of Incorporation" at bounding box center [409, 327] width 335 height 15
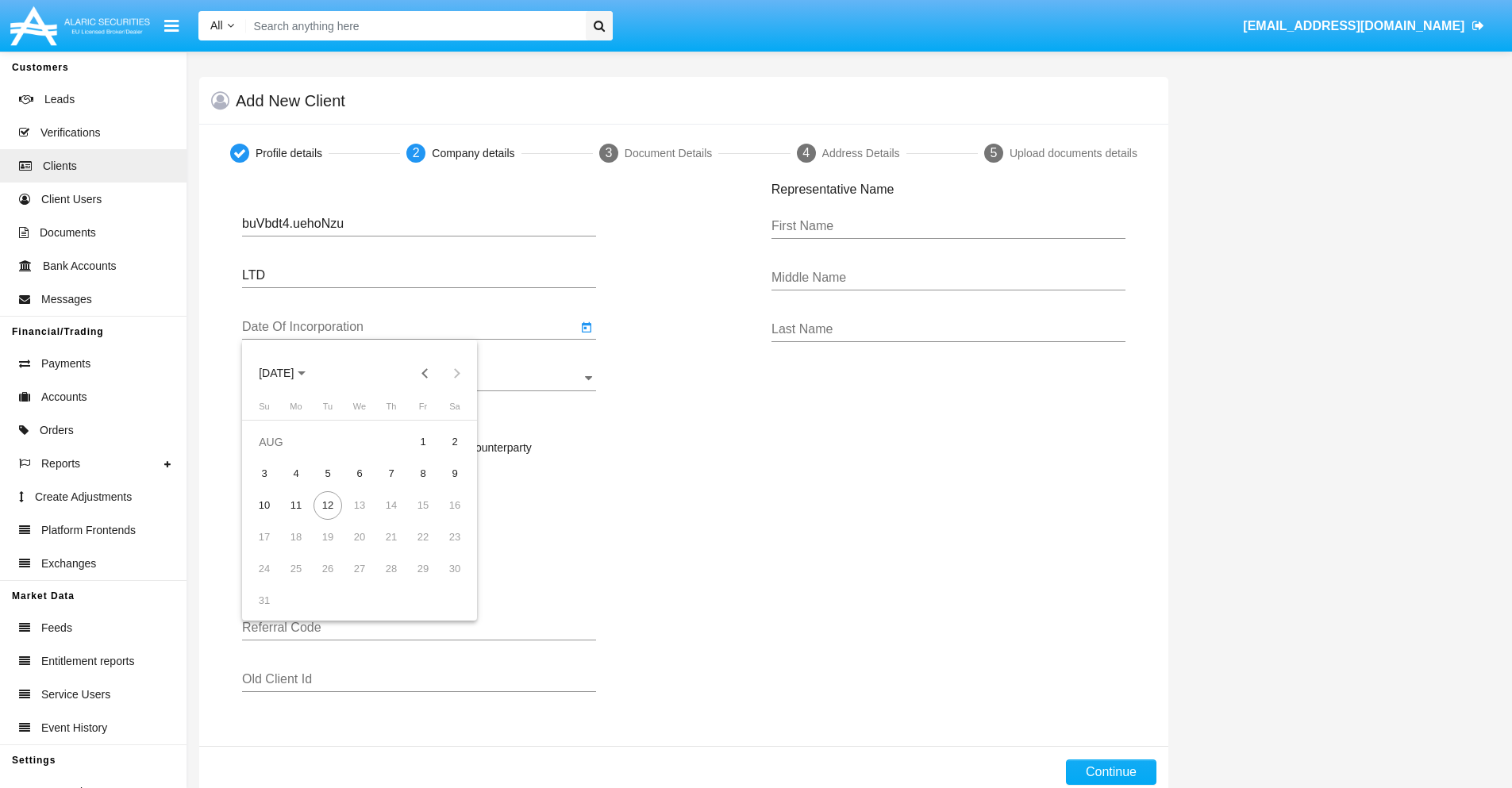
click at [291, 373] on span "[DATE]" at bounding box center [276, 374] width 35 height 13
click at [424, 373] on button "Previous 20 years" at bounding box center [425, 372] width 32 height 32
click at [388, 581] on div "2000" at bounding box center [388, 580] width 50 height 28
click at [276, 454] on div "JAN" at bounding box center [276, 453] width 50 height 28
click at [455, 441] on div "1" at bounding box center [454, 441] width 28 height 28
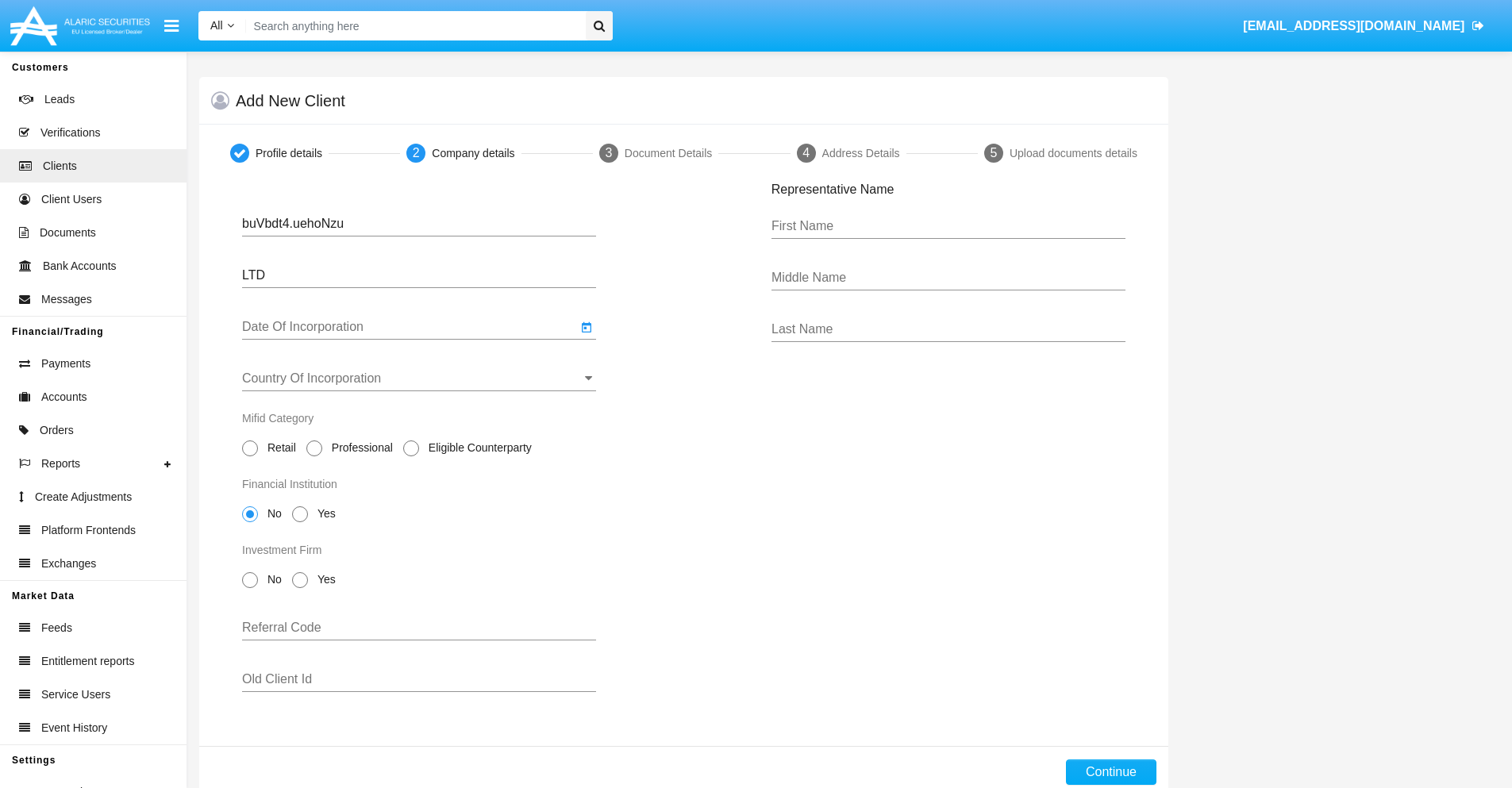
type input "[DATE]"
click at [419, 379] on input "Country Of Incorporation" at bounding box center [419, 378] width 354 height 15
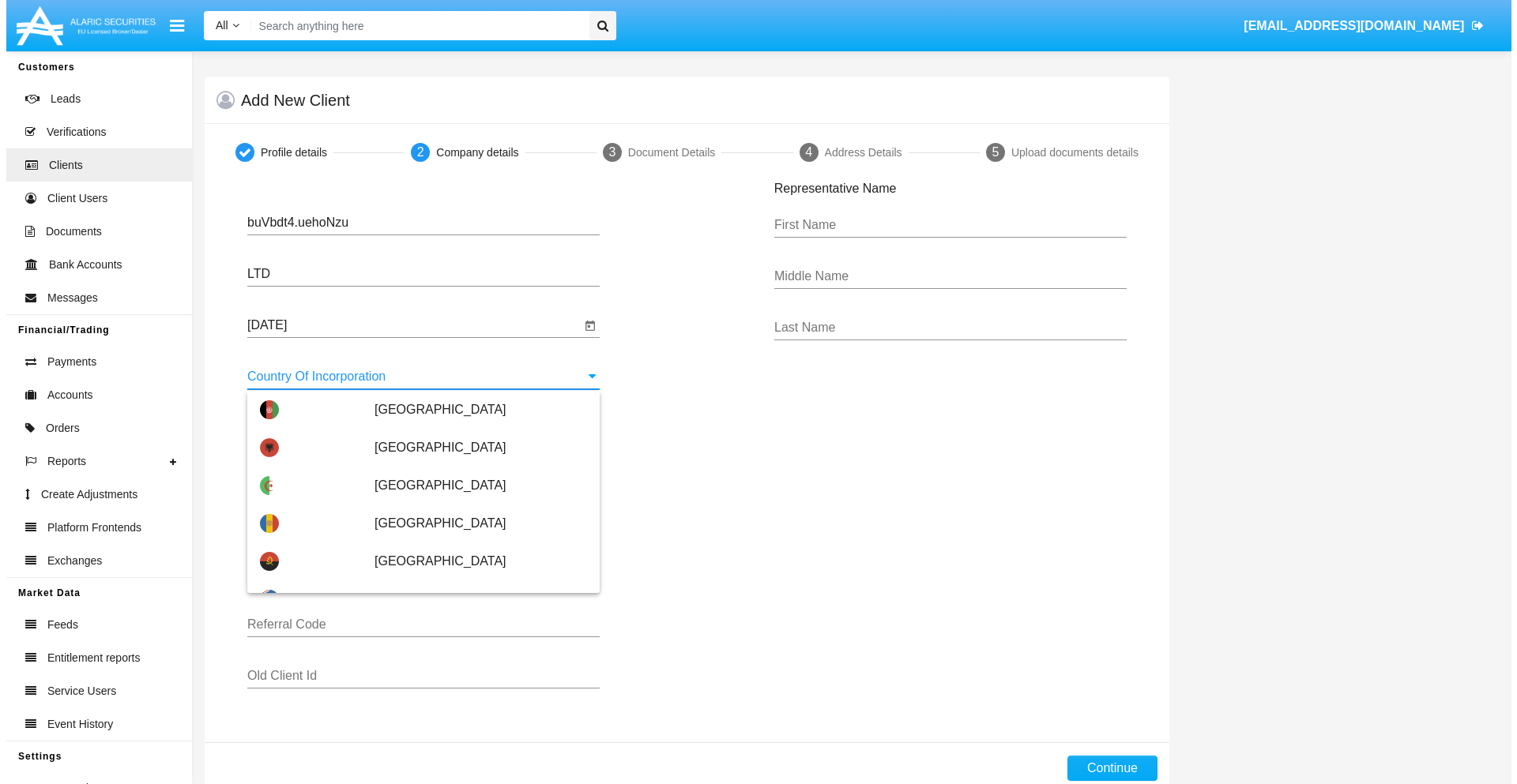
scroll to position [3285, 0]
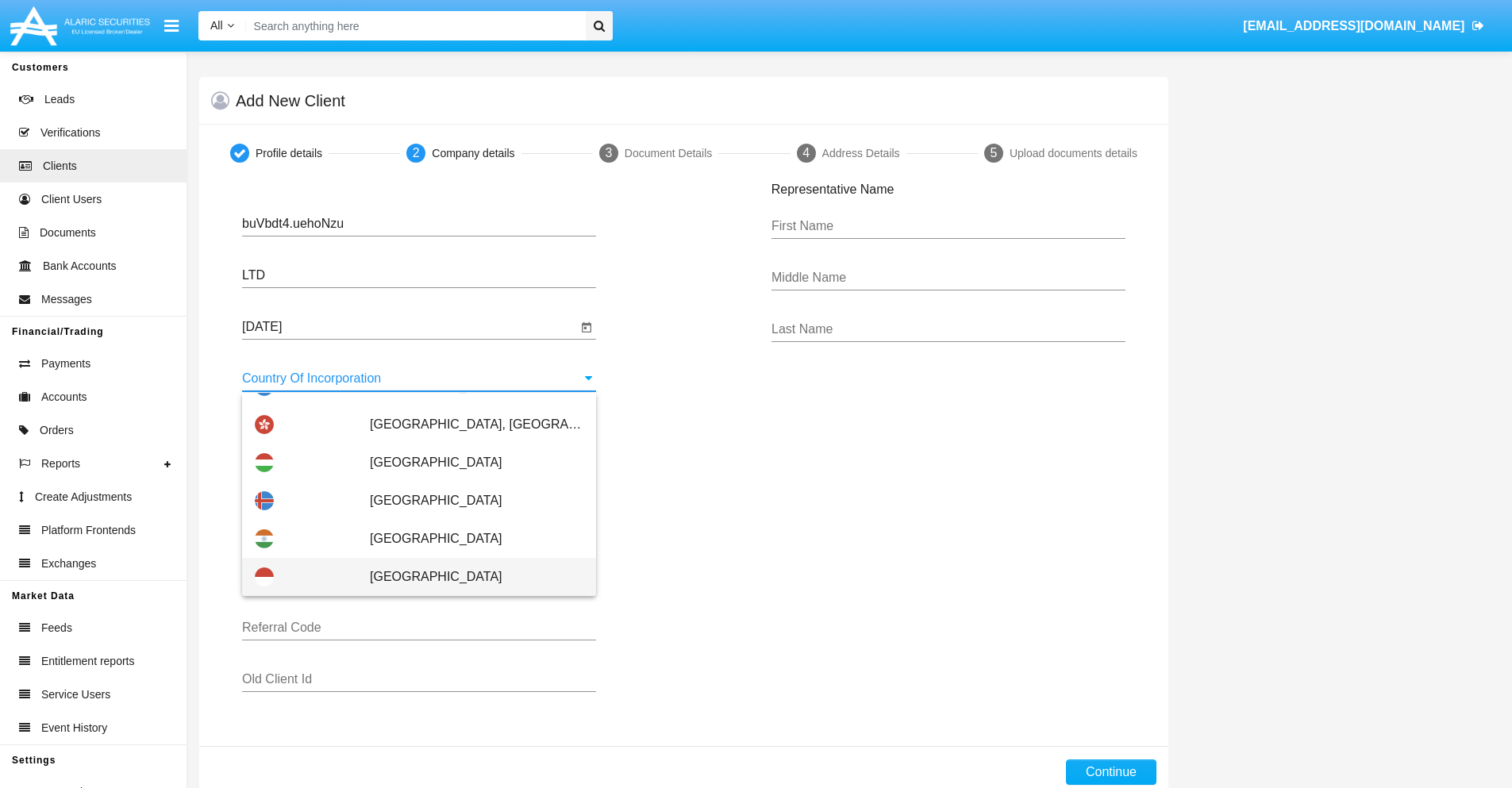
click at [468, 577] on span "[GEOGRAPHIC_DATA]" at bounding box center [477, 577] width 214 height 39
type input "[GEOGRAPHIC_DATA]"
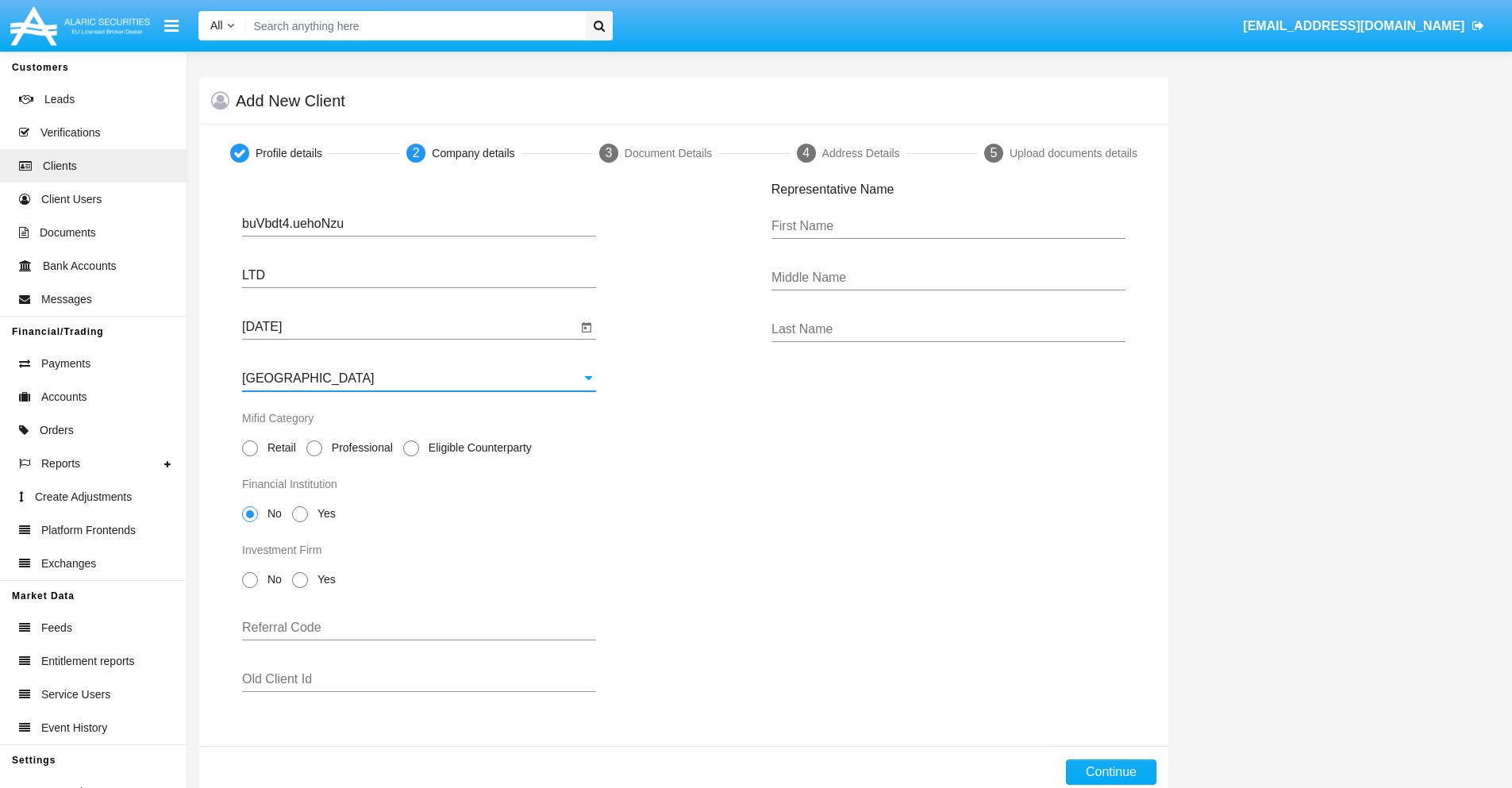
click at [359, 447] on span "Professional" at bounding box center [359, 447] width 74 height 16
click at [314, 456] on input "Professional" at bounding box center [313, 456] width 1 height 1
radio input "true"
click at [271, 513] on span "No" at bounding box center [272, 513] width 27 height 16
click at [250, 522] on input "No" at bounding box center [249, 522] width 1 height 1
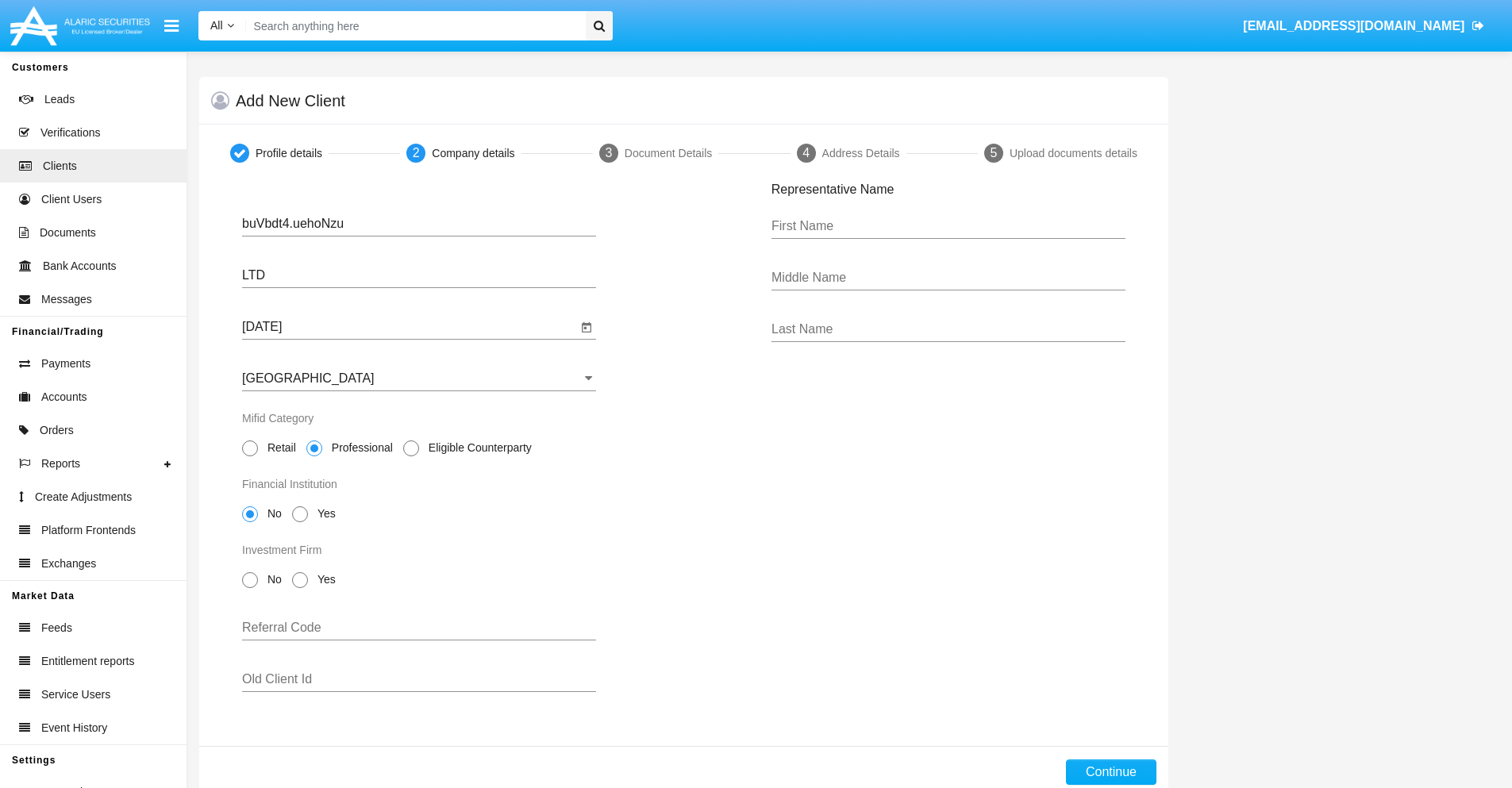
click at [271, 579] on span "No" at bounding box center [272, 579] width 27 height 16
click at [250, 588] on input "No" at bounding box center [249, 588] width 1 height 1
radio input "true"
type input "KeAAJxidKOAHNgO"
type input "RzlyTCLTVRbLlWj"
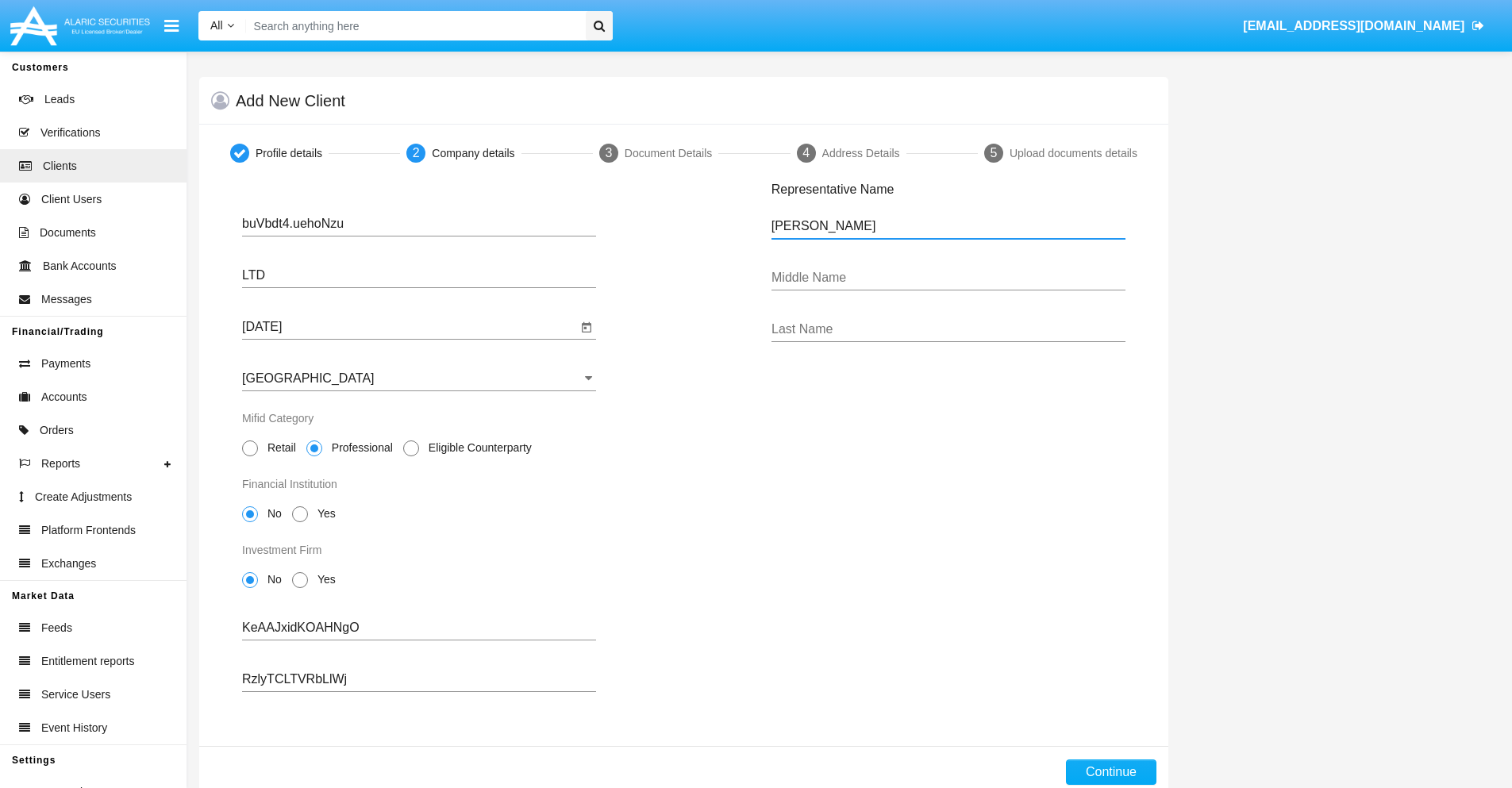
type input "[PERSON_NAME]"
type input "Kutch"
click at [1111, 773] on button "Continue" at bounding box center [1112, 773] width 91 height 26
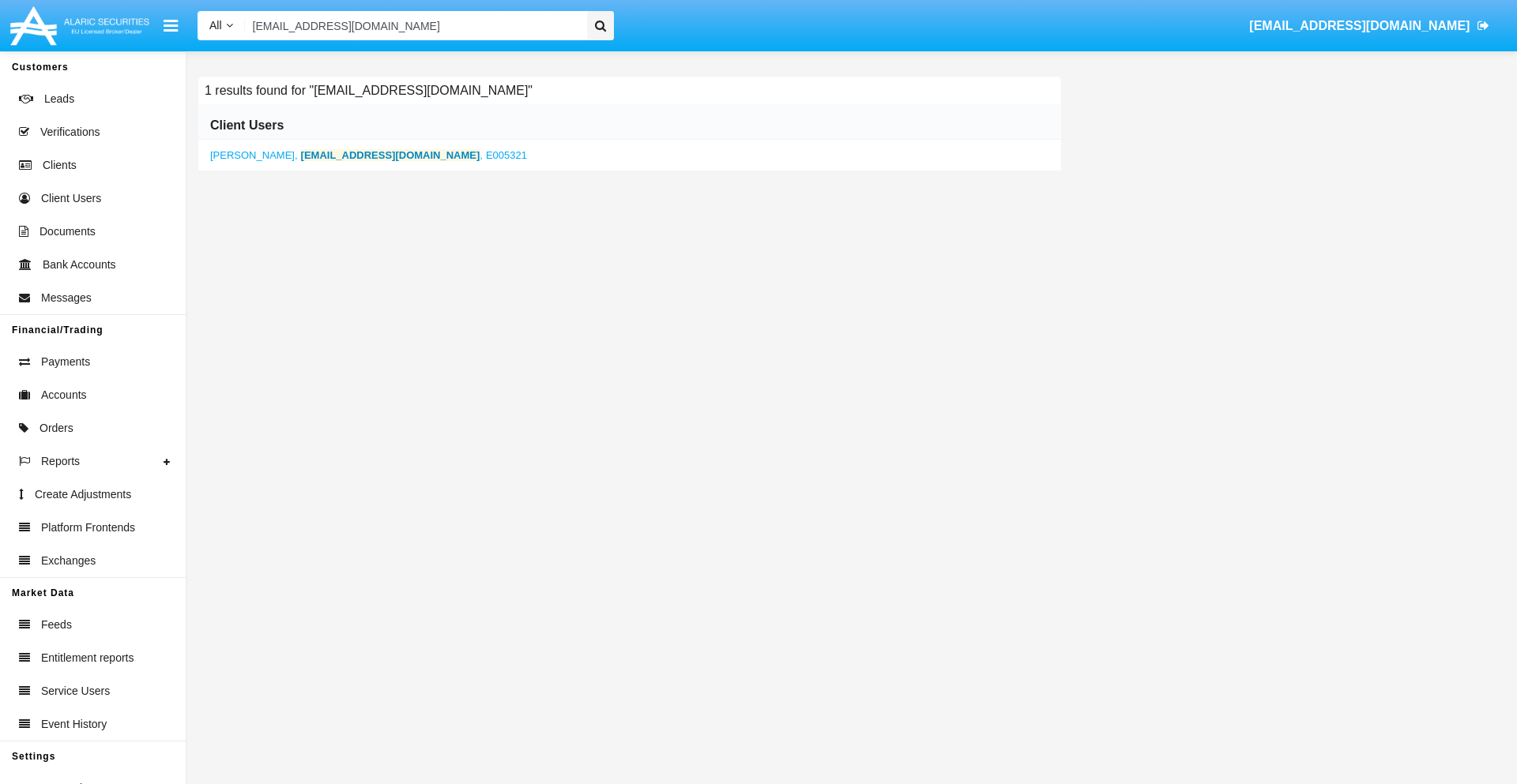
type input "[EMAIL_ADDRESS][DOMAIN_NAME]"
click at [333, 155] on b "[EMAIL_ADDRESS][DOMAIN_NAME]" at bounding box center [390, 155] width 180 height 12
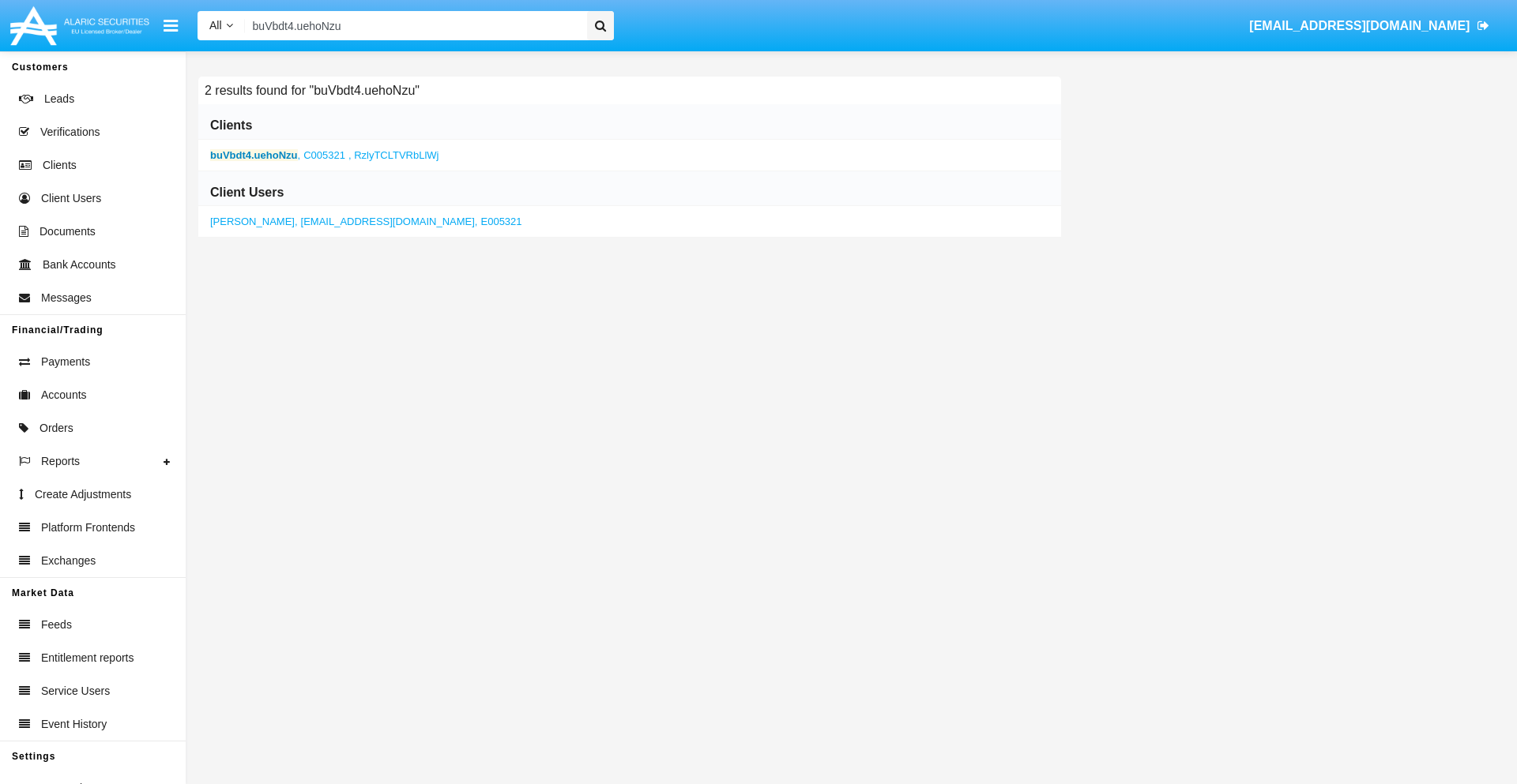
type input "buVbdt4.uehoNzu"
click at [254, 155] on b "buVbdt4.uehoNzu" at bounding box center [254, 155] width 88 height 12
